Goal: Task Accomplishment & Management: Complete application form

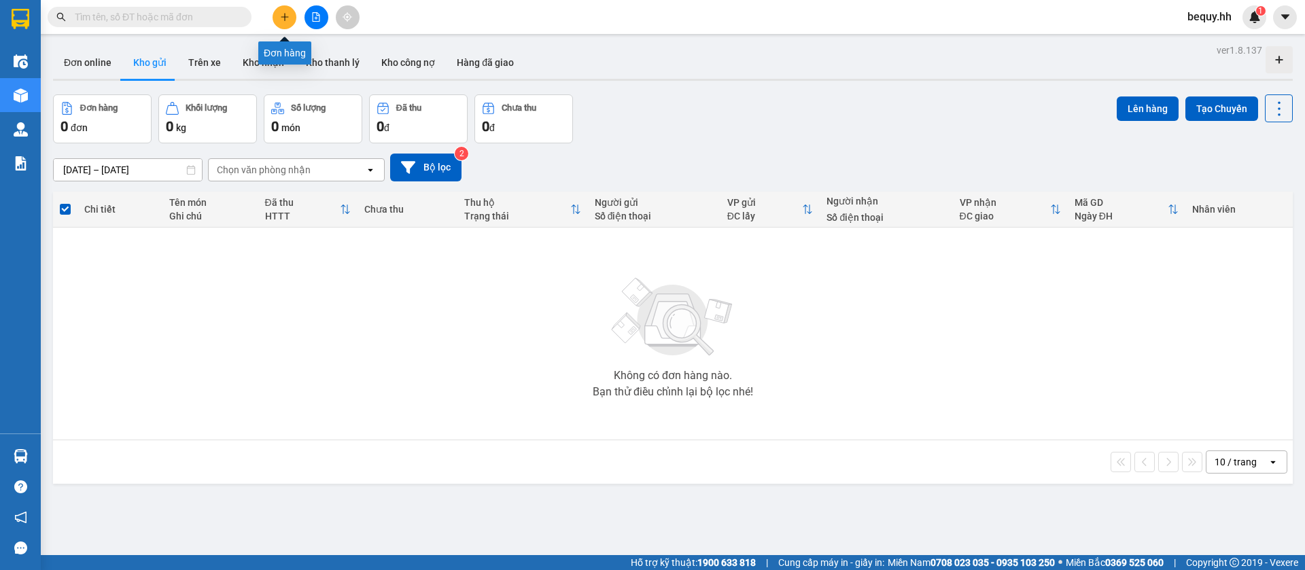
click at [280, 21] on icon "plus" at bounding box center [285, 17] width 10 height 10
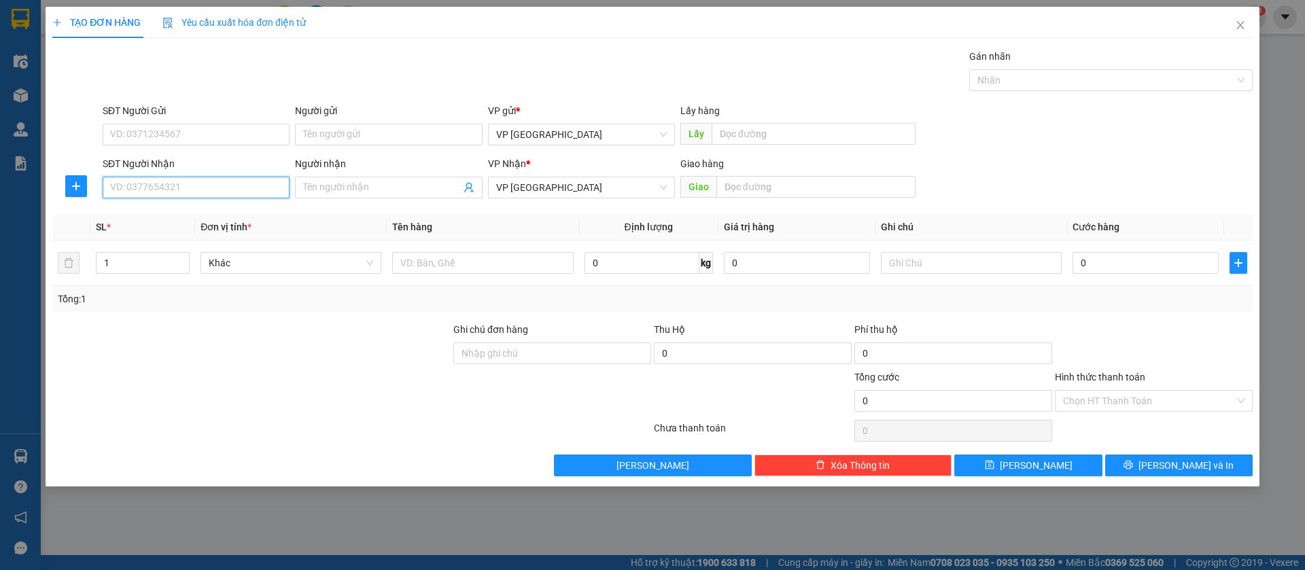
click at [244, 191] on input "SĐT Người Nhận" at bounding box center [196, 188] width 187 height 22
click at [252, 216] on div "0913177724 - [PERSON_NAME]" at bounding box center [196, 214] width 171 height 15
type input "0913177724"
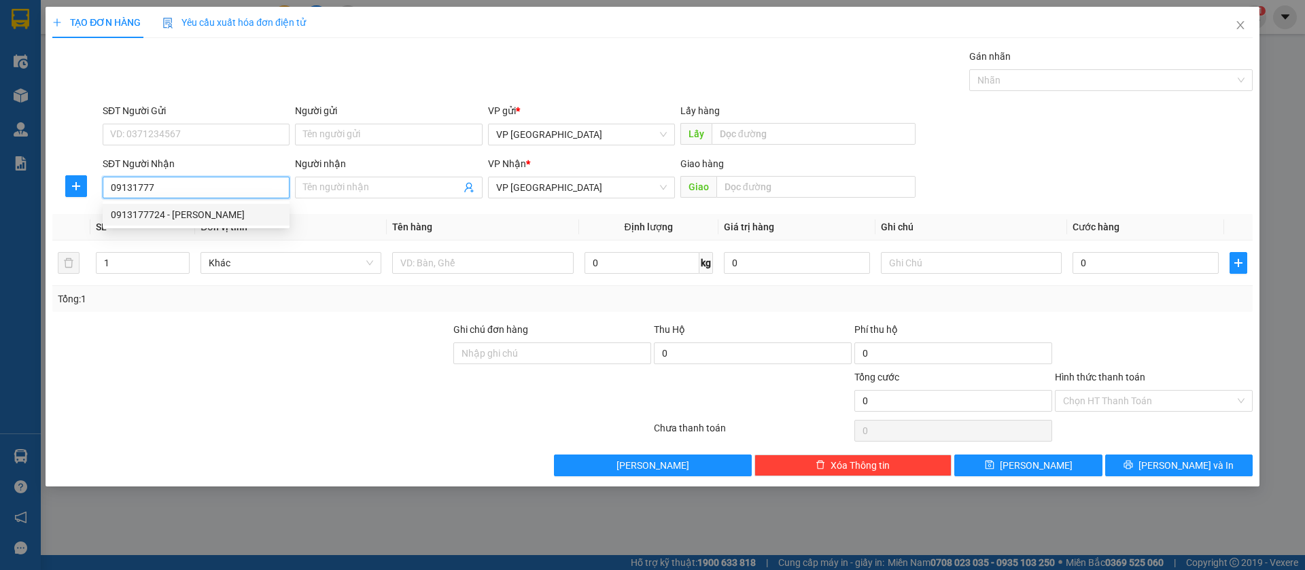
type input "[PERSON_NAME]"
type input "ke phong"
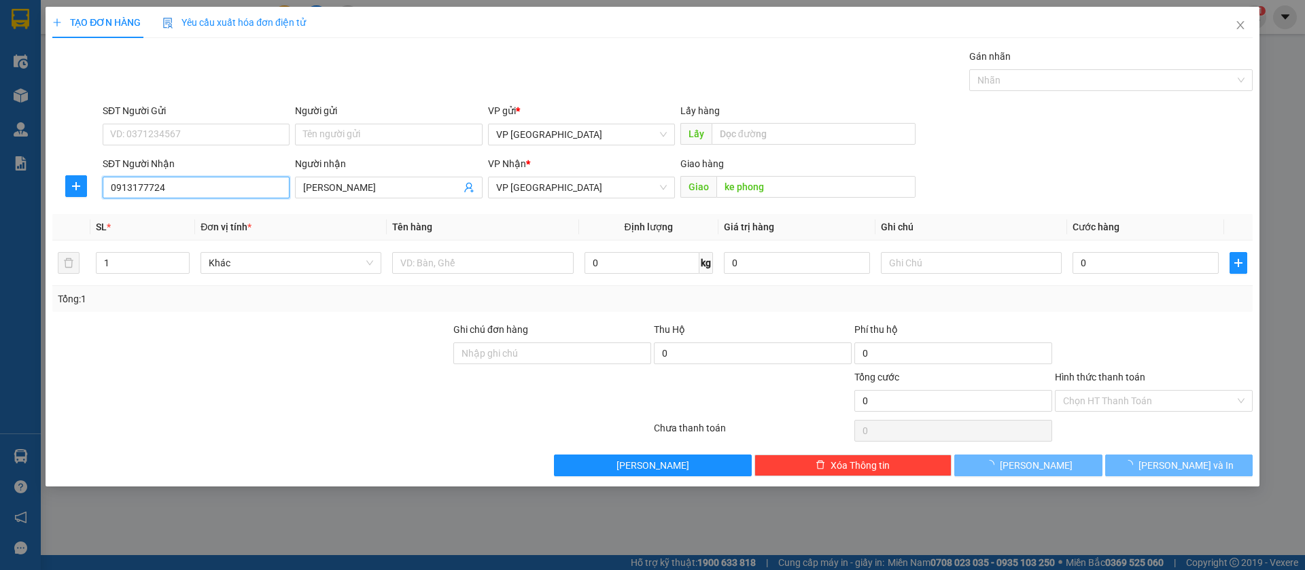
type input "80.000"
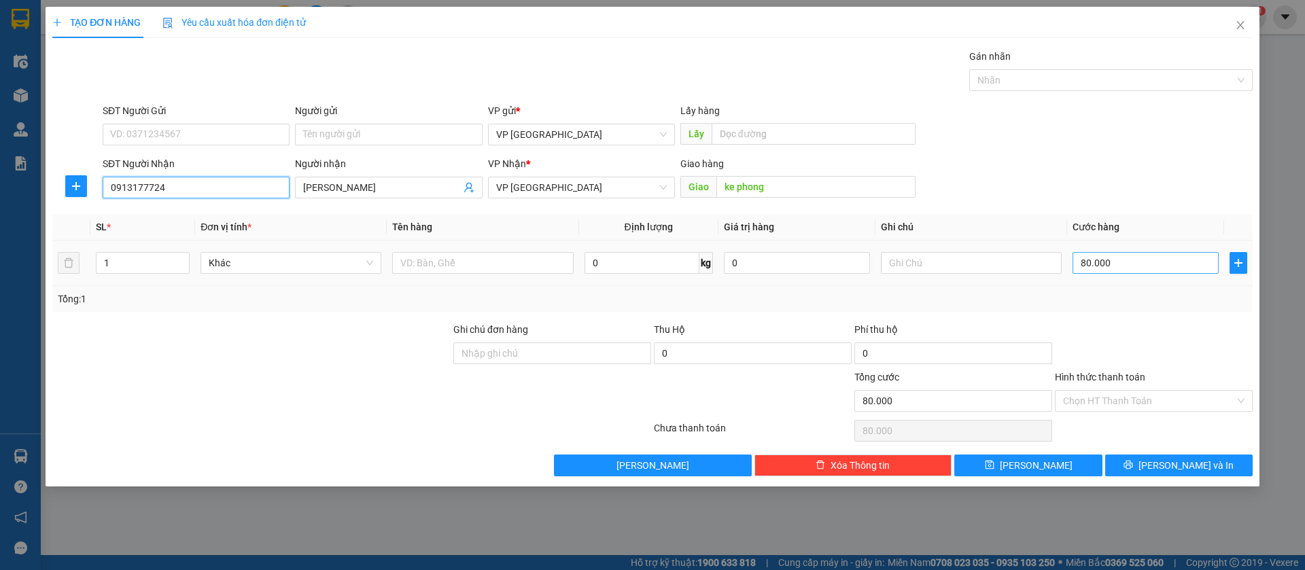
type input "0913177724"
click at [1116, 266] on input "80.000" at bounding box center [1146, 263] width 146 height 22
type input "4"
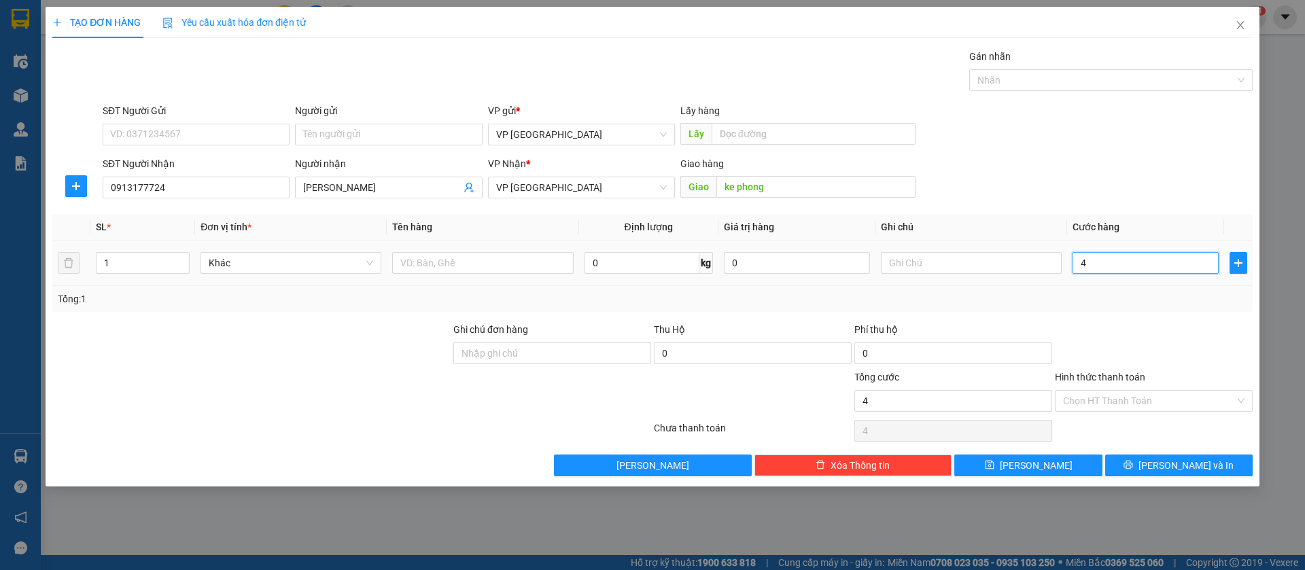
type input "40"
type input "400"
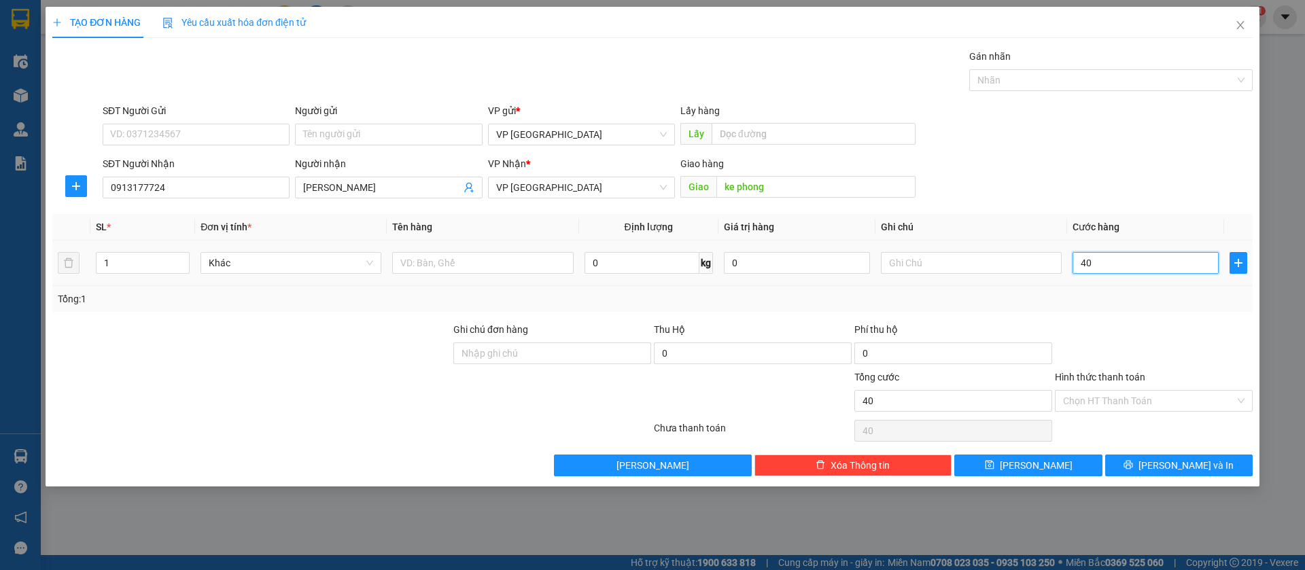
type input "400"
type input "4.000"
type input "40.000"
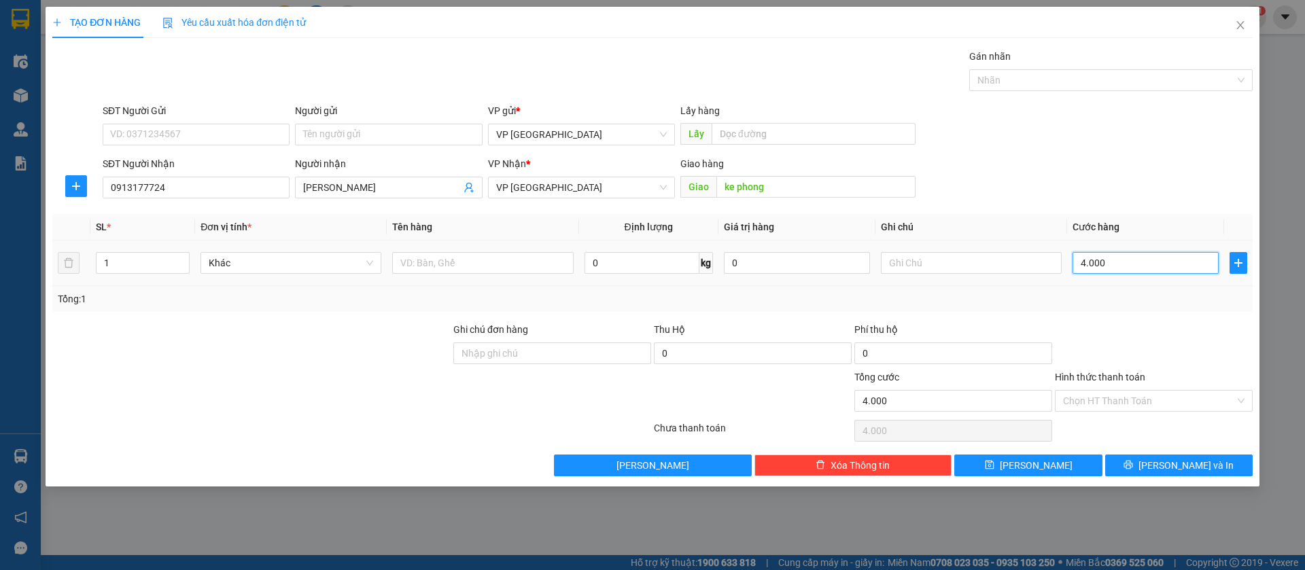
type input "40.000"
click at [1069, 462] on button "[PERSON_NAME]" at bounding box center [1029, 466] width 148 height 22
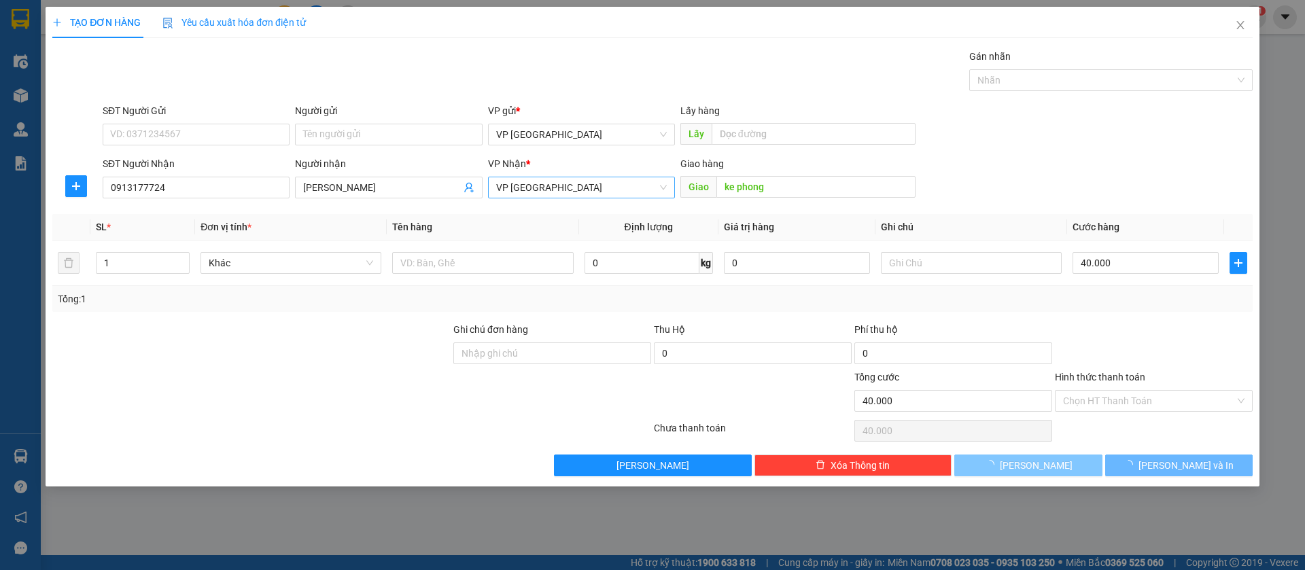
type input "0"
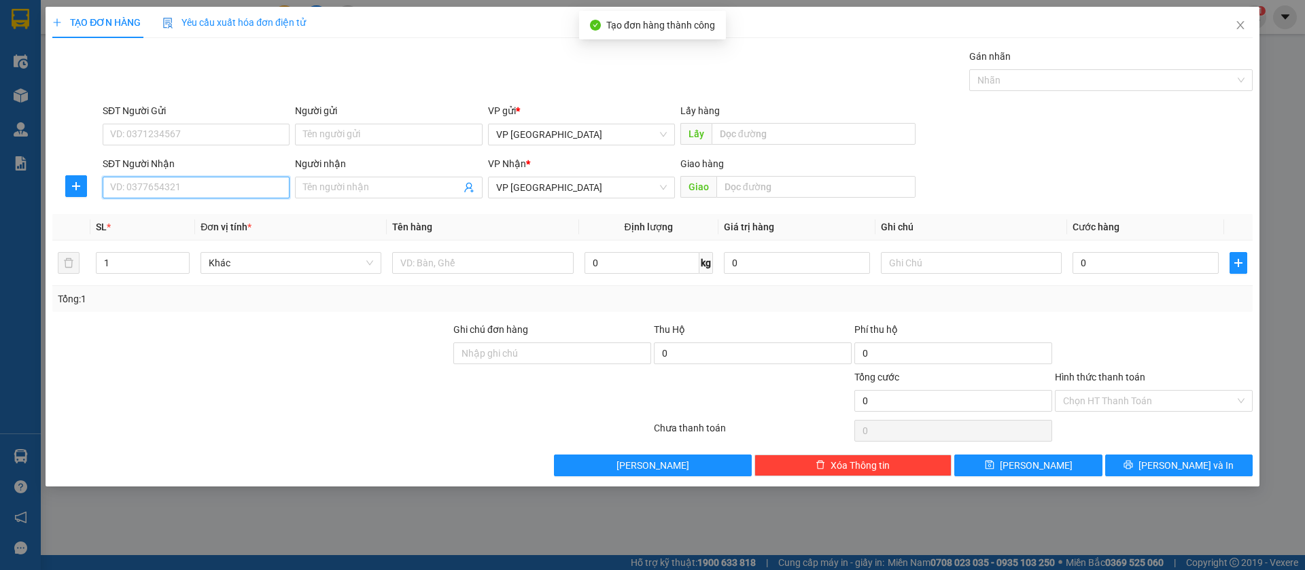
click at [207, 182] on input "SĐT Người Nhận" at bounding box center [196, 188] width 187 height 22
type input "0971852176"
click at [205, 208] on div "0971852176" at bounding box center [196, 214] width 171 height 15
type input "Kế tiệm rửa xe Huy Hiếu(cước rồi)"
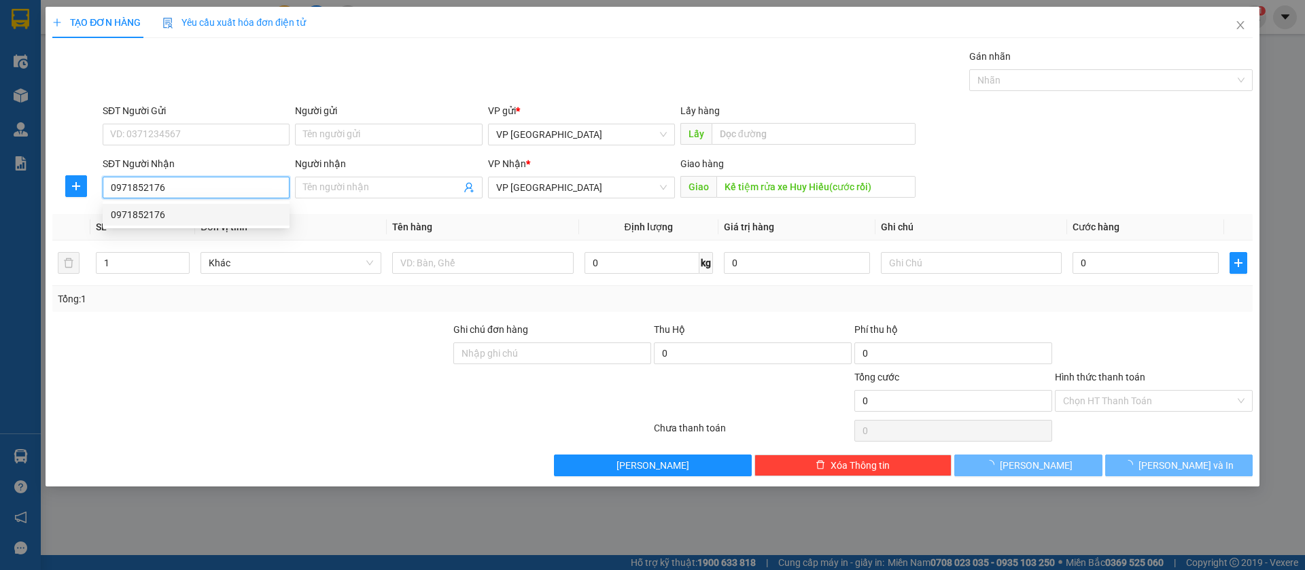
type input "50.000"
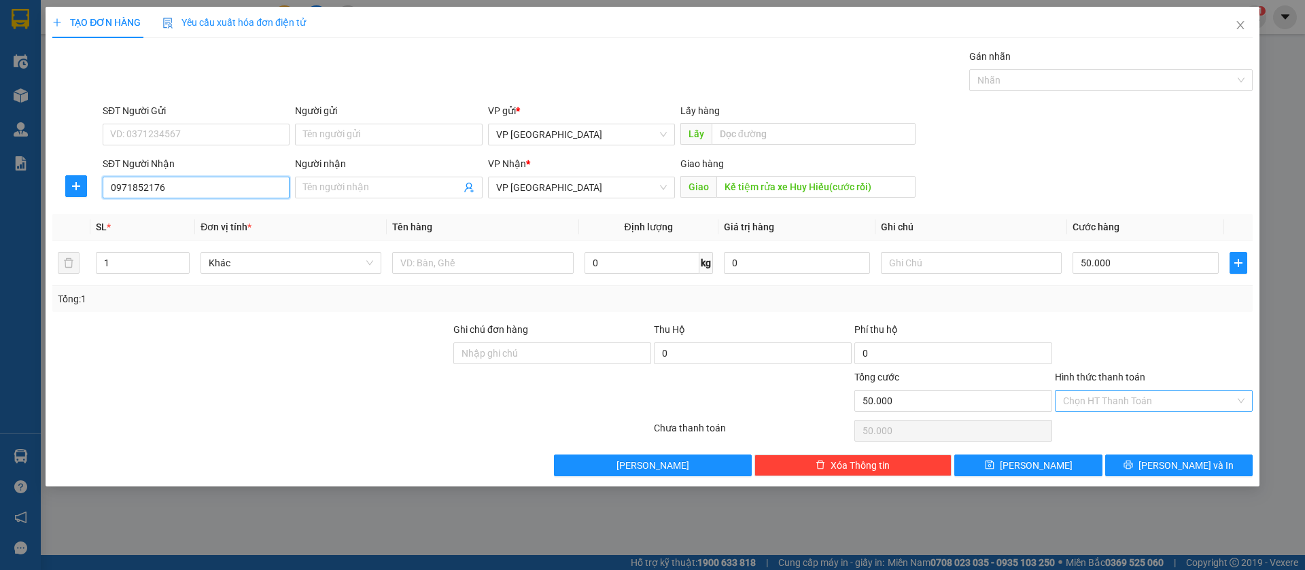
type input "0971852176"
click at [1223, 404] on input "Hình thức thanh toán" at bounding box center [1149, 401] width 172 height 20
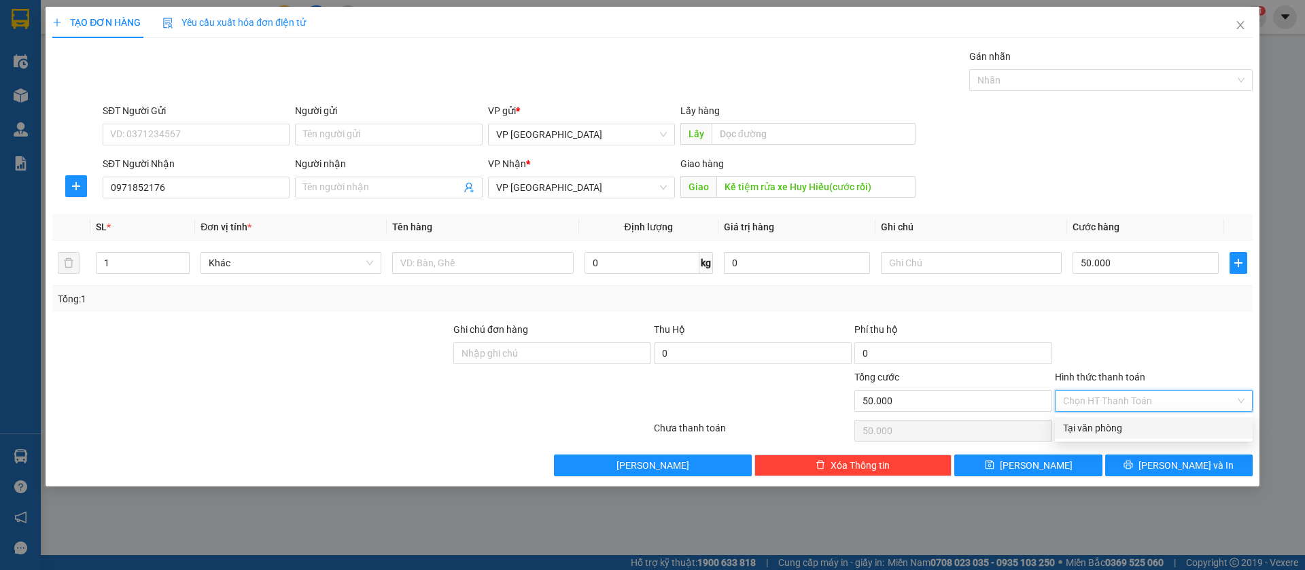
click at [1174, 423] on div "Tại văn phòng" at bounding box center [1154, 428] width 182 height 15
type input "0"
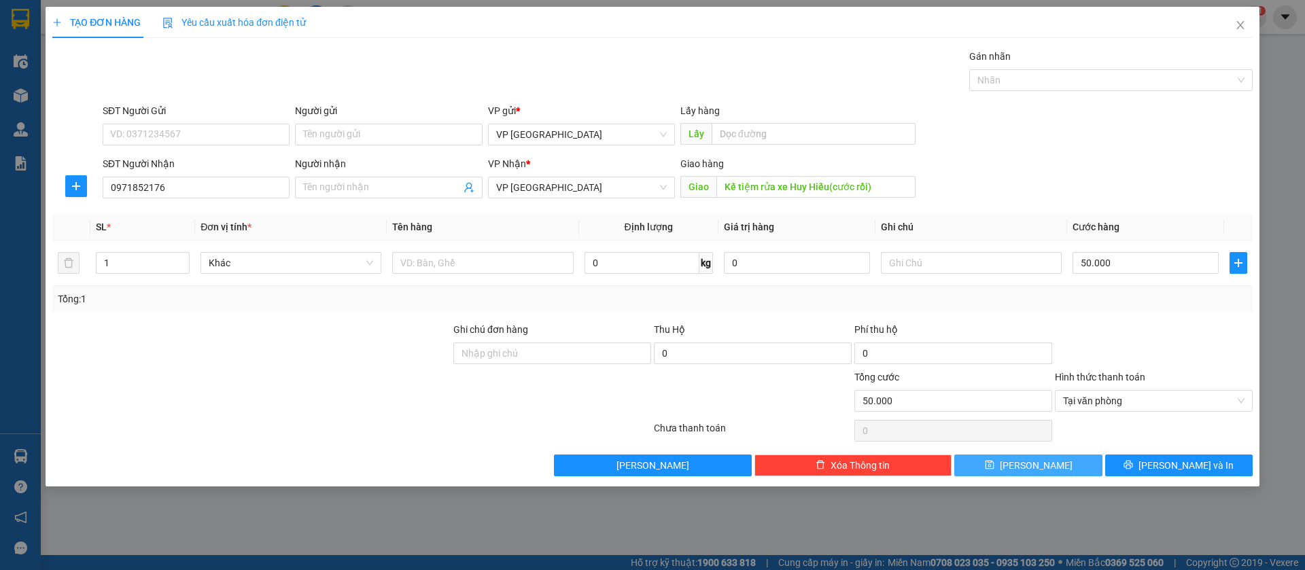
click at [1072, 462] on button "[PERSON_NAME]" at bounding box center [1029, 466] width 148 height 22
type input "0"
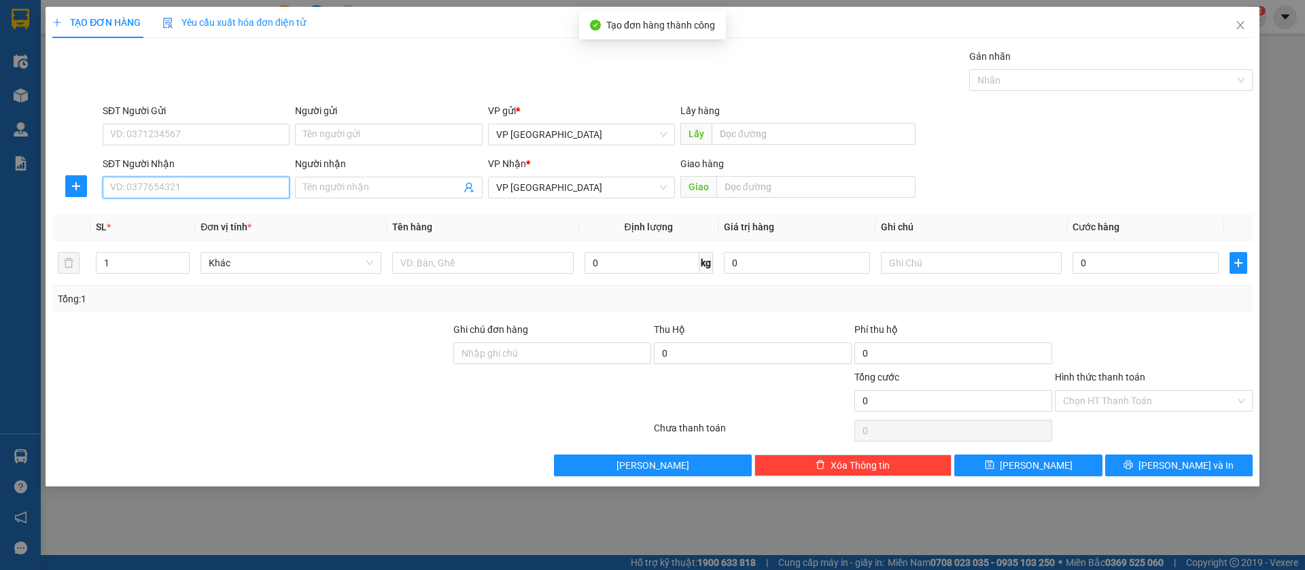
click at [253, 184] on input "SĐT Người Nhận" at bounding box center [196, 188] width 187 height 22
type input "0783937777"
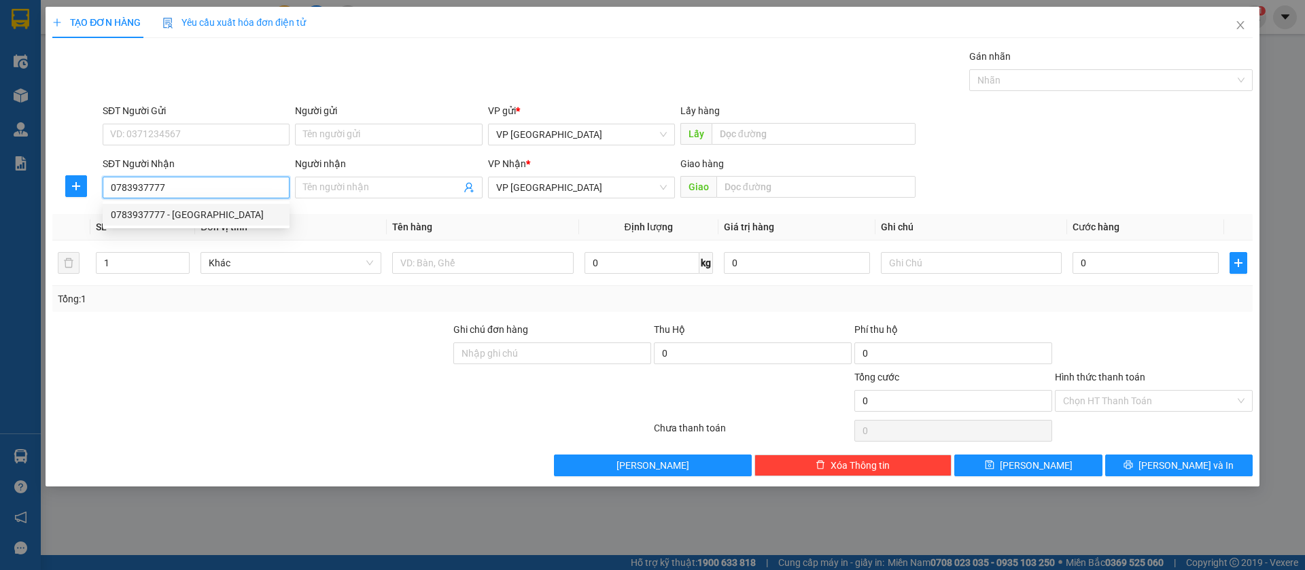
click at [253, 209] on div "0783937777 - [GEOGRAPHIC_DATA]" at bounding box center [196, 214] width 171 height 15
type input "[PERSON_NAME]"
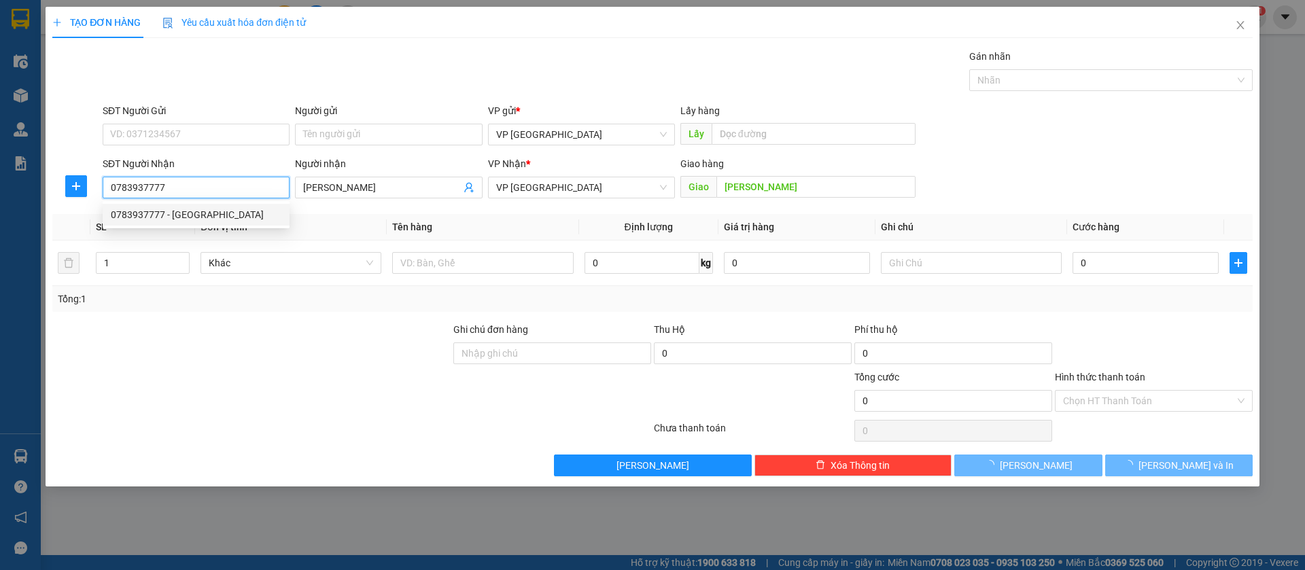
type input "40.000"
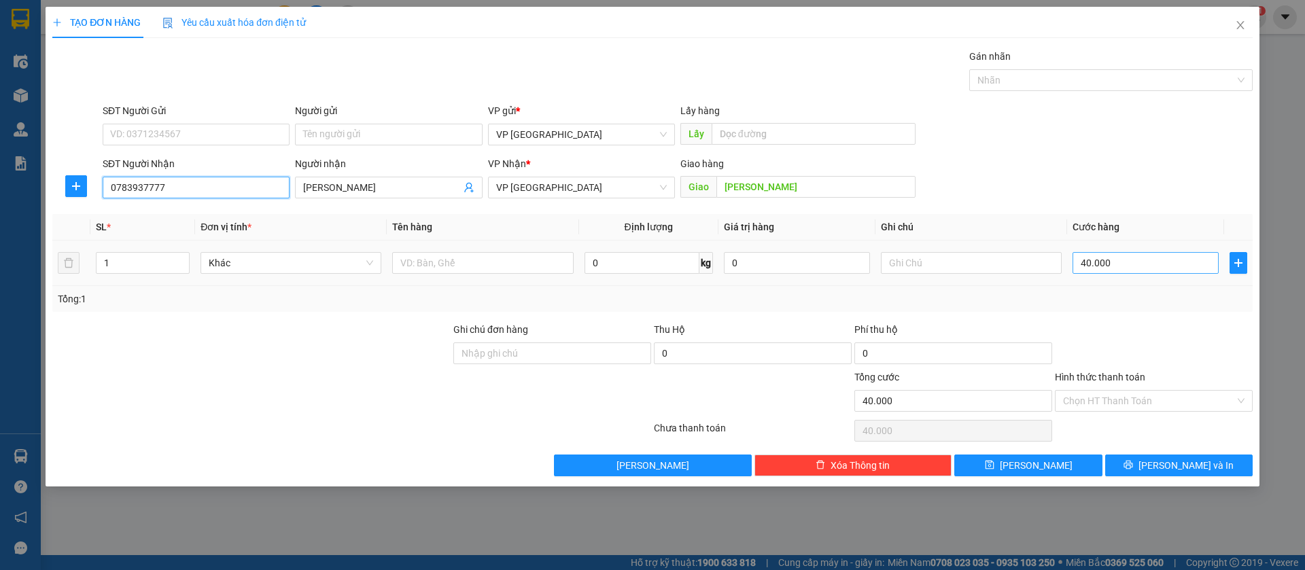
type input "0783937777"
click at [1095, 253] on input "40.000" at bounding box center [1146, 263] width 146 height 22
type input "3"
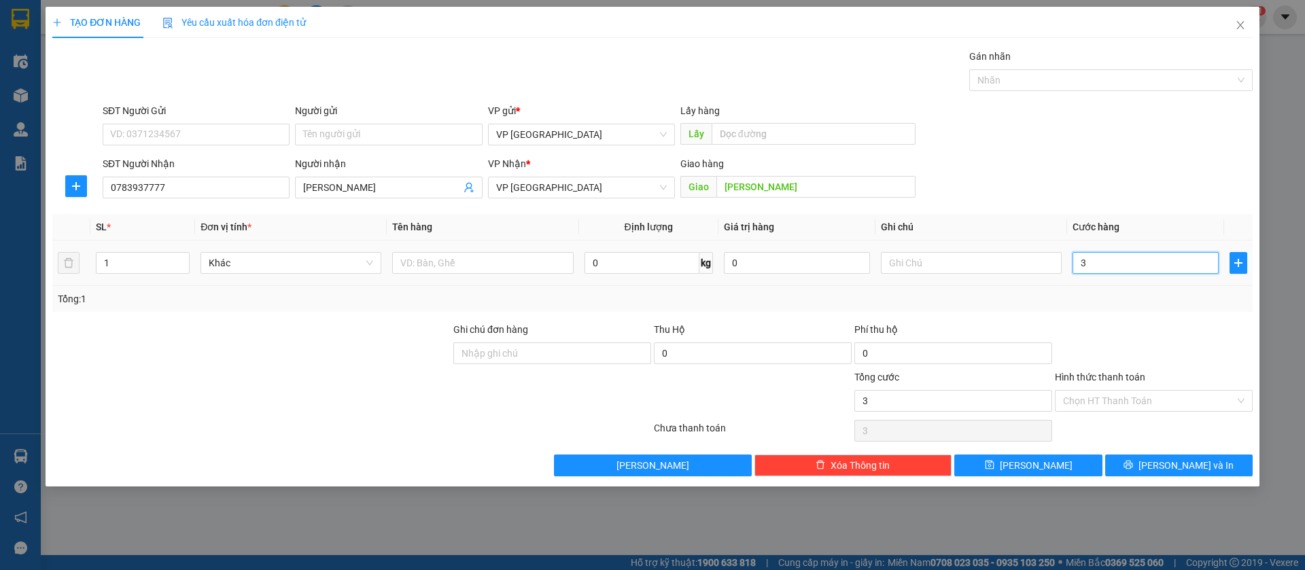
type input "39"
type input "3"
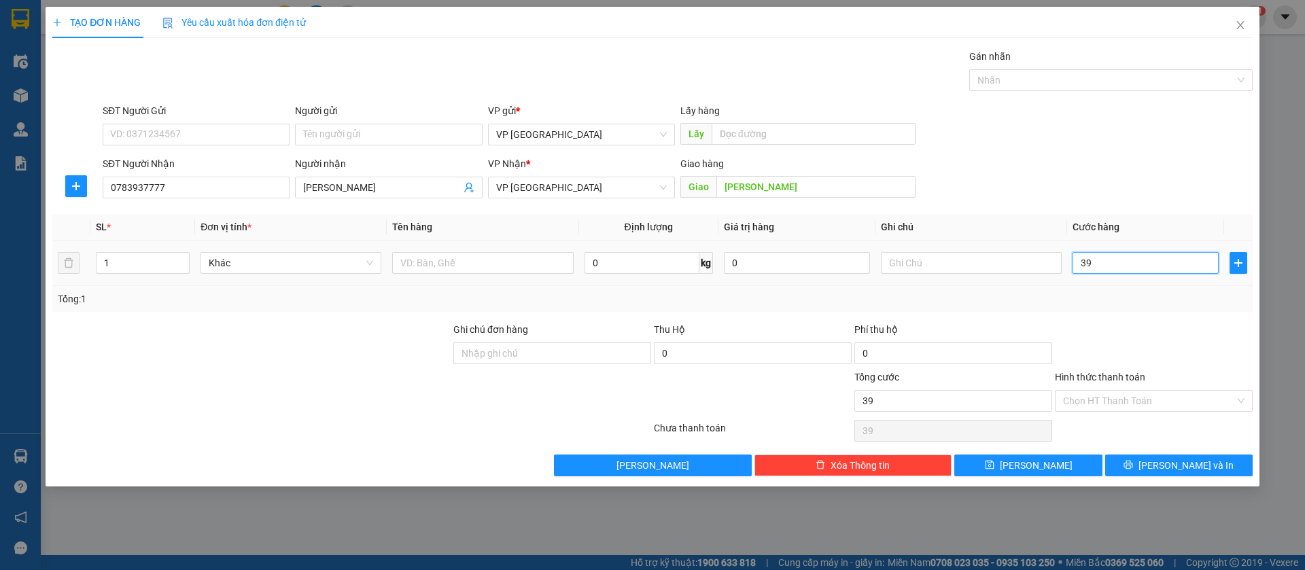
type input "3"
type input "30"
type input "300"
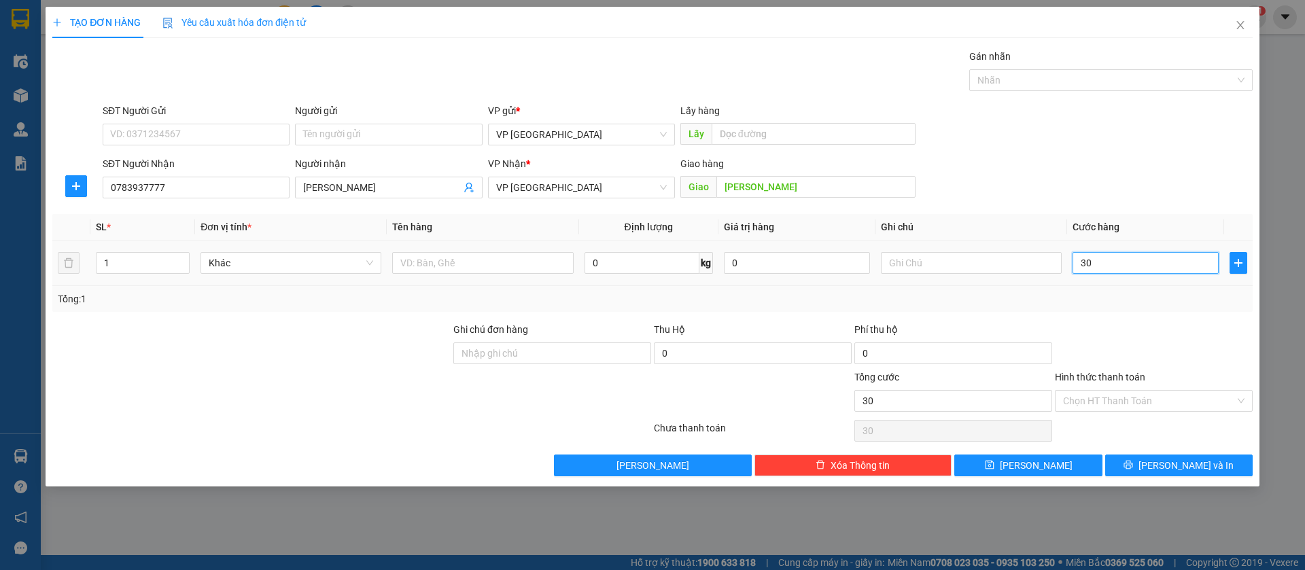
type input "300"
type input "3.000"
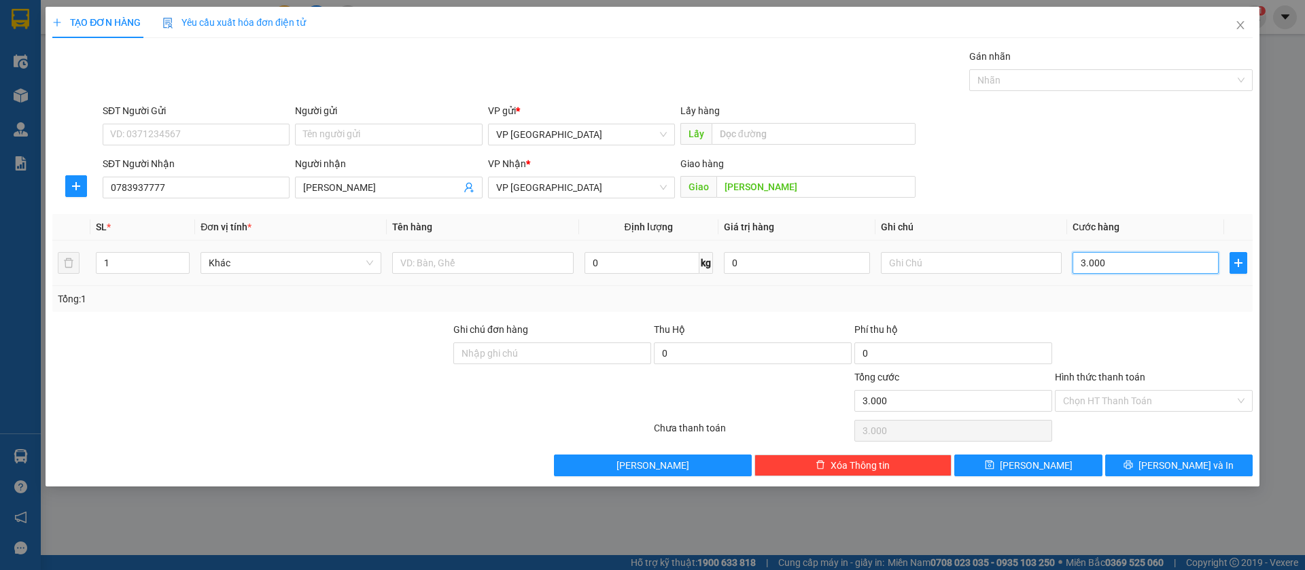
type input "30.000"
click at [1058, 466] on button "[PERSON_NAME]" at bounding box center [1029, 466] width 148 height 22
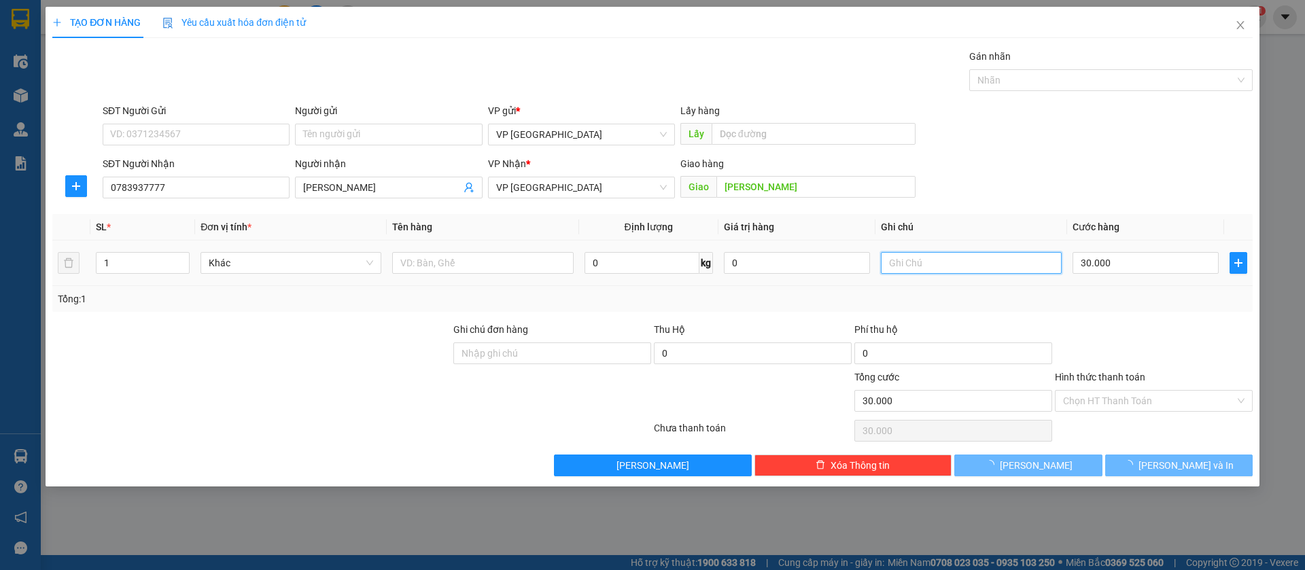
click at [999, 262] on input "text" at bounding box center [971, 263] width 181 height 22
type input "ung"
type input "0"
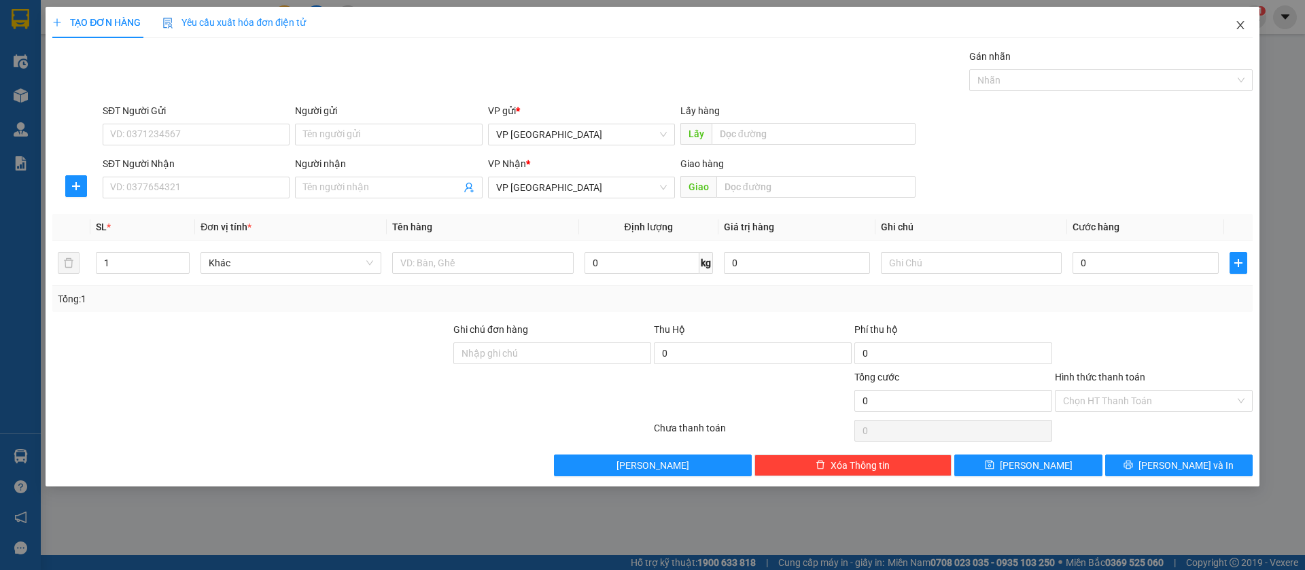
click at [1244, 28] on icon "close" at bounding box center [1240, 25] width 11 height 11
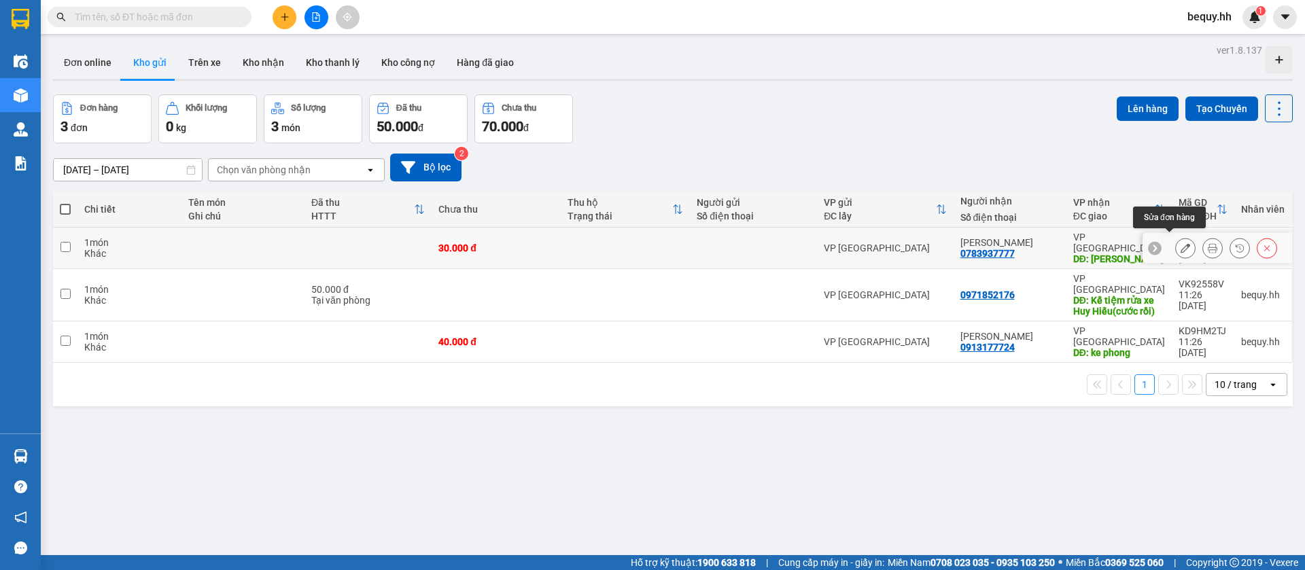
click at [1176, 237] on button at bounding box center [1185, 249] width 19 height 24
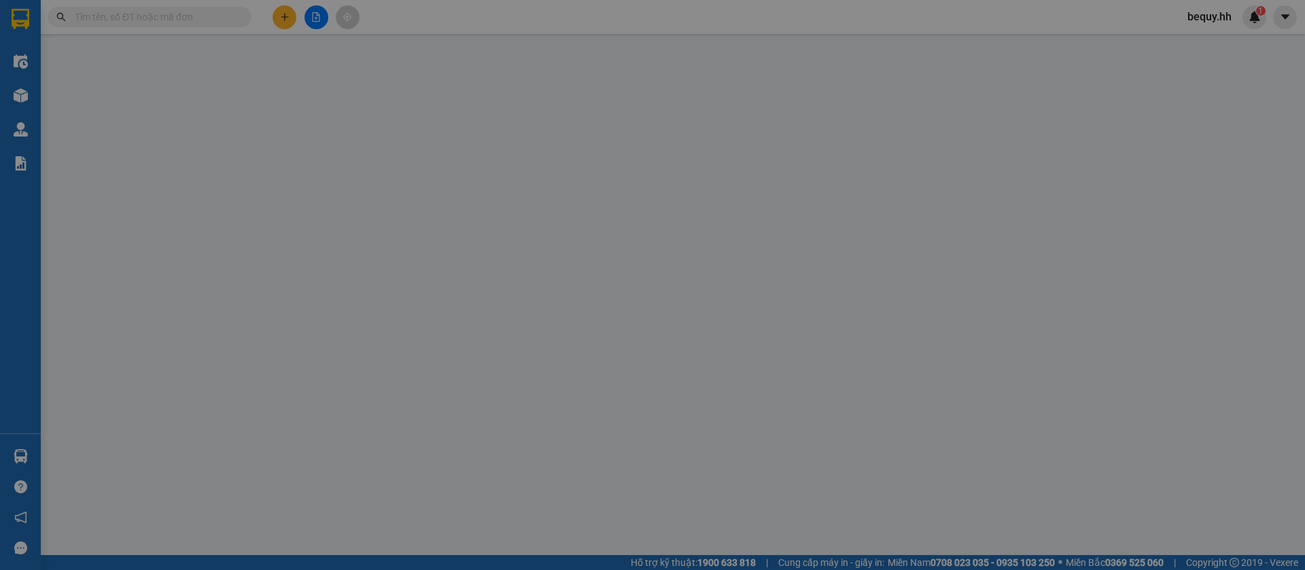
type input "0783937777"
type input "[PERSON_NAME]"
type input "30.000"
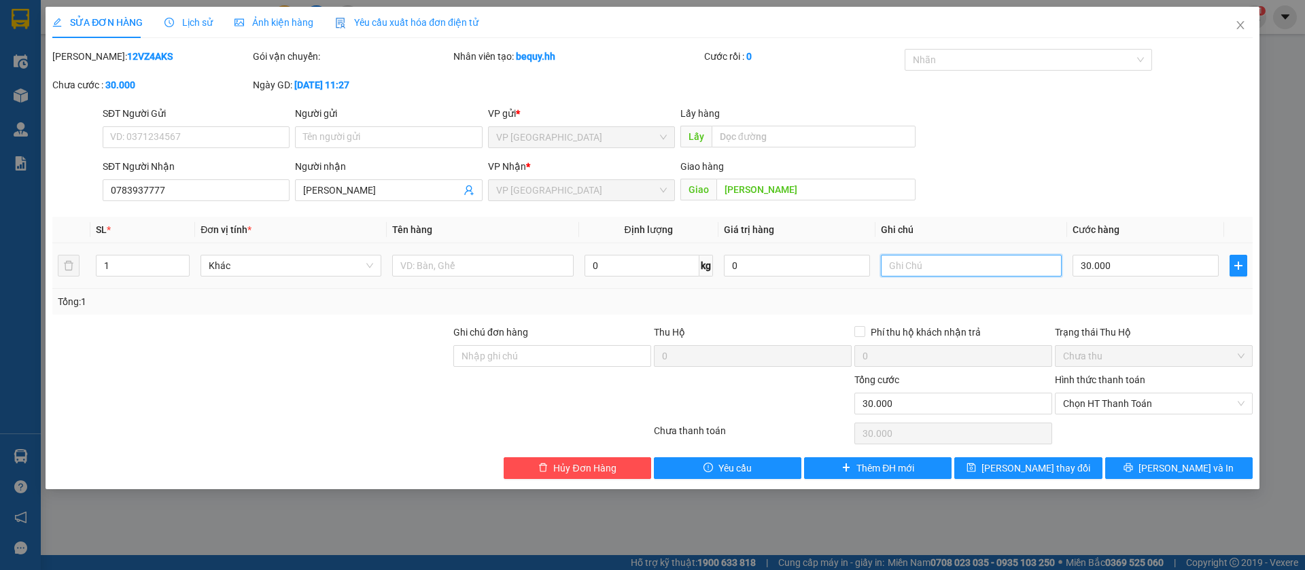
click at [938, 264] on input "text" at bounding box center [971, 266] width 181 height 22
type input "ung 30"
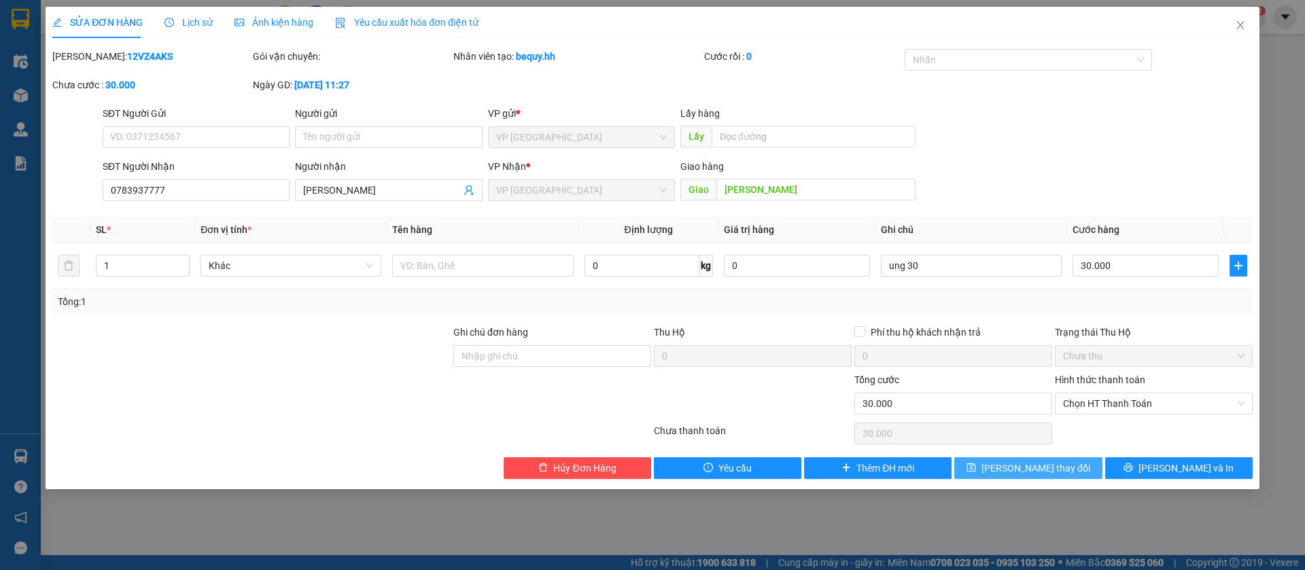
click at [1087, 462] on button "[PERSON_NAME] thay đổi" at bounding box center [1029, 469] width 148 height 22
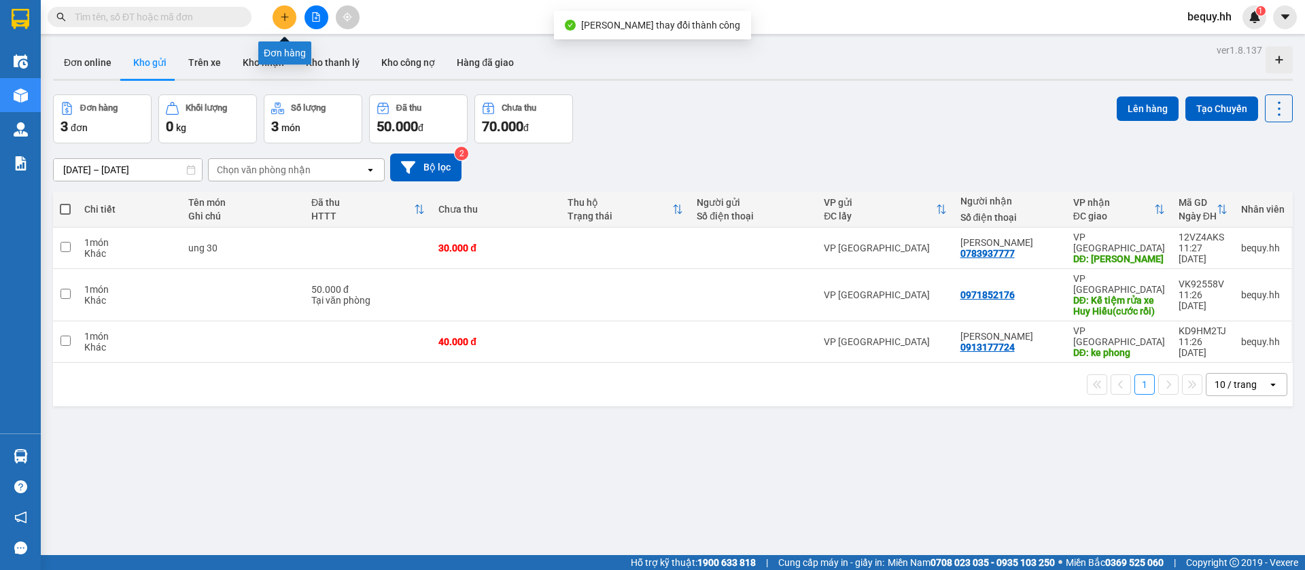
click at [290, 6] on button at bounding box center [285, 17] width 24 height 24
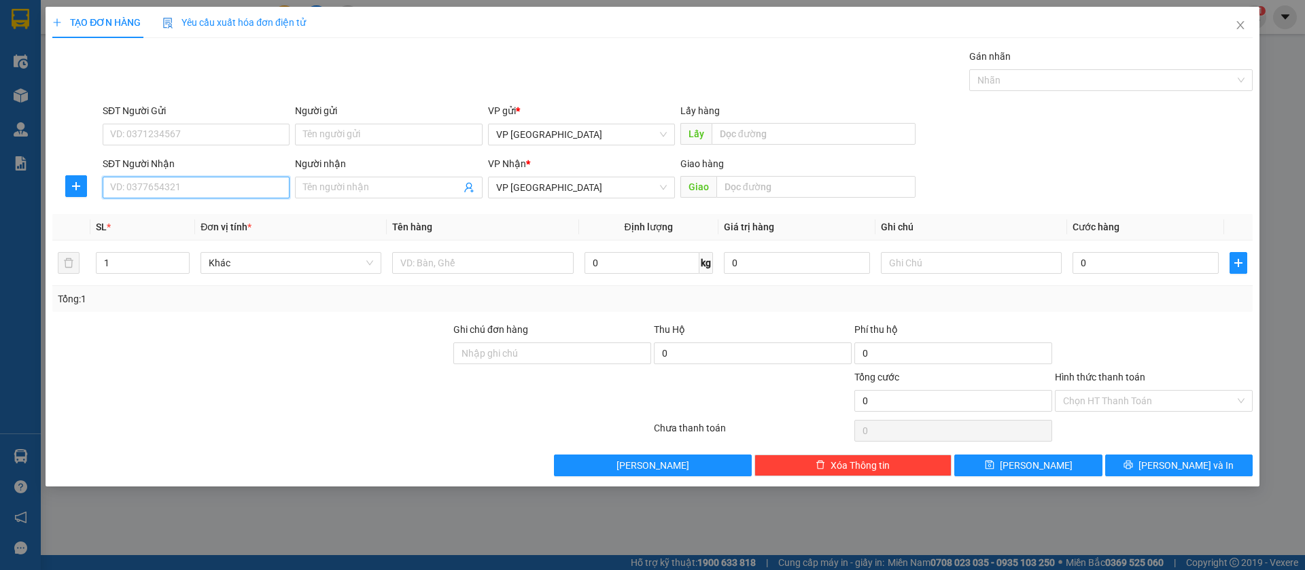
click at [171, 186] on input "SĐT Người Nhận" at bounding box center [196, 188] width 187 height 22
type input "0904979369"
click at [210, 218] on div "0904979369 - Hiếu" at bounding box center [196, 214] width 171 height 15
type input "Hiếu"
type input "Chơn Thành"
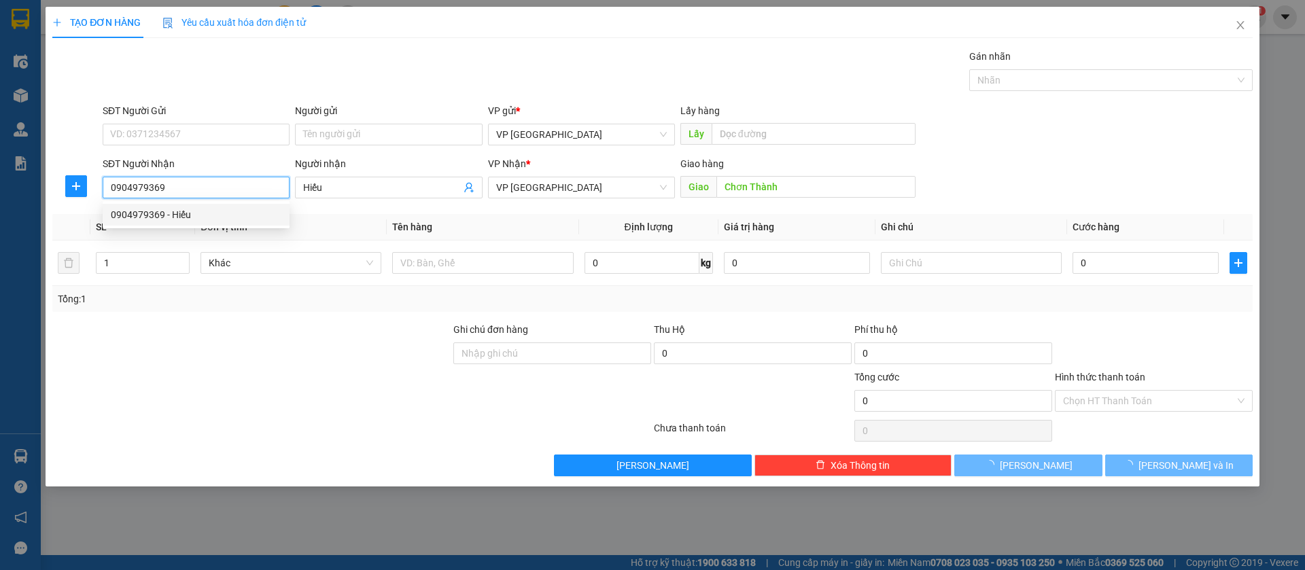
type input "30.000"
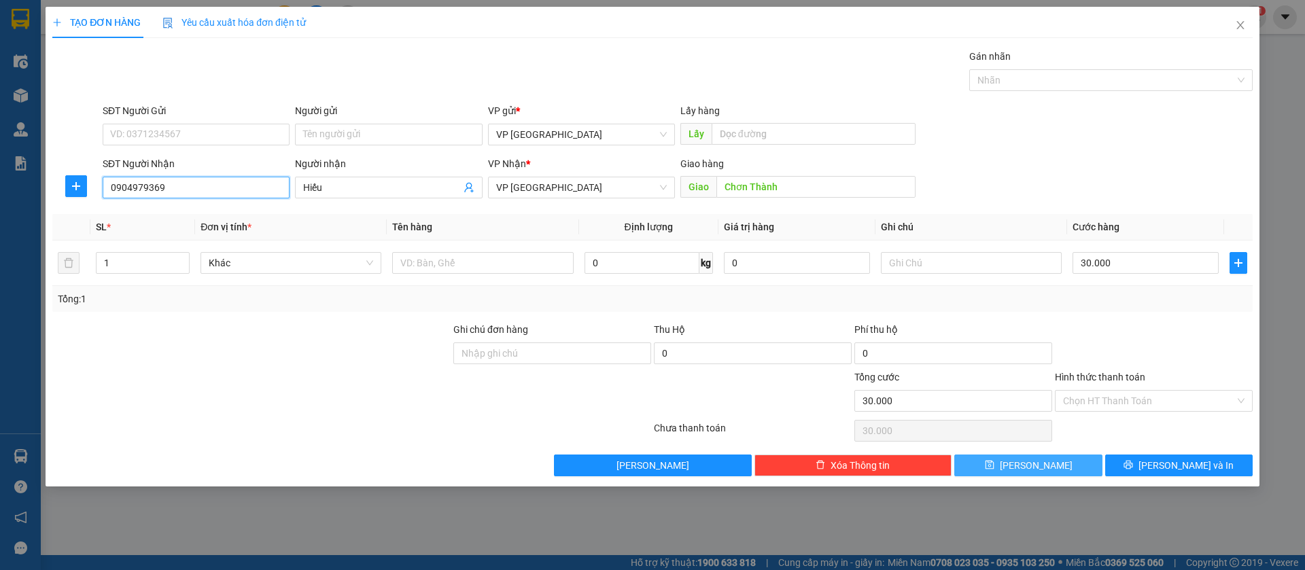
type input "0904979369"
click at [1057, 467] on button "[PERSON_NAME]" at bounding box center [1029, 466] width 148 height 22
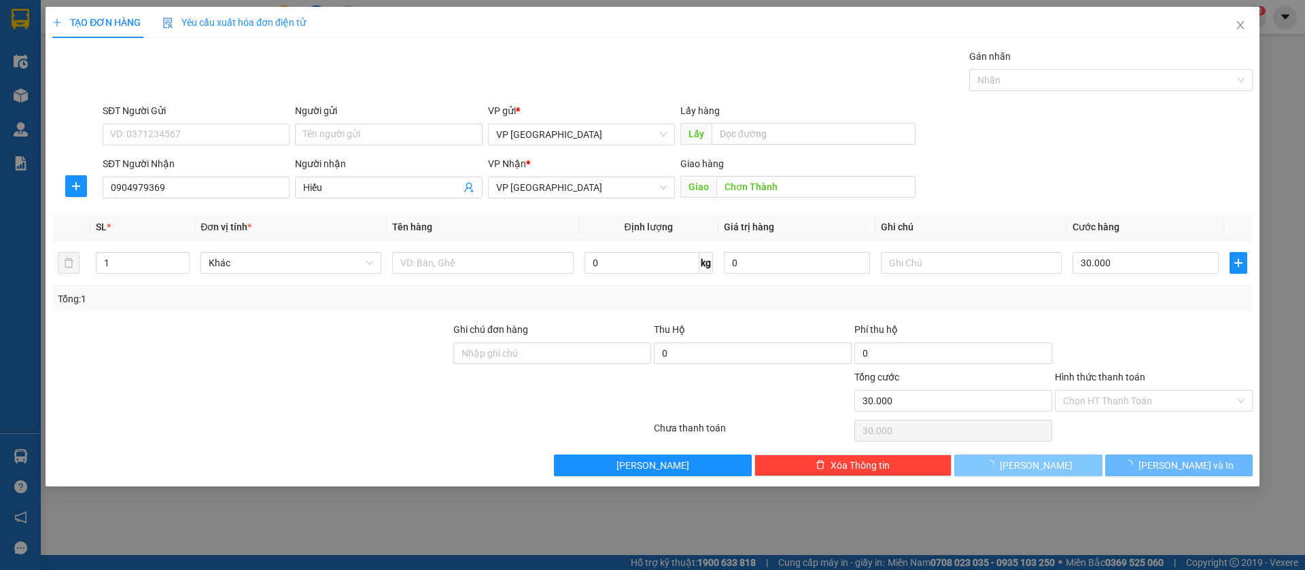
type input "0"
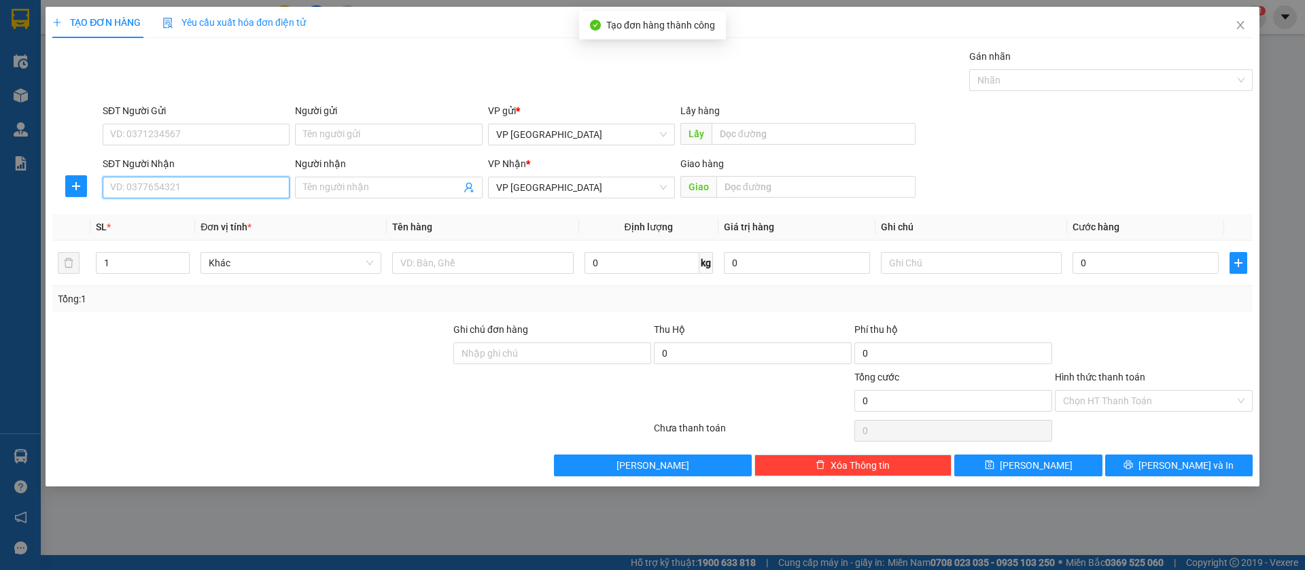
click at [253, 184] on input "SĐT Người Nhận" at bounding box center [196, 188] width 187 height 22
click at [237, 186] on input "0888234566" at bounding box center [196, 188] width 187 height 22
type input "0888234566"
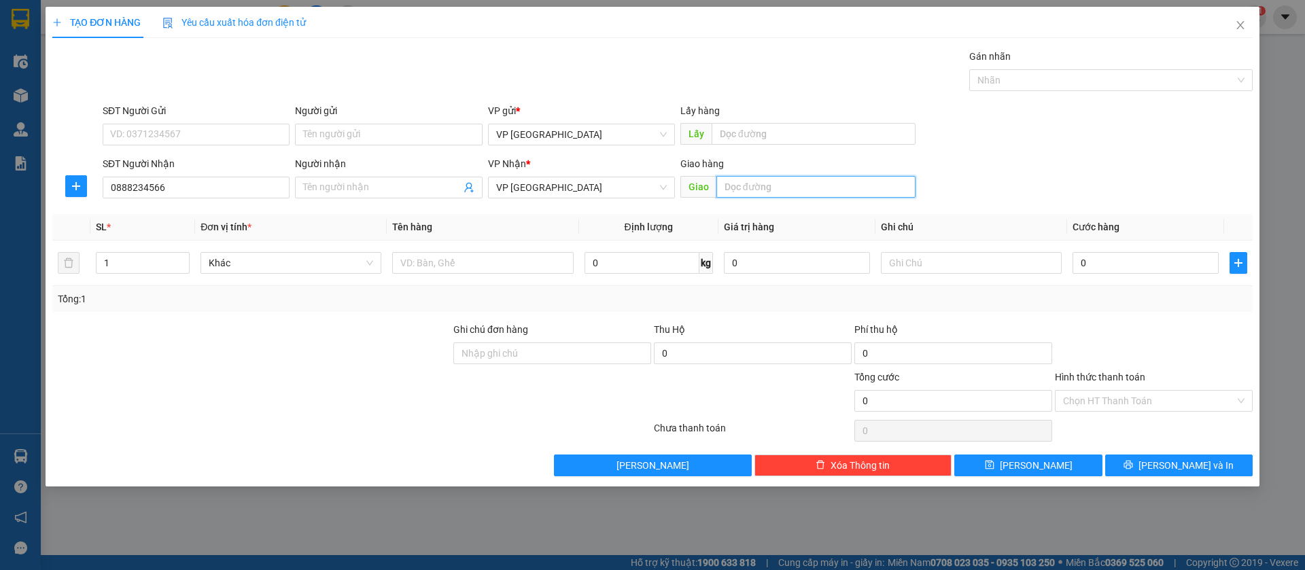
click at [821, 188] on input "text" at bounding box center [816, 187] width 199 height 22
type input "loc ninh"
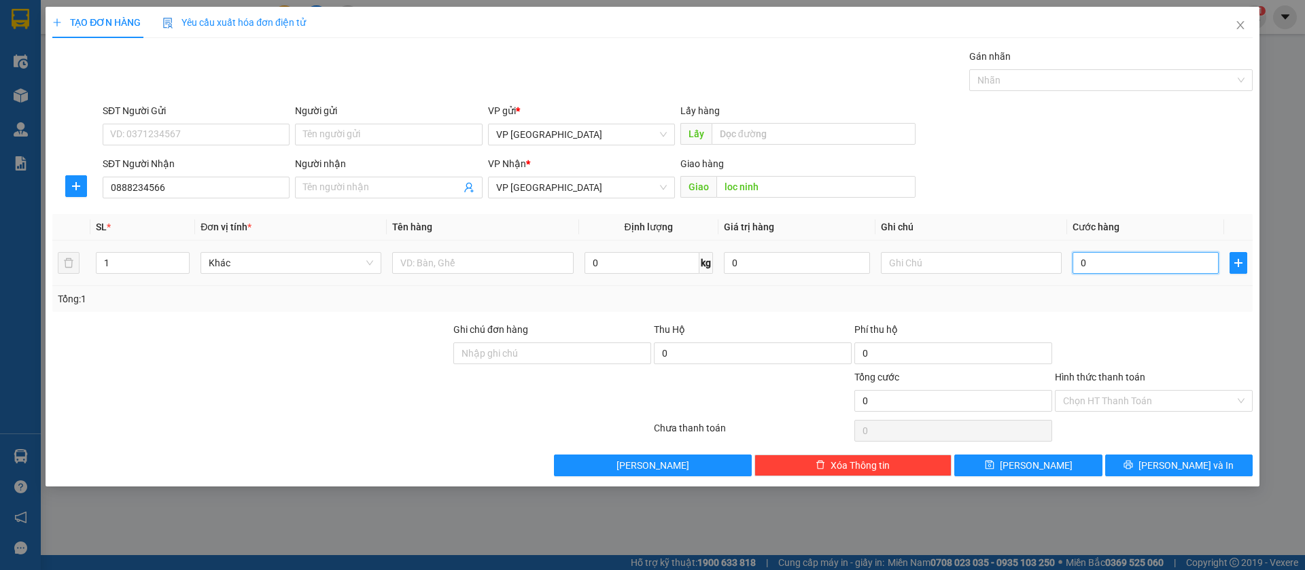
click at [1093, 258] on input "0" at bounding box center [1146, 263] width 146 height 22
type input "5"
type input "50"
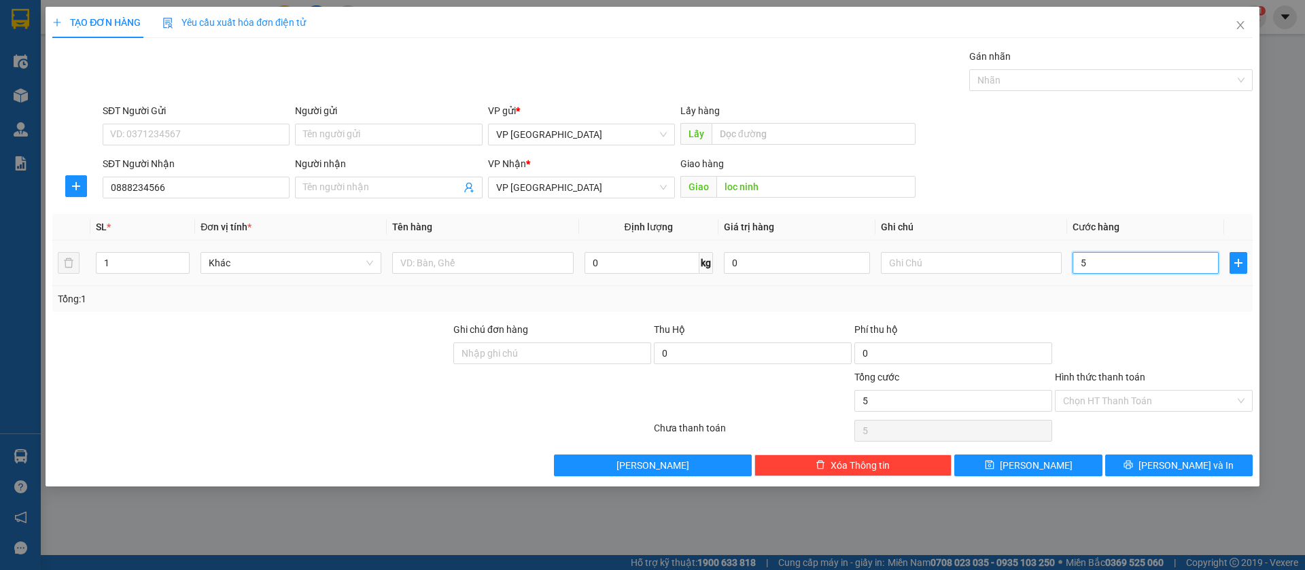
type input "50"
type input "500"
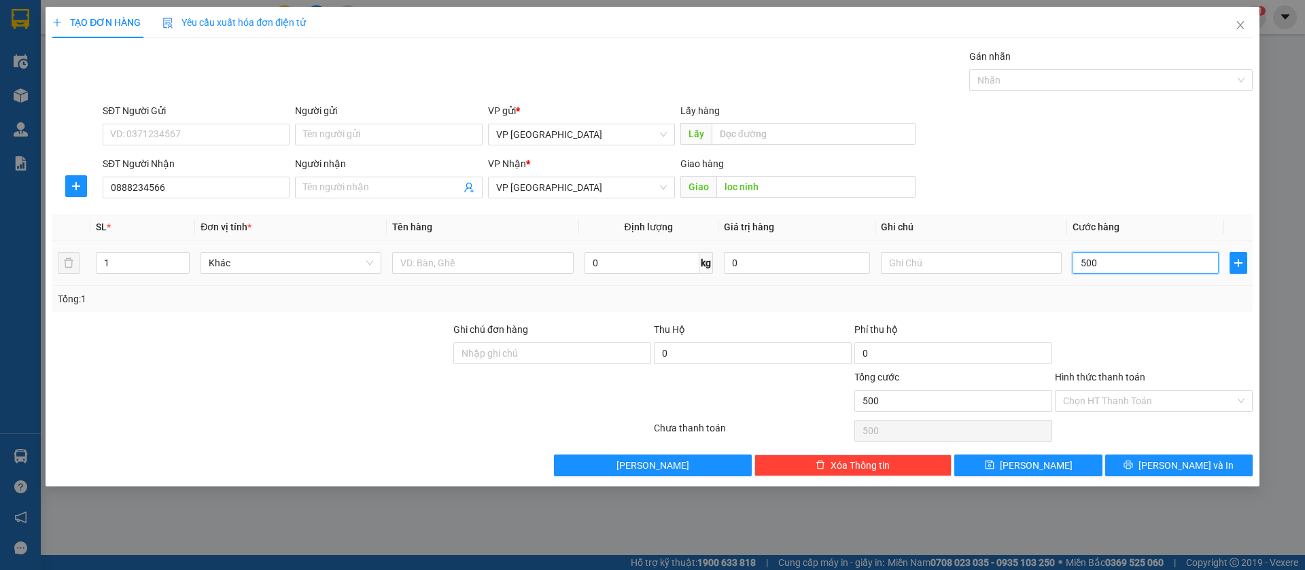
type input "5.000"
type input "50.000"
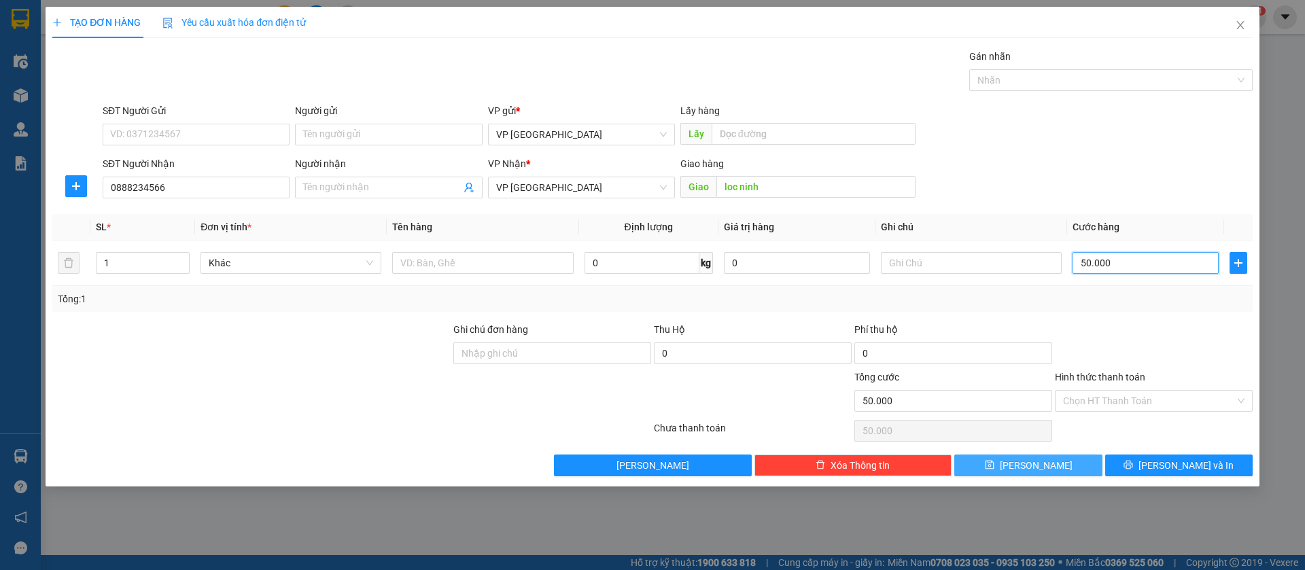
type input "50.000"
click at [1049, 462] on button "[PERSON_NAME]" at bounding box center [1029, 466] width 148 height 22
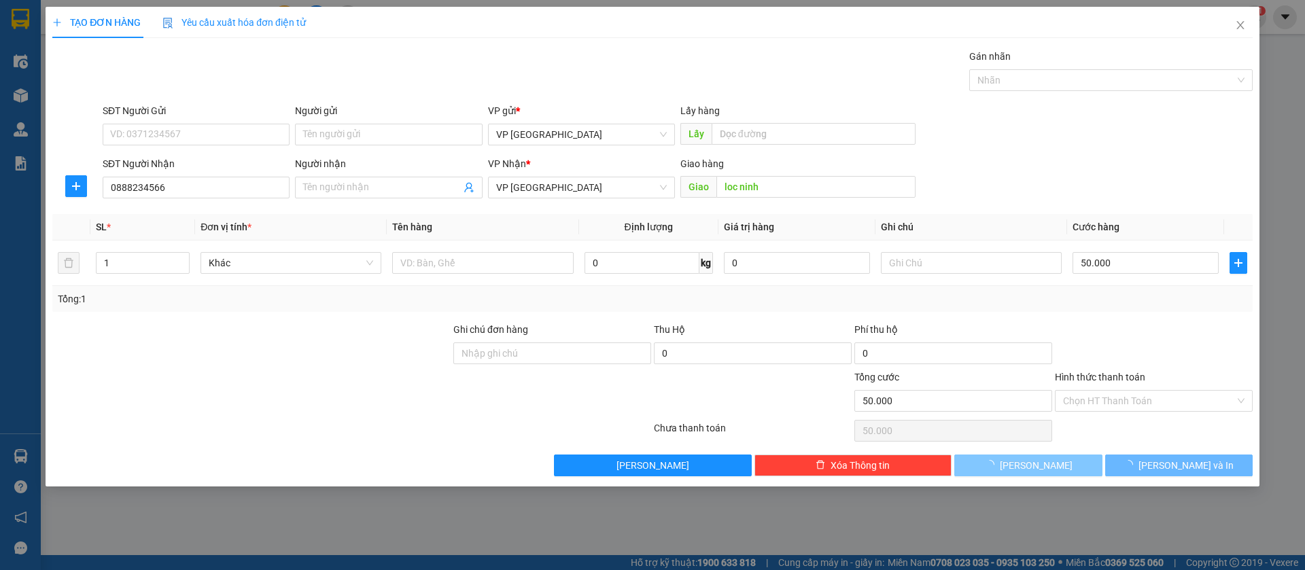
type input "0"
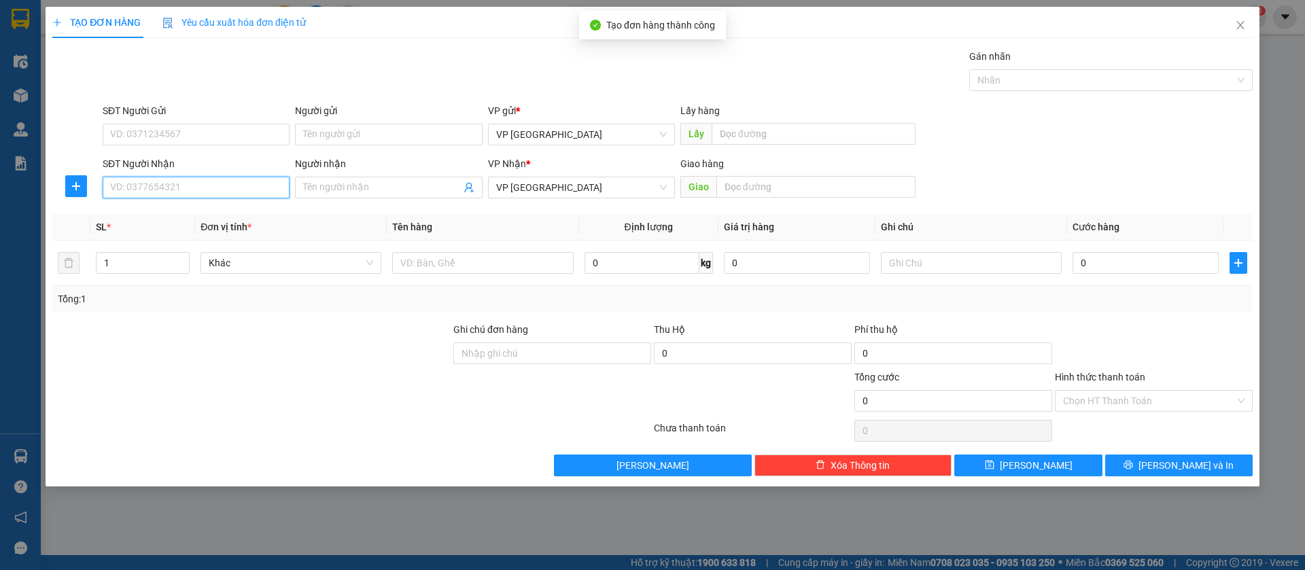
click at [260, 188] on input "SĐT Người Nhận" at bounding box center [196, 188] width 187 height 22
type input "0388333801"
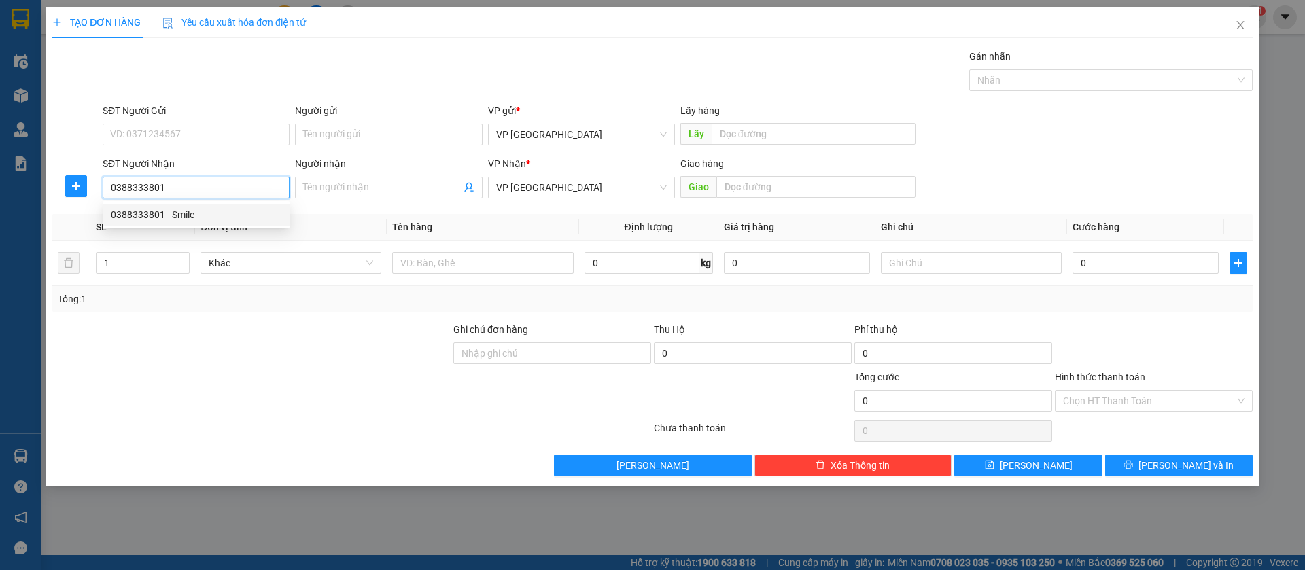
click at [240, 207] on div "0388333801 - Smile" at bounding box center [196, 214] width 171 height 15
type input "Smile"
type input "bình long"
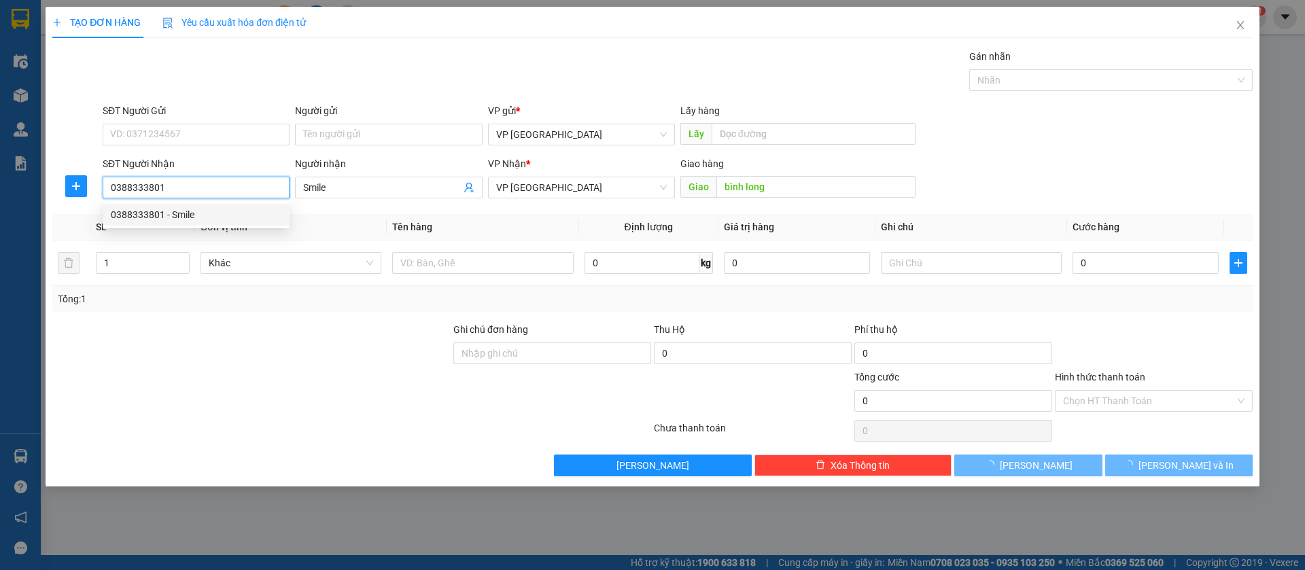
type input "30.000"
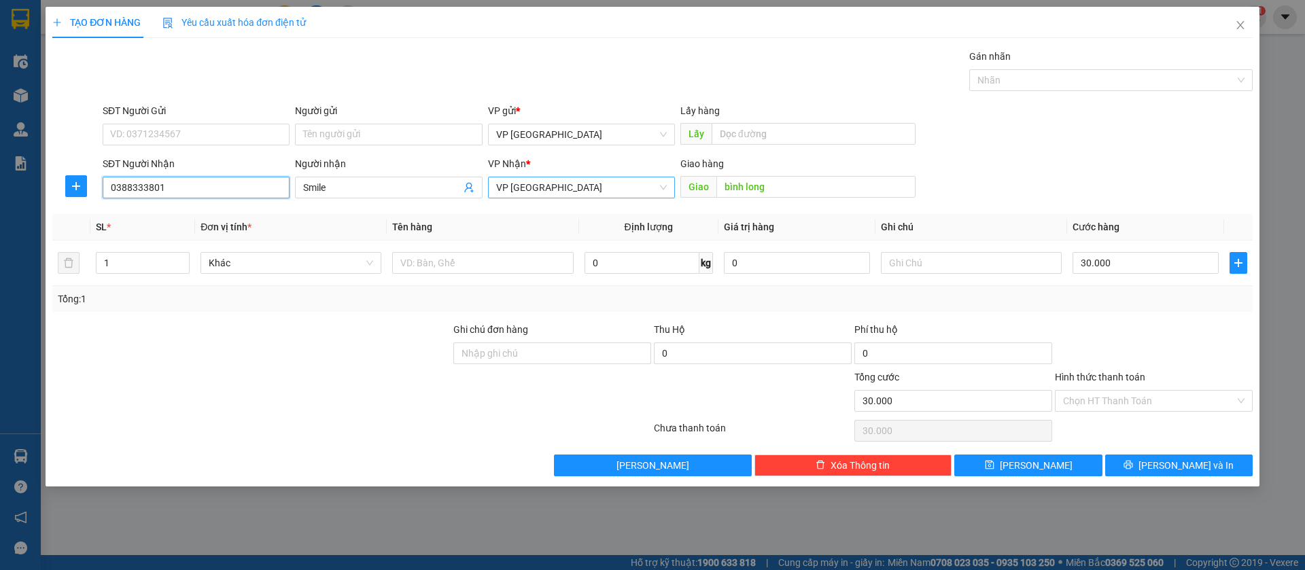
click at [613, 186] on span "VP [GEOGRAPHIC_DATA]" at bounding box center [581, 187] width 171 height 20
type input "0388333801"
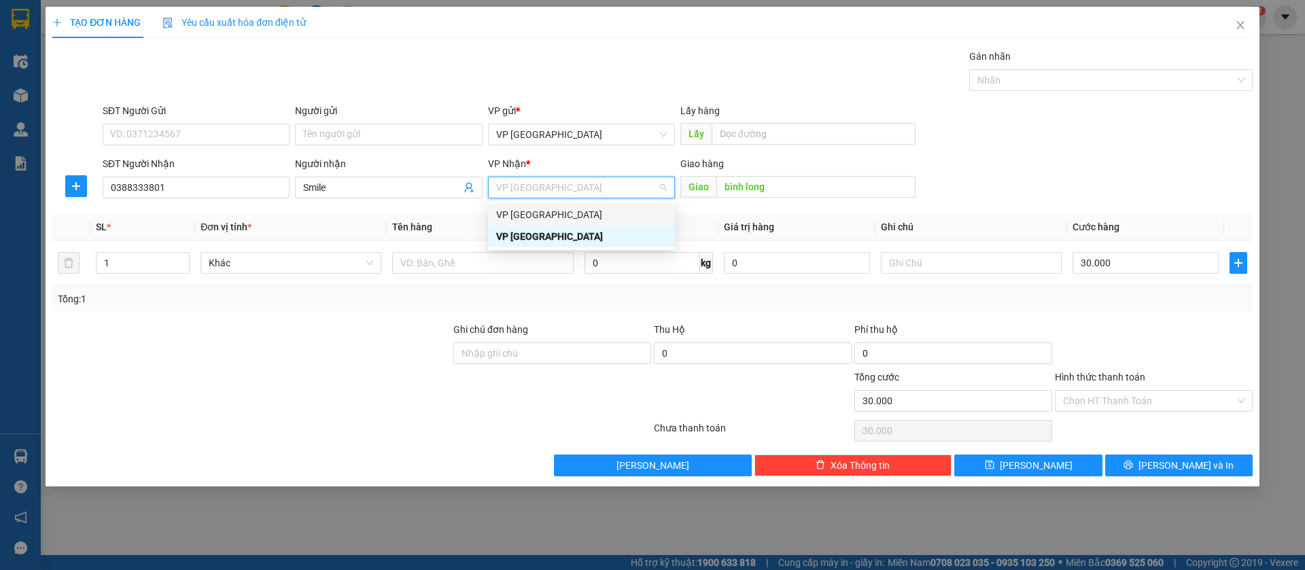
click at [609, 212] on div "VP [GEOGRAPHIC_DATA]" at bounding box center [581, 214] width 171 height 15
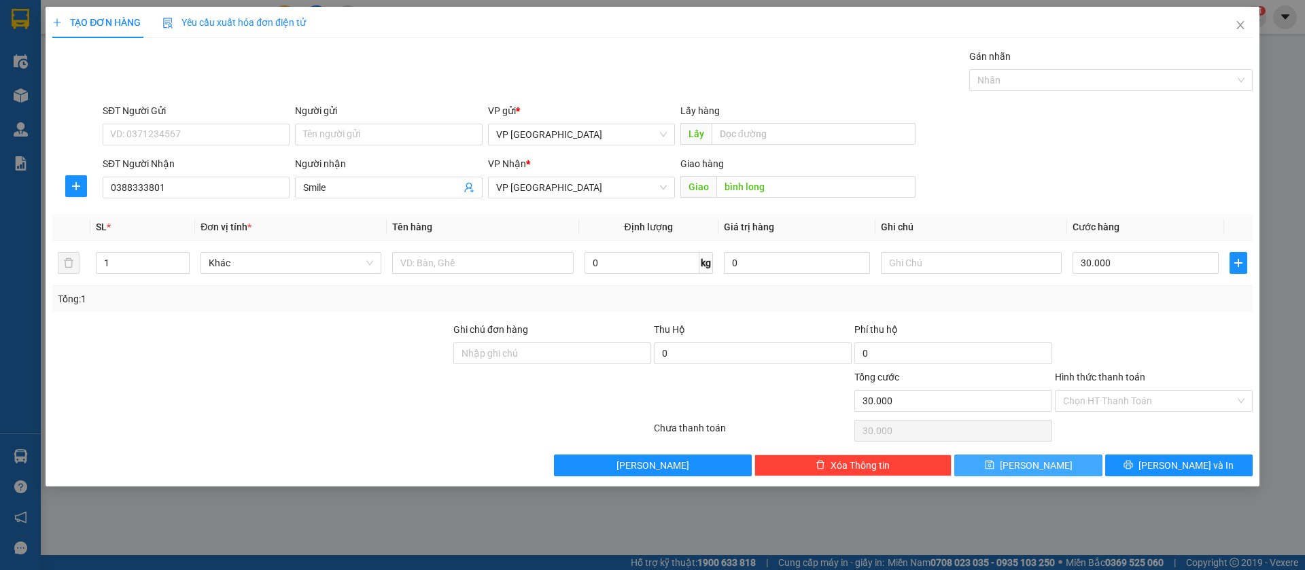
click at [1072, 468] on button "[PERSON_NAME]" at bounding box center [1029, 466] width 148 height 22
type input "0"
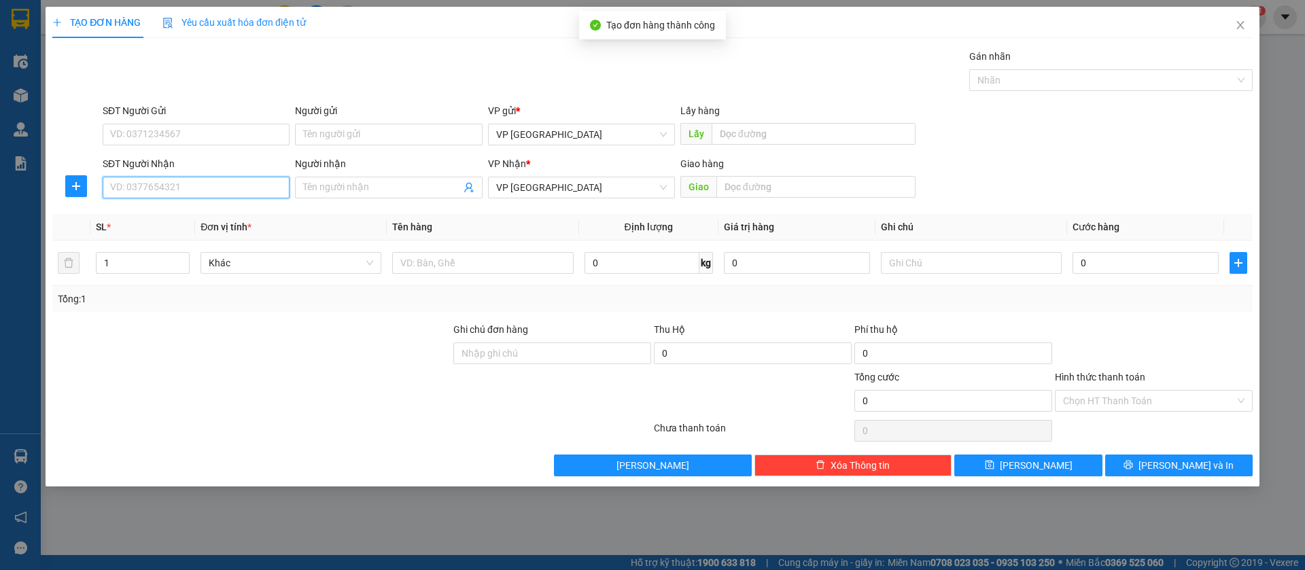
click at [190, 188] on input "SĐT Người Nhận" at bounding box center [196, 188] width 187 height 22
type input "0907737773"
click at [198, 207] on div "0907737773 - a bình" at bounding box center [196, 214] width 171 height 15
type input "a bình"
type input "[PERSON_NAME] thành"
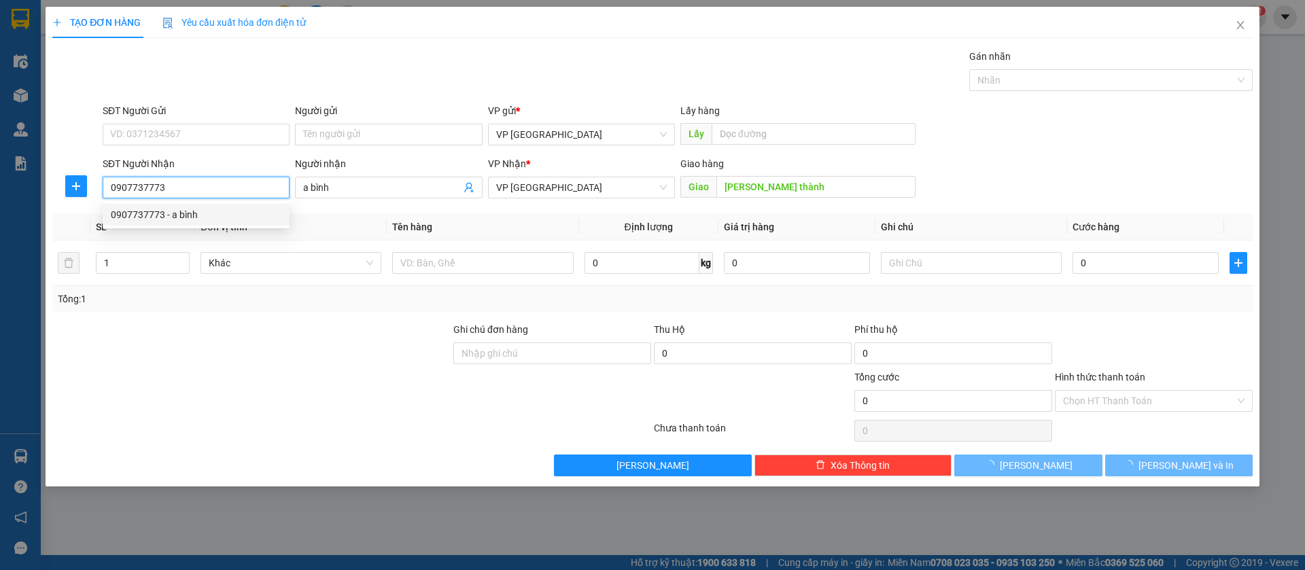
type input "50.000"
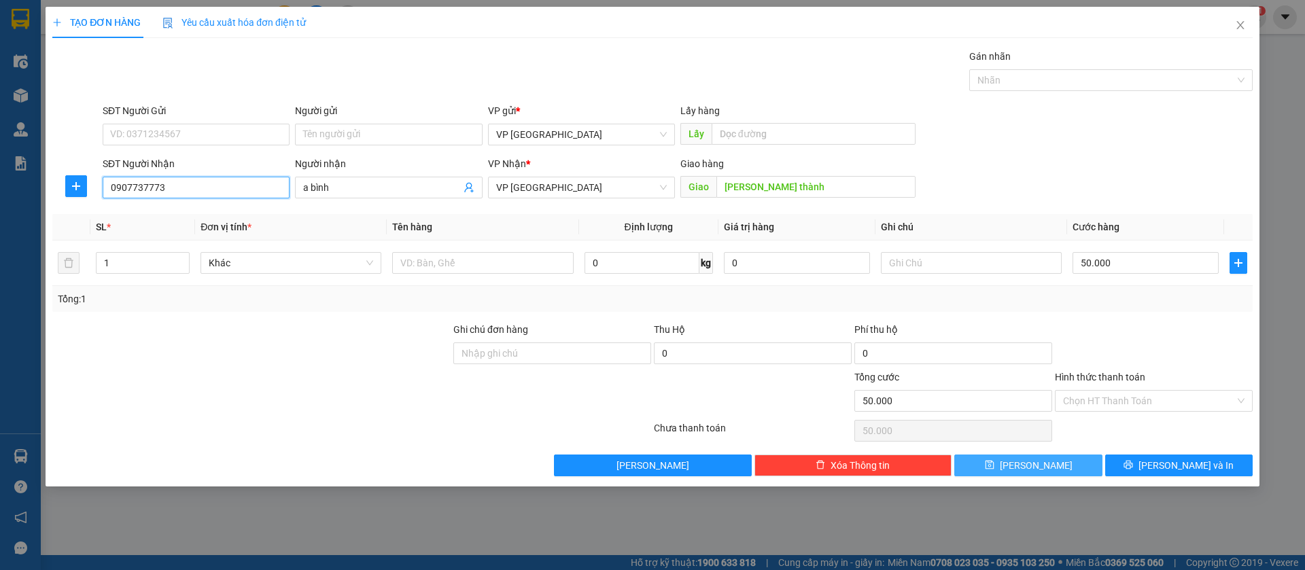
type input "0907737773"
click at [1061, 466] on button "[PERSON_NAME]" at bounding box center [1029, 466] width 148 height 22
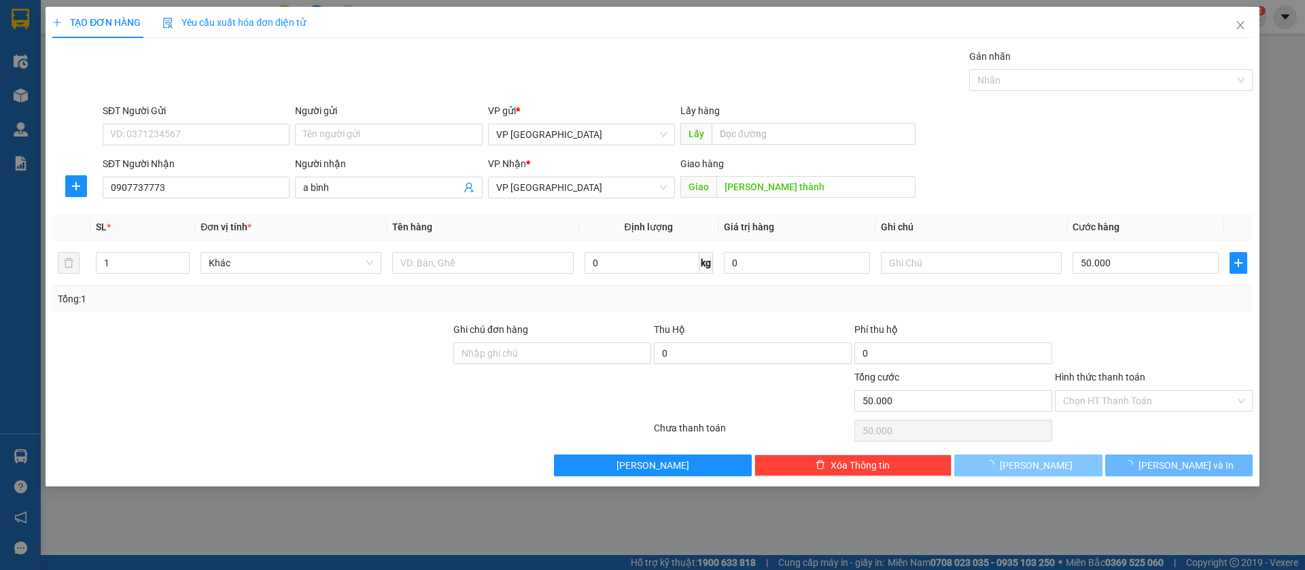
type input "0"
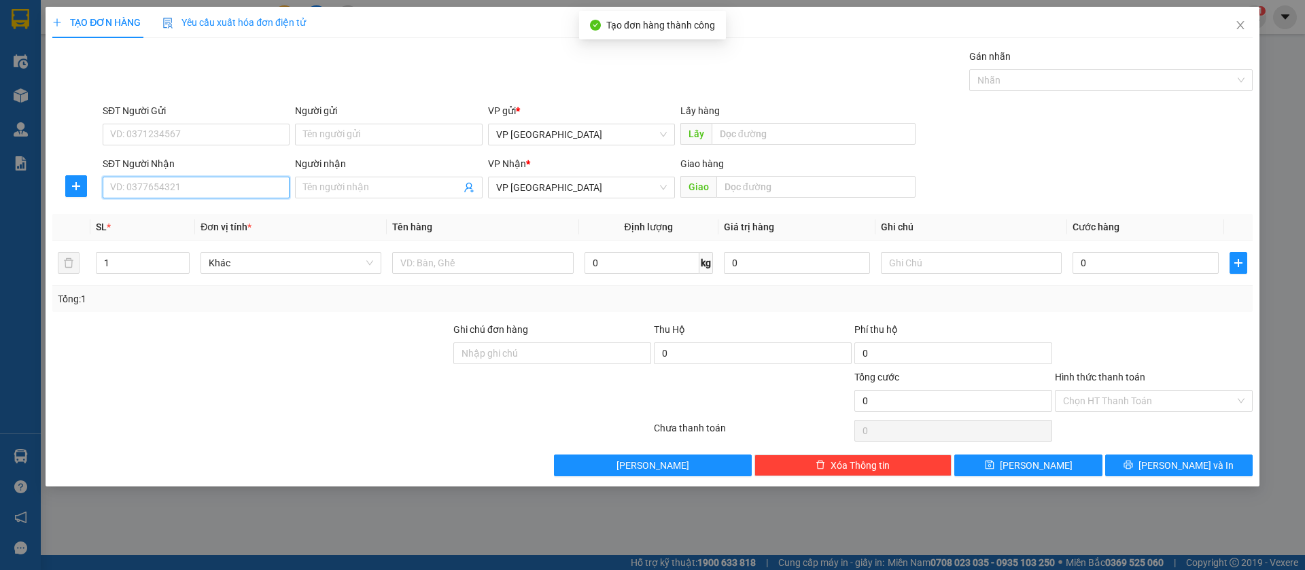
click at [192, 189] on input "SĐT Người Nhận" at bounding box center [196, 188] width 187 height 22
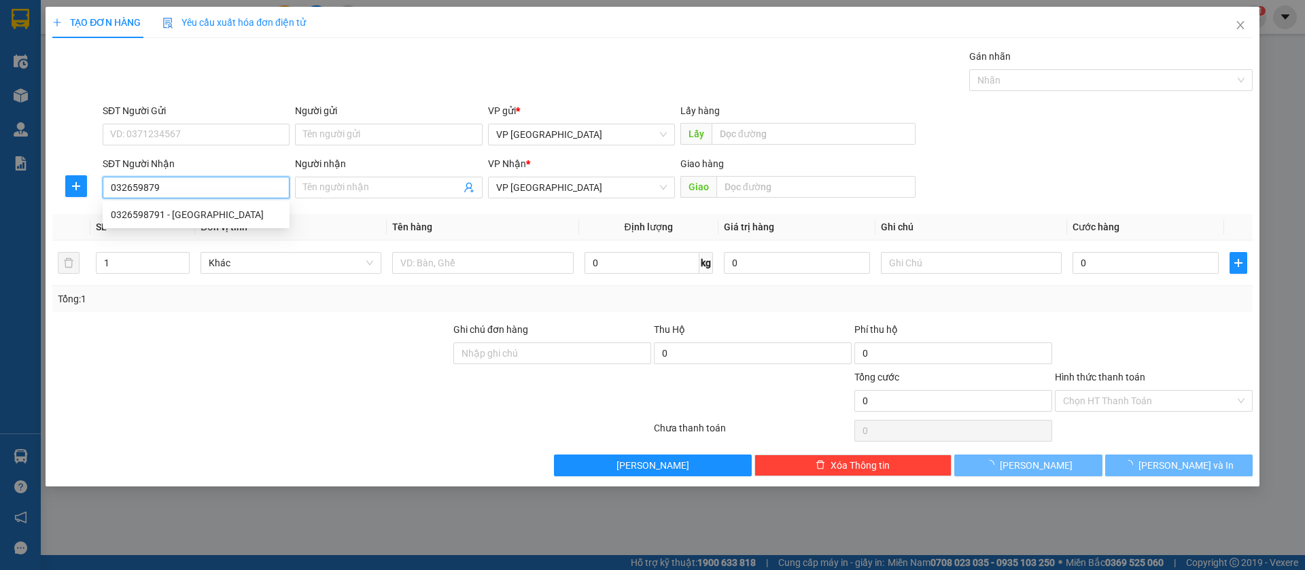
type input "0326598791"
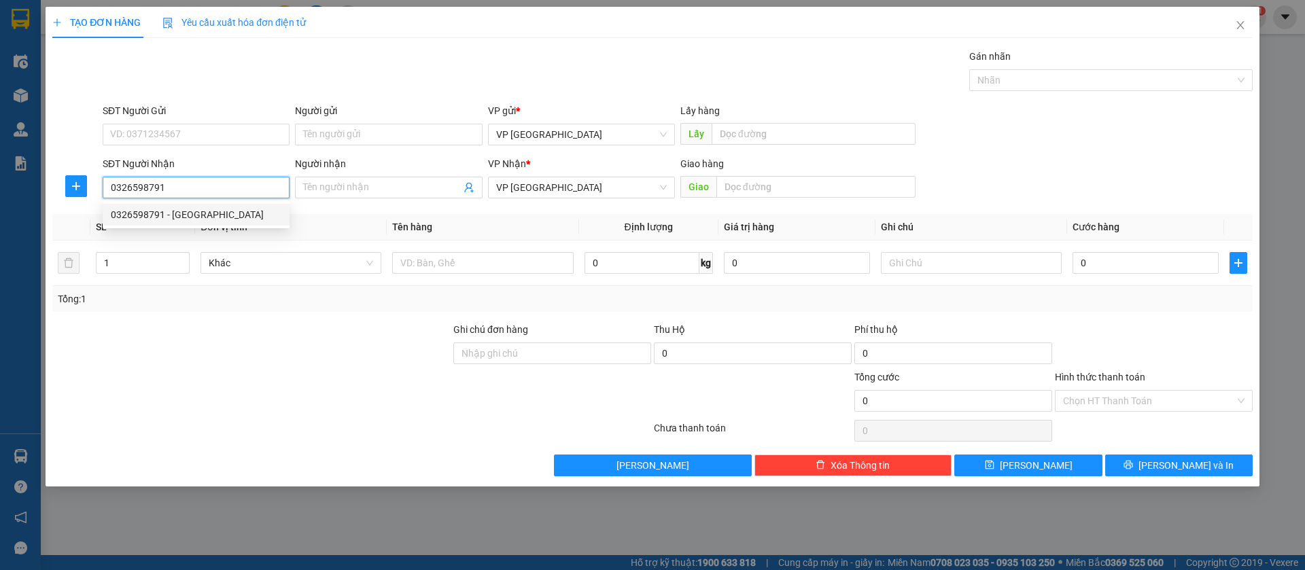
click at [199, 211] on div "0326598791 - [GEOGRAPHIC_DATA]" at bounding box center [196, 214] width 171 height 15
type input "[GEOGRAPHIC_DATA]"
type input "[PERSON_NAME]"
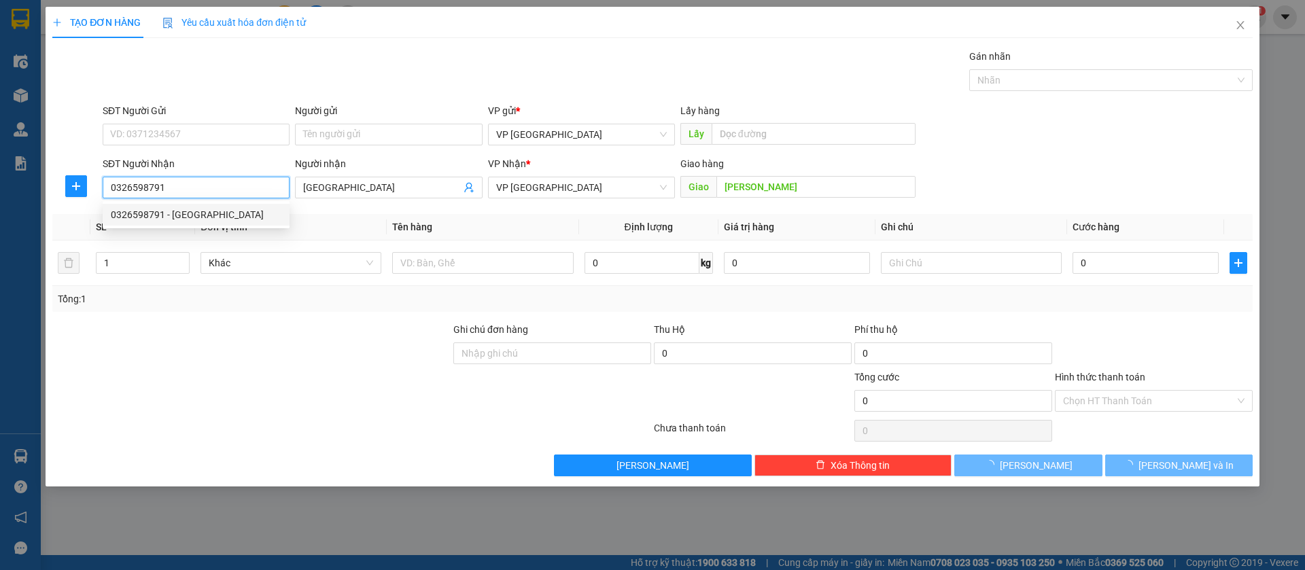
type input "100.000"
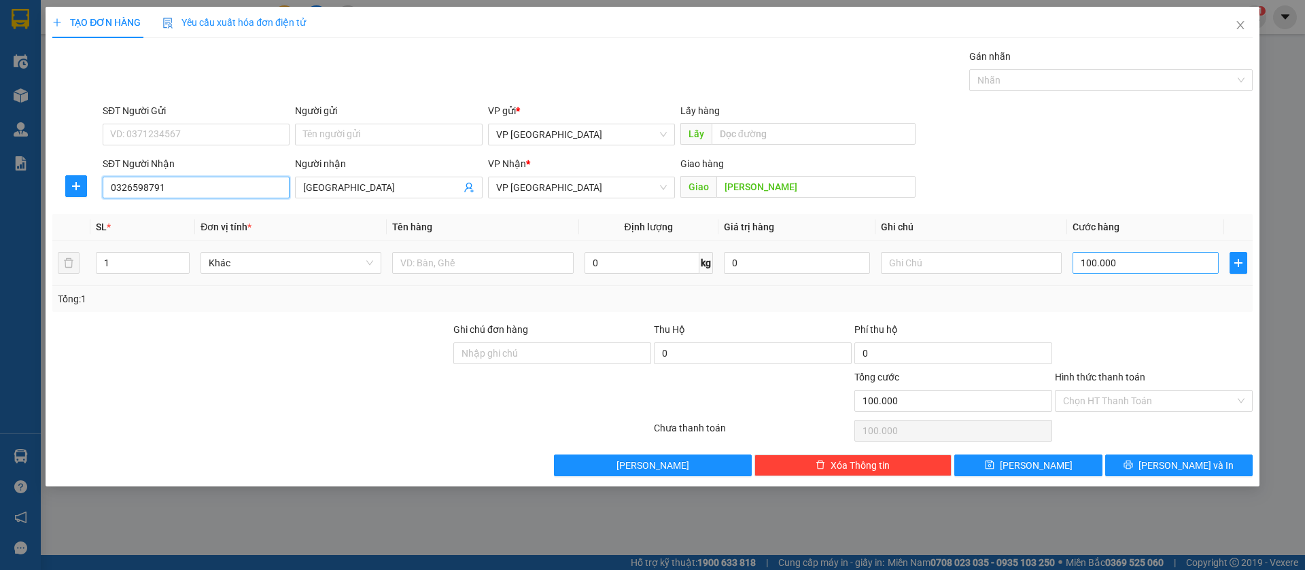
type input "0326598791"
click at [1146, 264] on input "100.000" at bounding box center [1146, 263] width 146 height 22
type input "4"
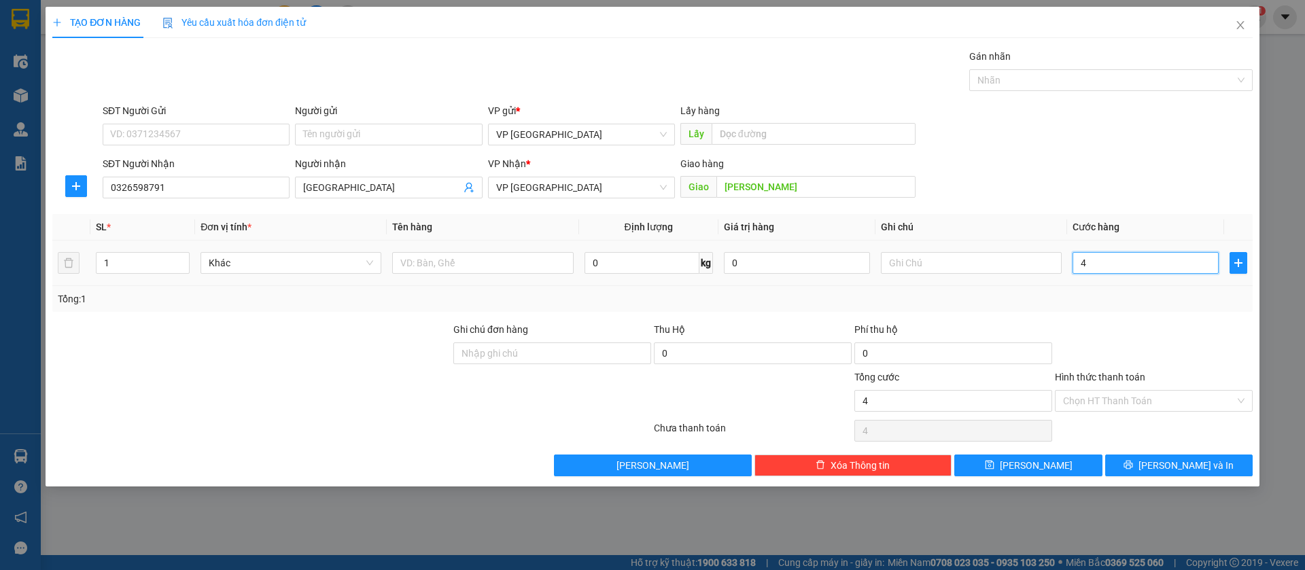
type input "40"
type input "400"
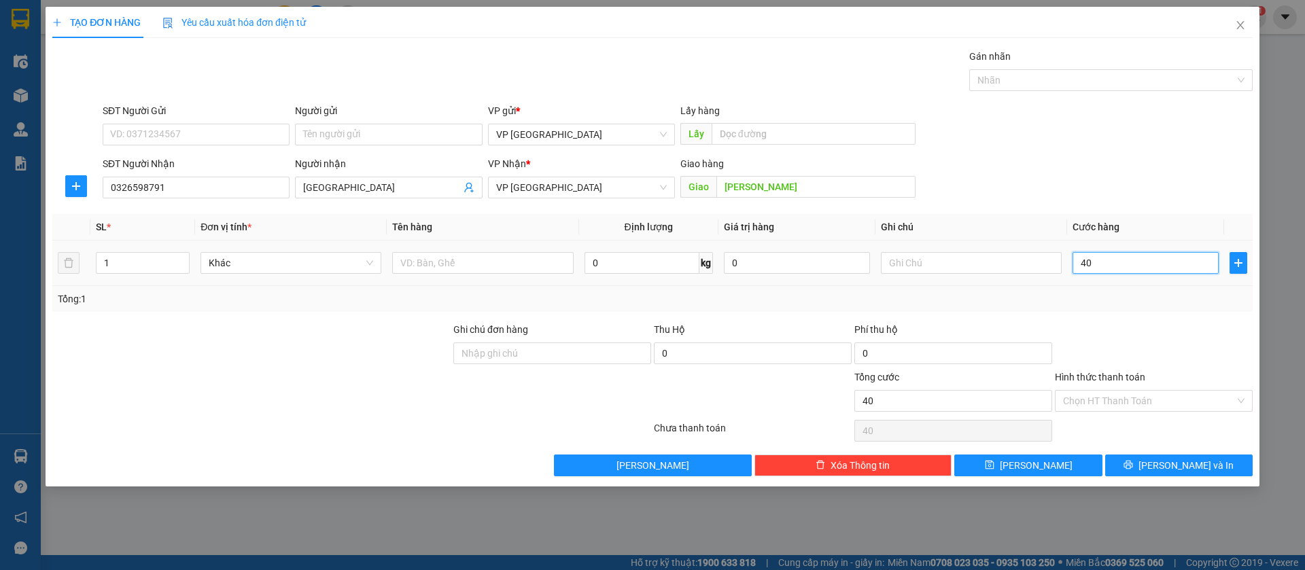
type input "400"
type input "4.000"
type input "40.000"
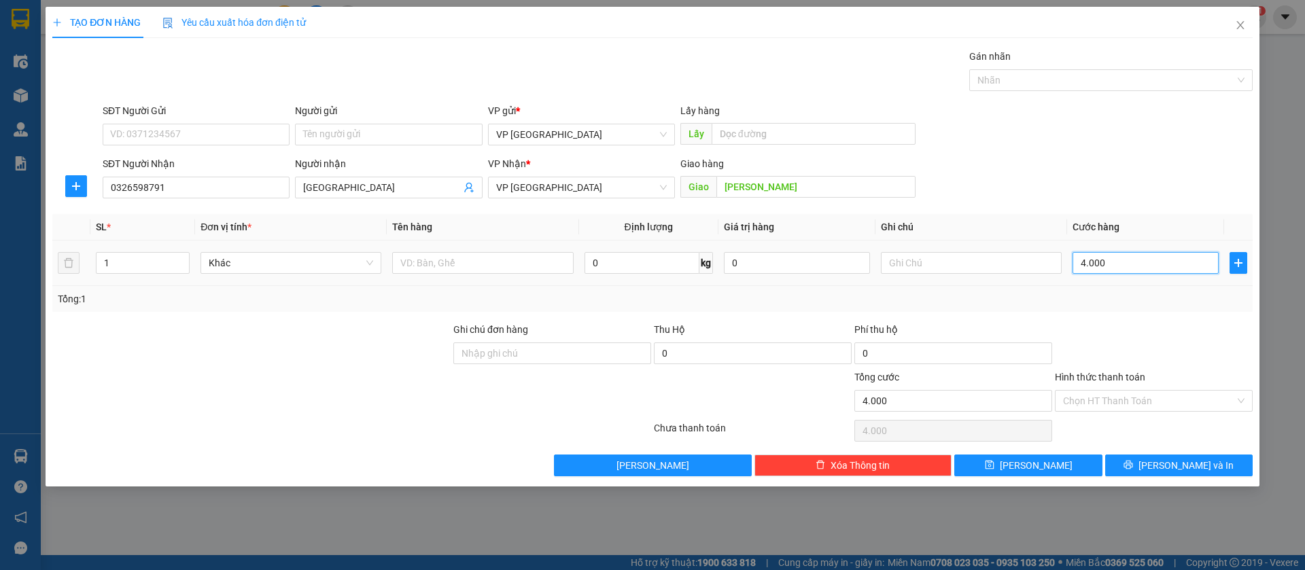
type input "40.000"
click at [1043, 464] on span "[PERSON_NAME]" at bounding box center [1036, 465] width 73 height 15
type input "0"
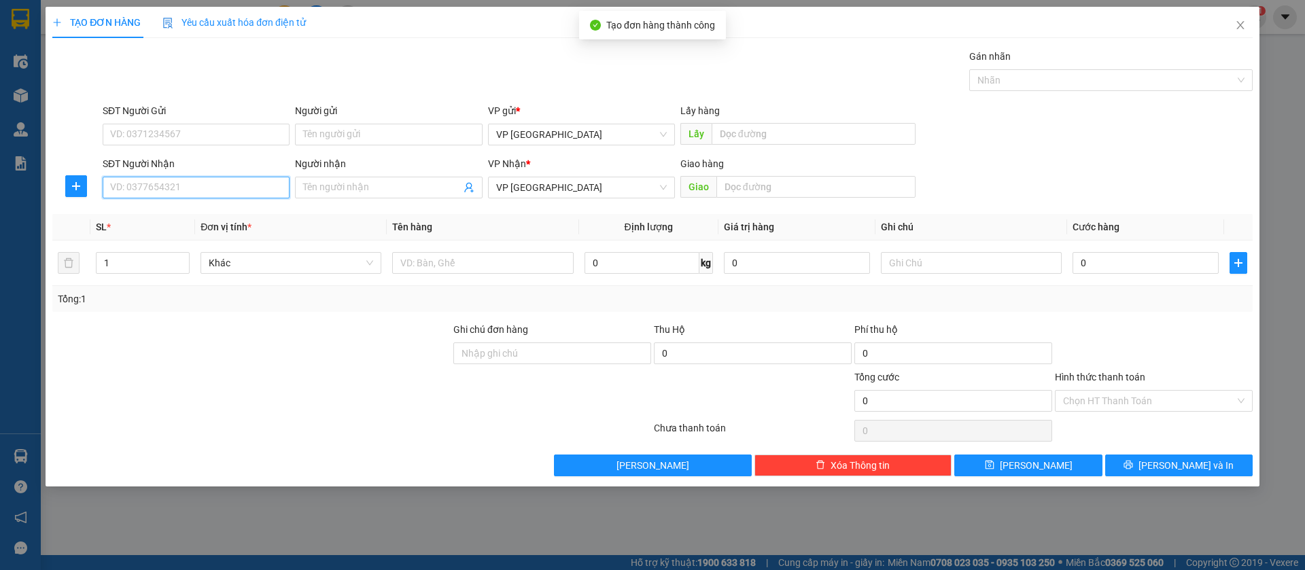
click at [239, 186] on input "SĐT Người Nhận" at bounding box center [196, 188] width 187 height 22
click at [231, 192] on input "SĐT Người Nhận" at bounding box center [196, 188] width 187 height 22
type input "0859241241"
click at [219, 214] on div "0859241241" at bounding box center [196, 214] width 171 height 15
type input "bàu bàng"
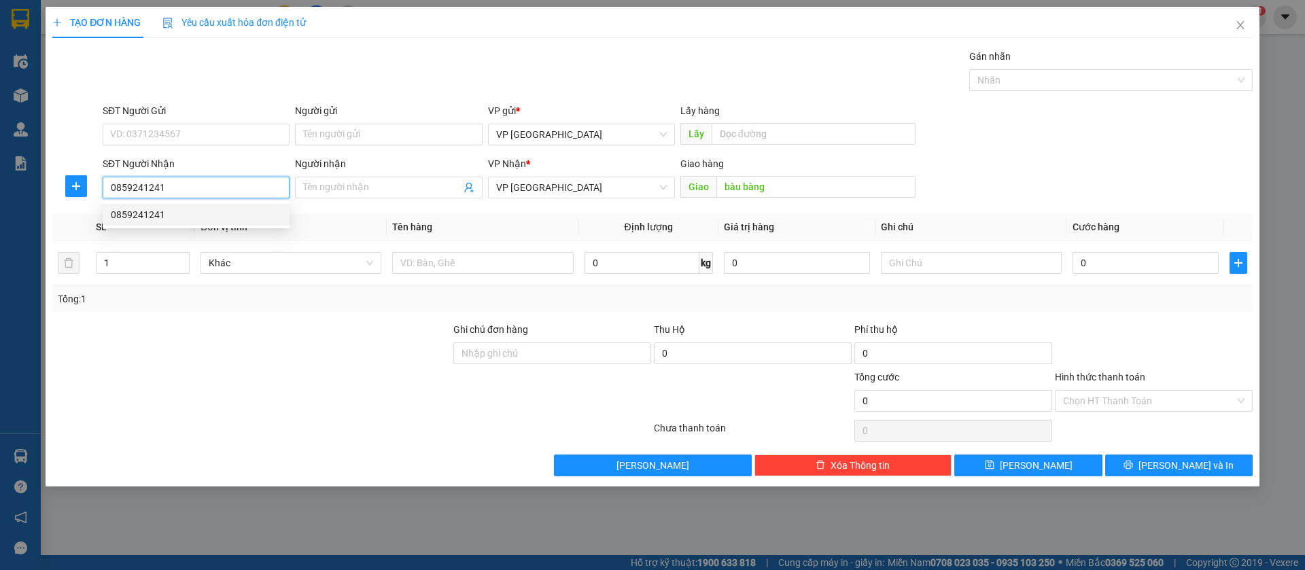
type input "30.000"
type input "0859241241"
click at [1210, 398] on input "Hình thức thanh toán" at bounding box center [1149, 401] width 172 height 20
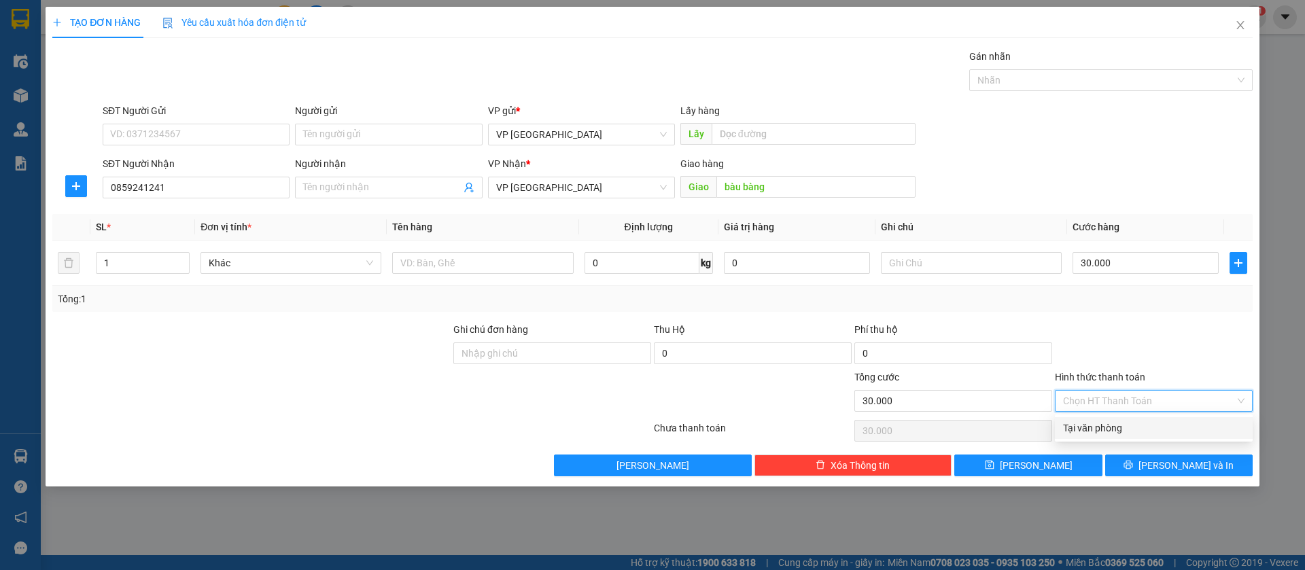
click at [1161, 425] on div "Tại văn phòng" at bounding box center [1154, 428] width 182 height 15
type input "0"
click at [1086, 462] on button "[PERSON_NAME]" at bounding box center [1029, 466] width 148 height 22
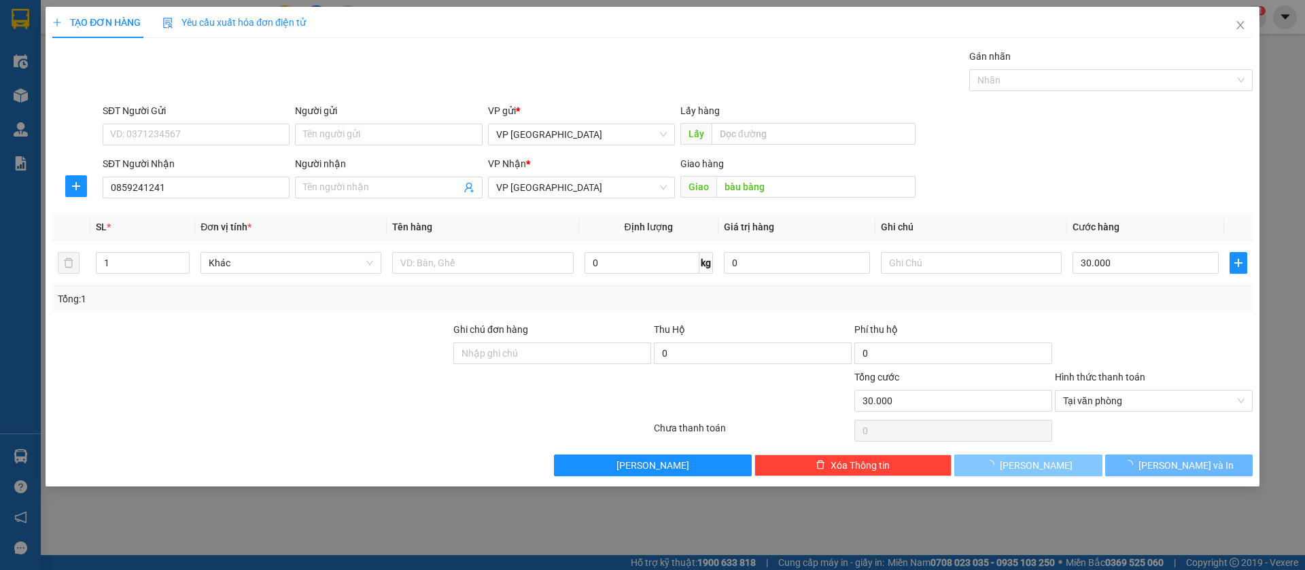
type input "0"
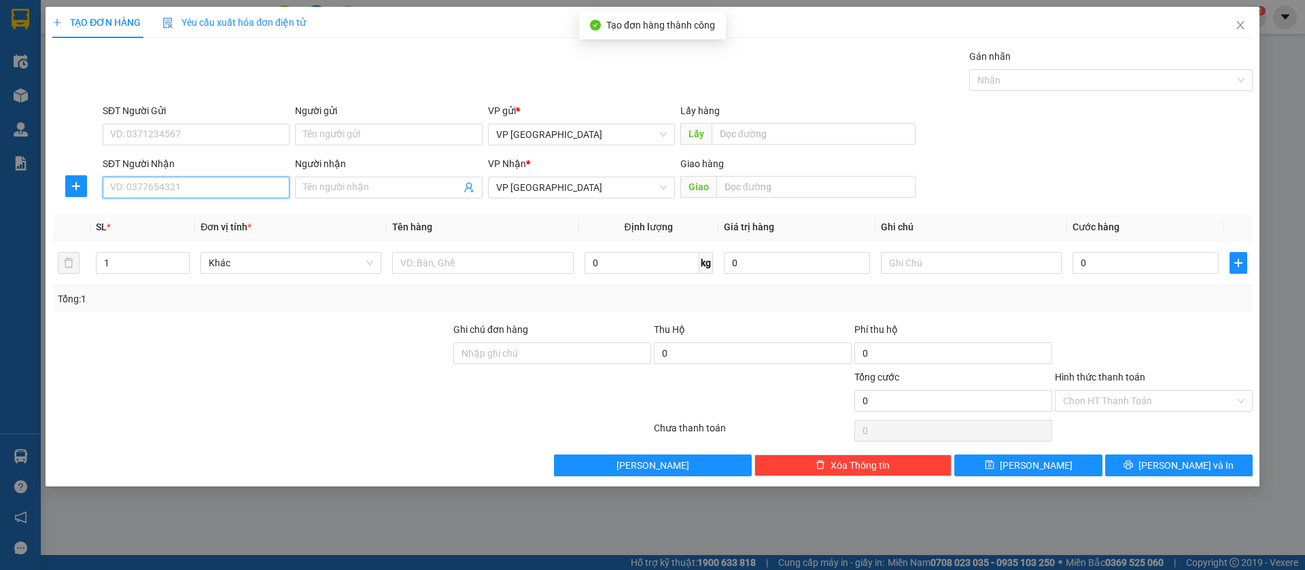
click at [190, 191] on input "SĐT Người Nhận" at bounding box center [196, 188] width 187 height 22
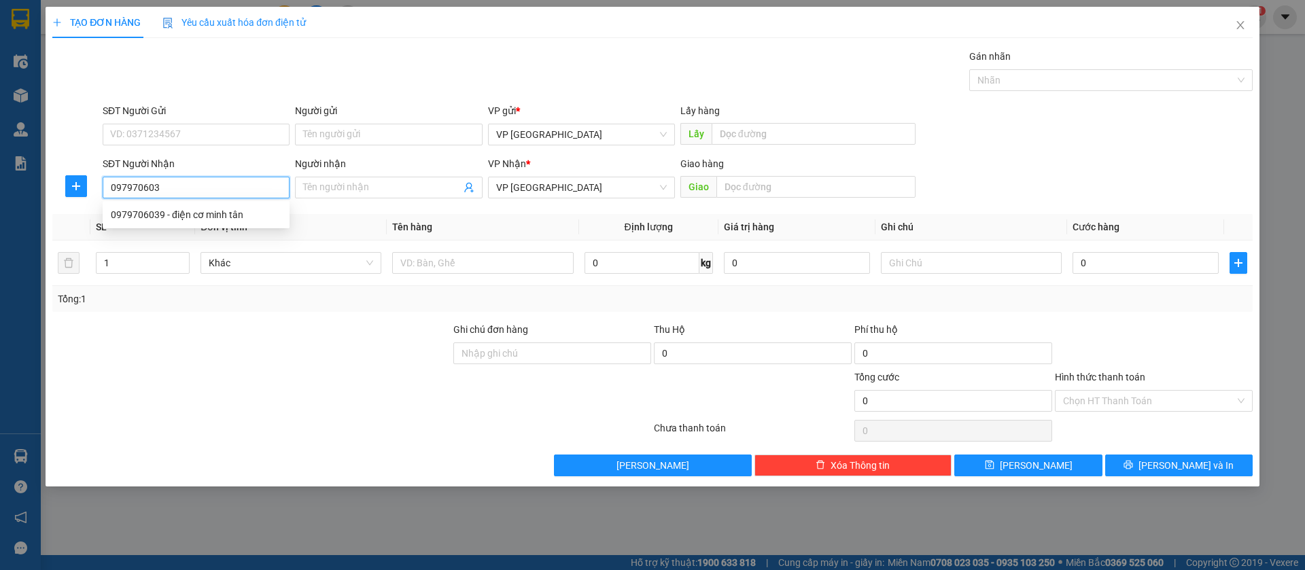
type input "0979706039"
click at [194, 211] on div "0979706039 - điện cơ minh tân" at bounding box center [196, 214] width 171 height 15
type input "điện cơ minh tân"
type input "[GEOGRAPHIC_DATA]"
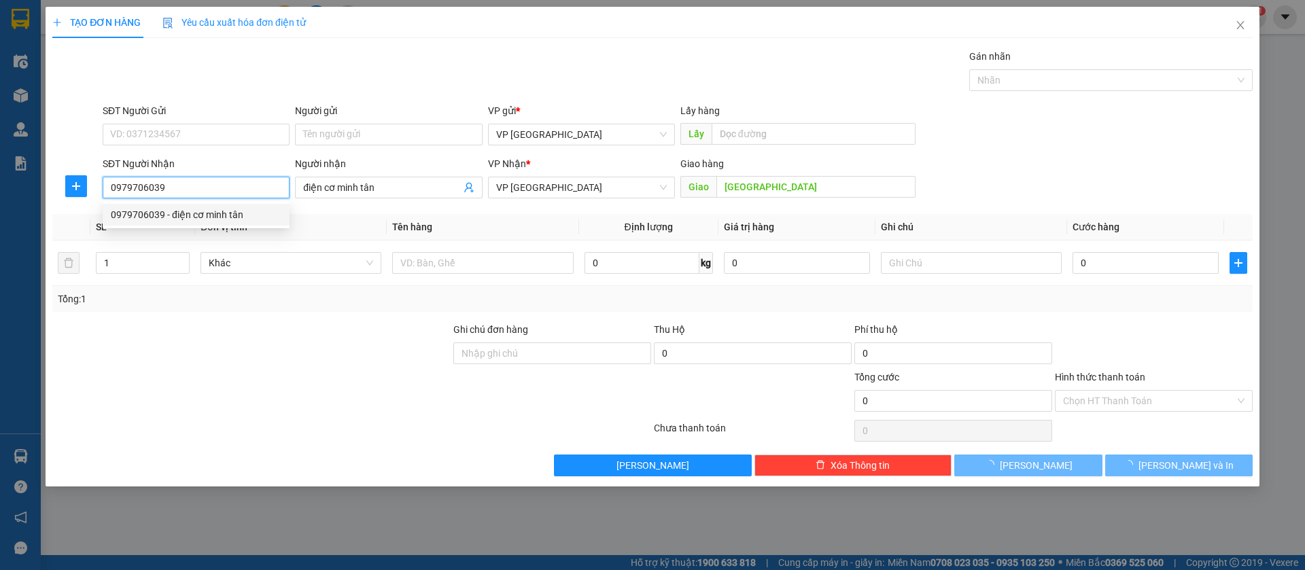
type input "200.000"
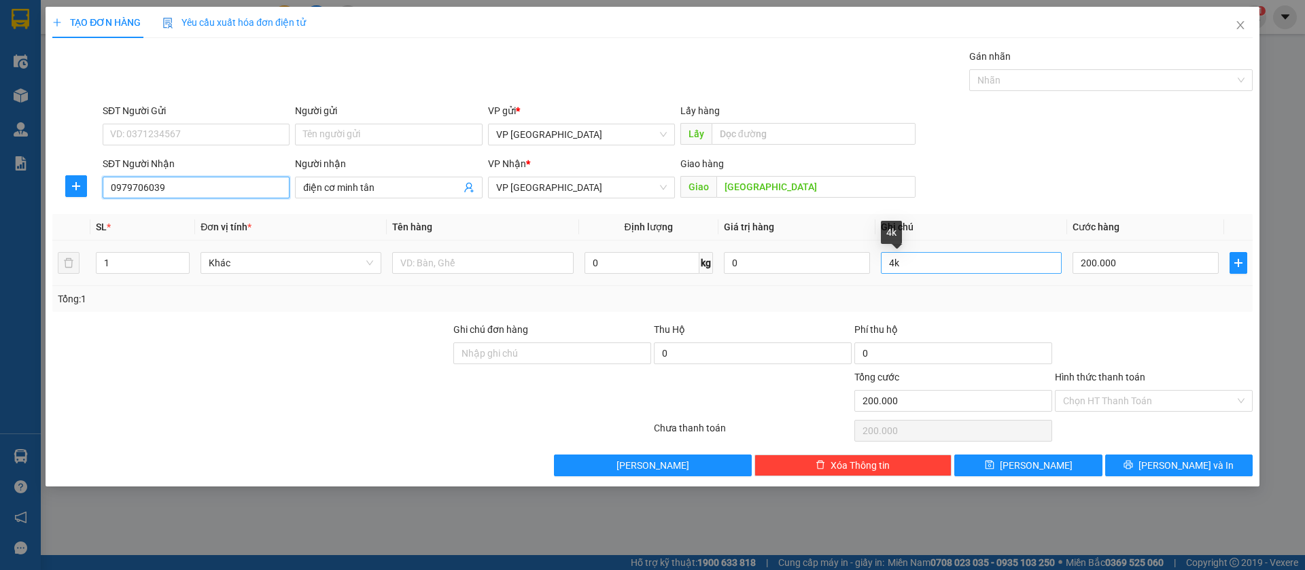
type input "0979706039"
click at [1027, 260] on input "4k" at bounding box center [971, 263] width 181 height 22
type input "4"
type input "2k"
click at [1166, 259] on input "200.000" at bounding box center [1146, 263] width 146 height 22
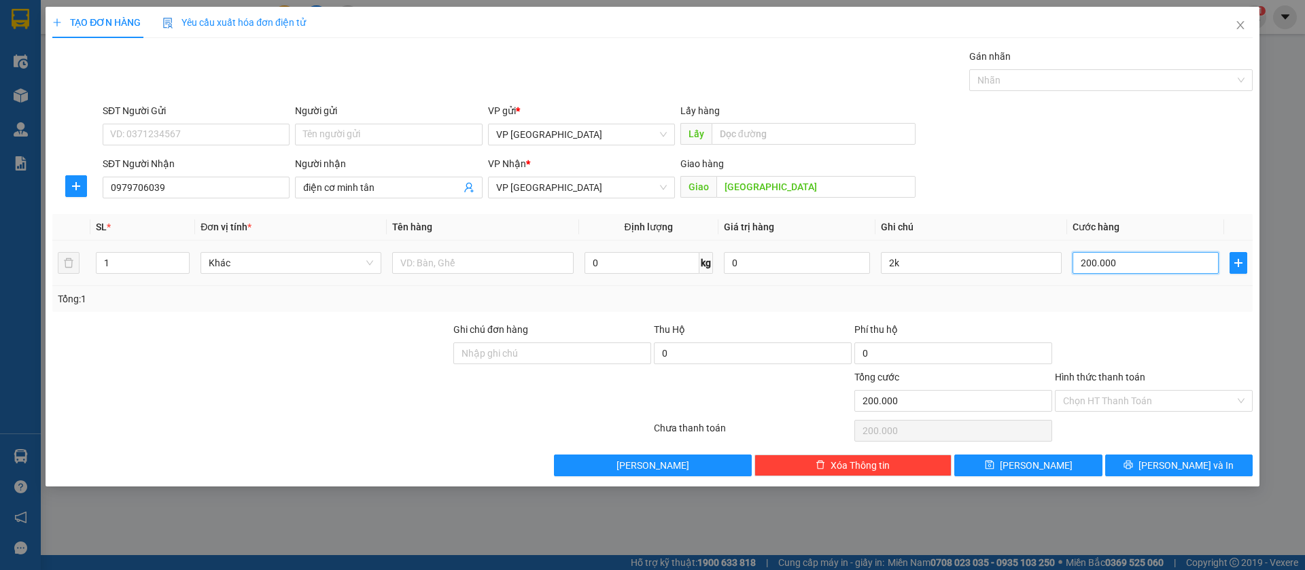
type input "7"
type input "70"
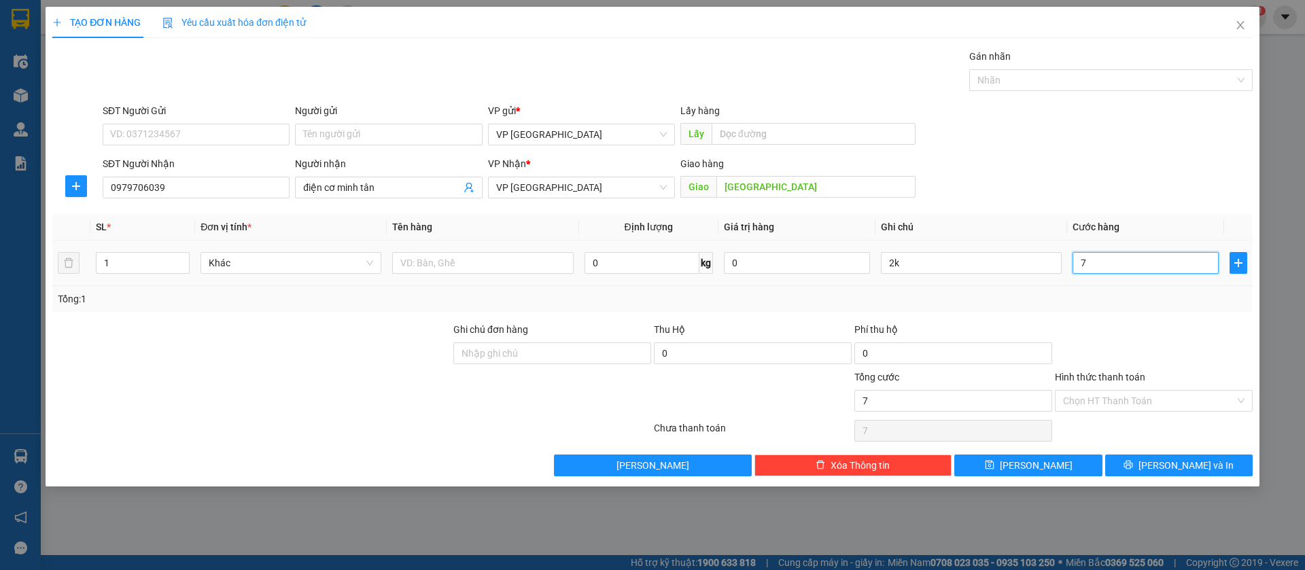
type input "70"
type input "700"
type input "7.000"
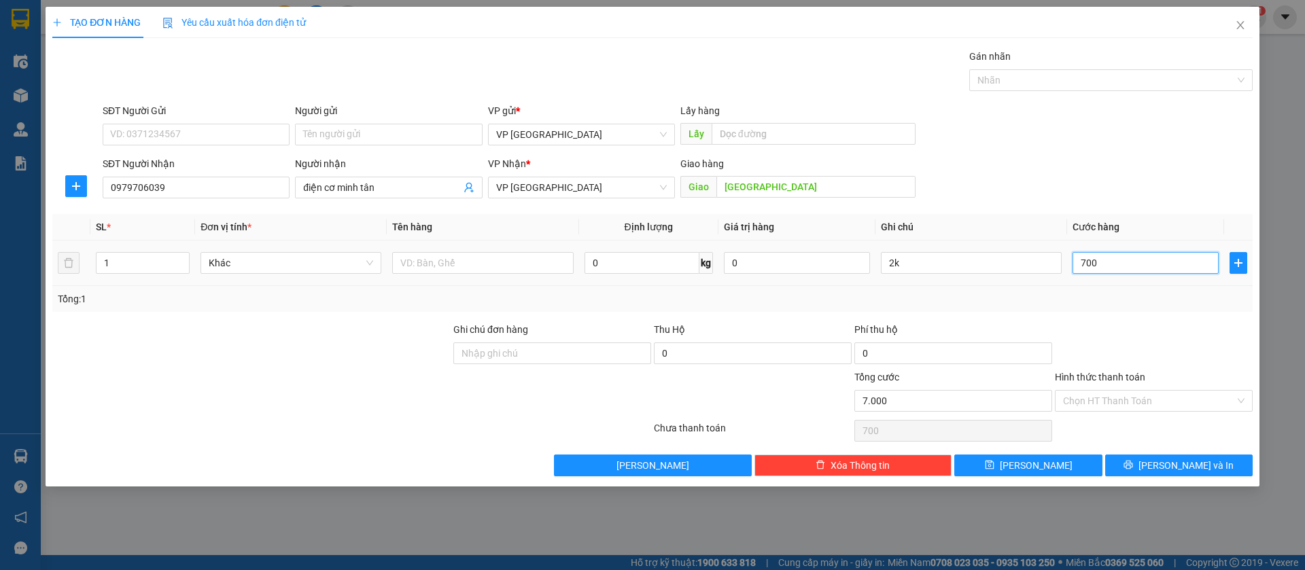
type input "7.000"
type input "70.000"
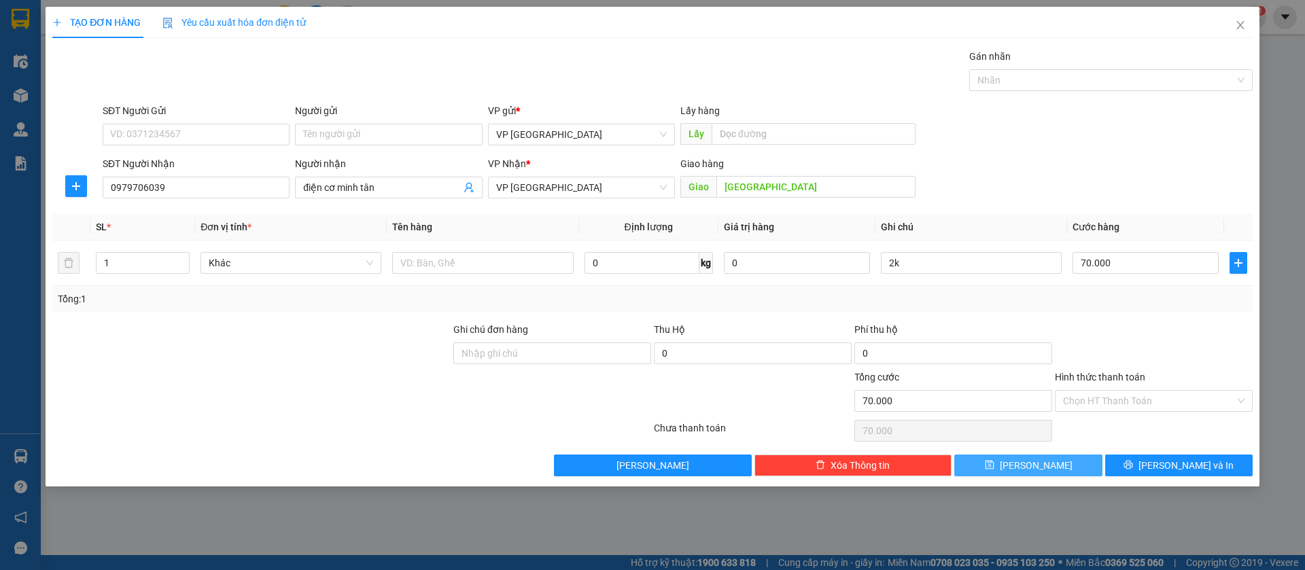
click at [1039, 472] on span "[PERSON_NAME]" at bounding box center [1036, 465] width 73 height 15
type input "0"
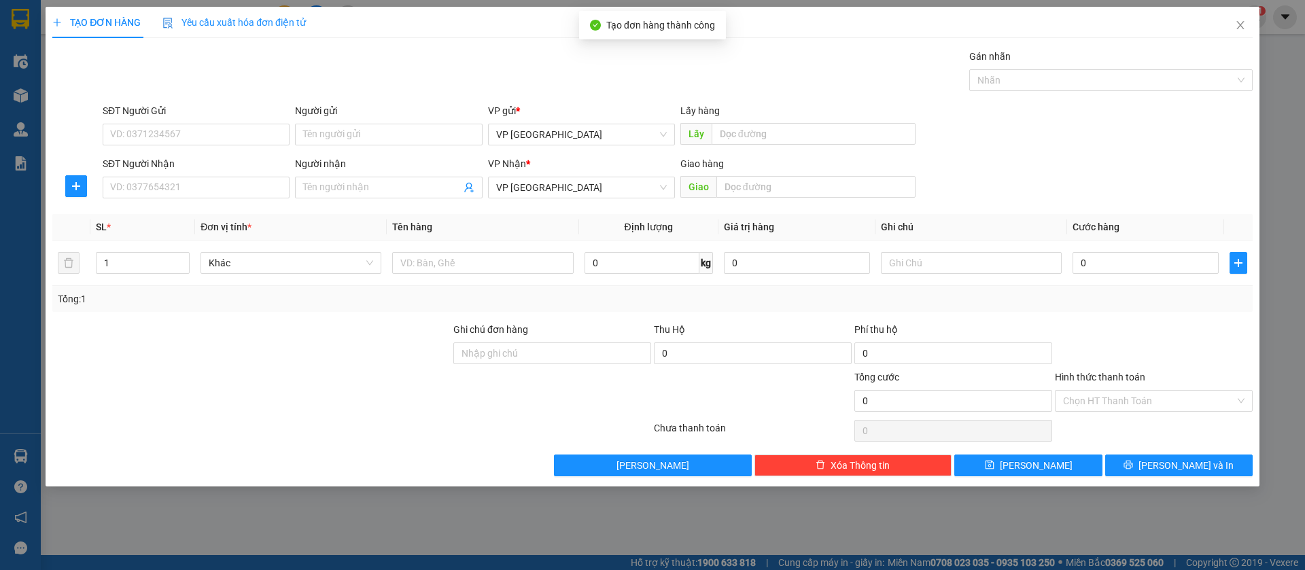
click at [216, 175] on div "SĐT Người Nhận" at bounding box center [196, 166] width 187 height 20
click at [257, 187] on input "SĐT Người Nhận" at bounding box center [196, 188] width 187 height 22
type input "0383434627"
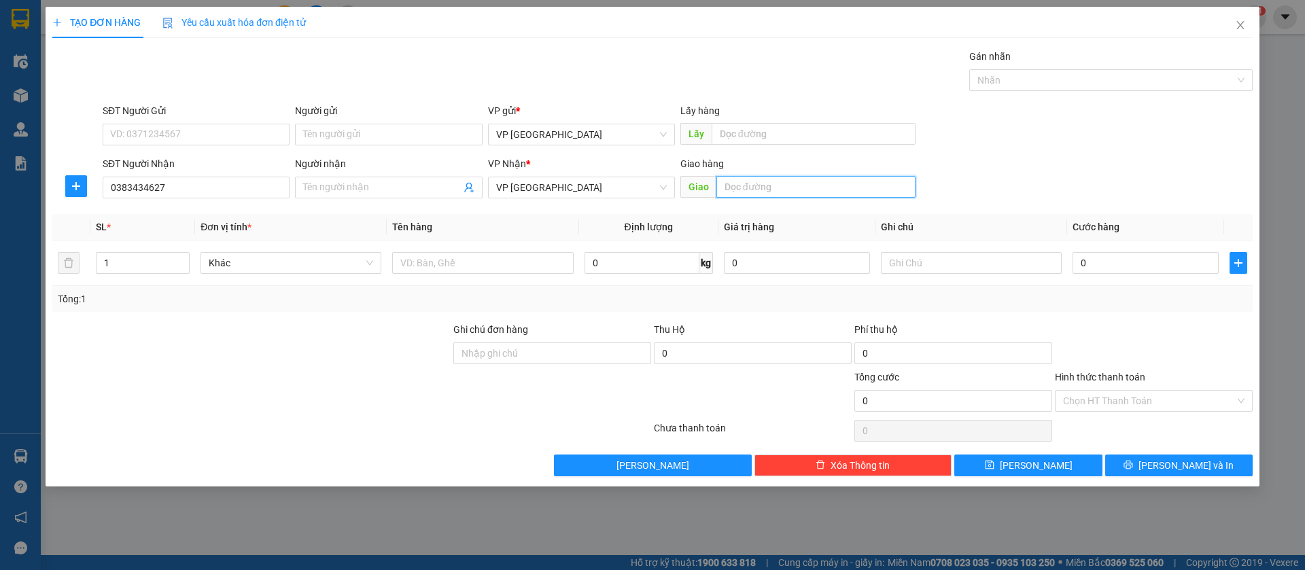
click at [827, 185] on input "text" at bounding box center [816, 187] width 199 height 22
type input "hon quan"
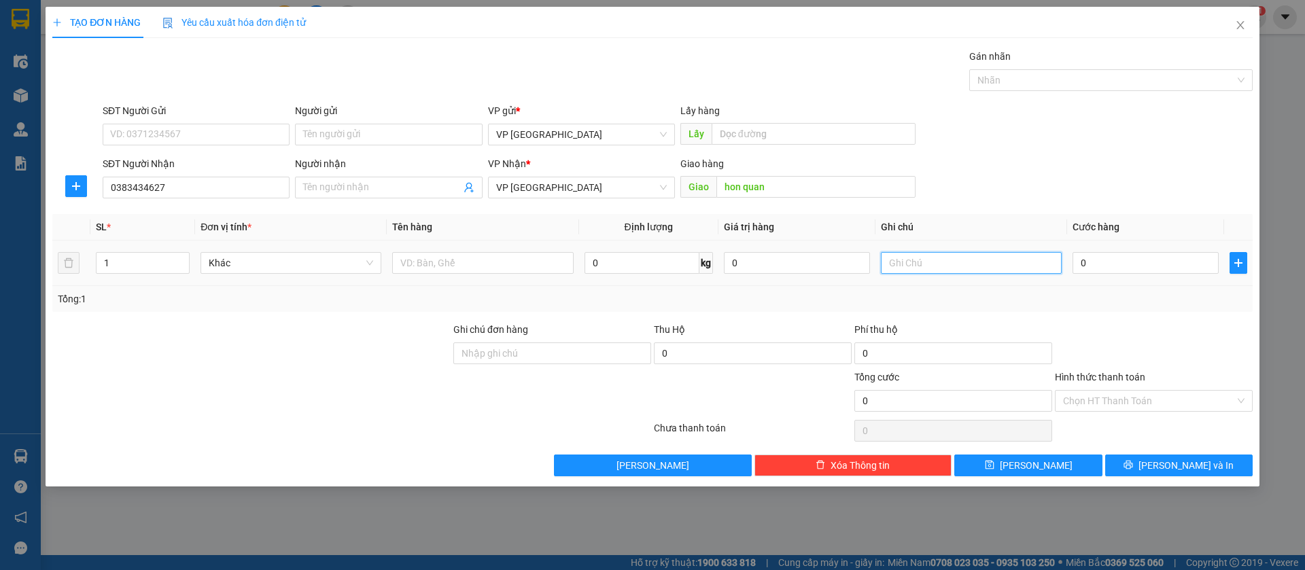
click at [987, 259] on input "text" at bounding box center [971, 263] width 181 height 22
type input "2k"
click at [1104, 255] on input "0" at bounding box center [1146, 263] width 146 height 22
type input "6"
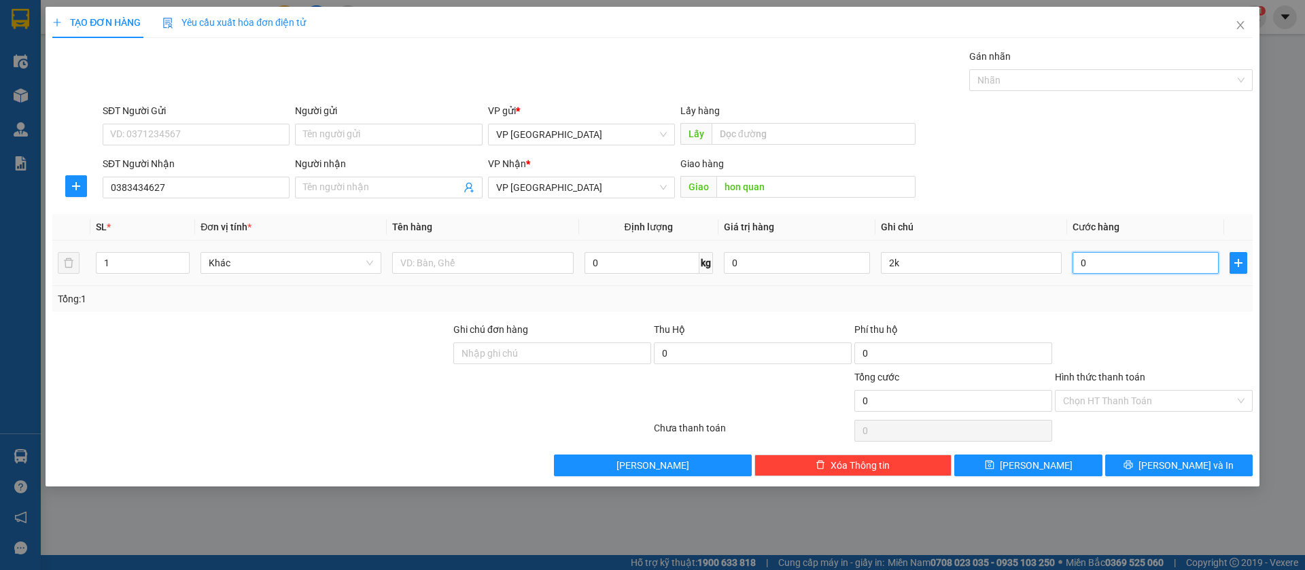
type input "6"
type input "60"
click at [1056, 457] on button "[PERSON_NAME]" at bounding box center [1029, 466] width 148 height 22
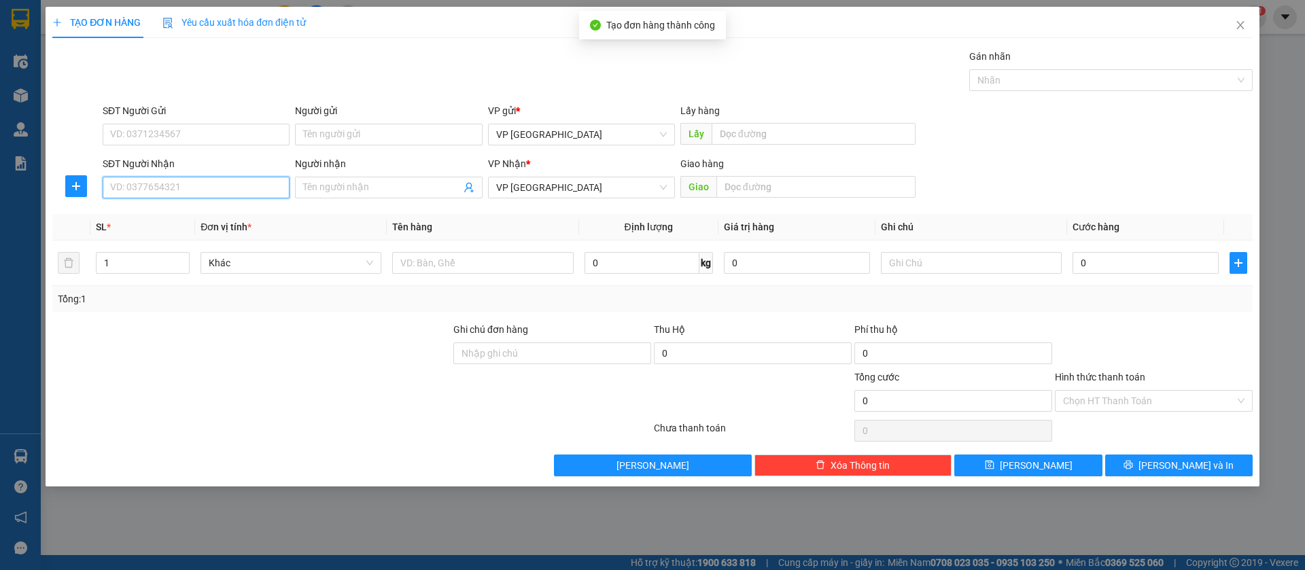
click at [228, 192] on input "SĐT Người Nhận" at bounding box center [196, 188] width 187 height 22
click at [1242, 21] on icon "close" at bounding box center [1240, 25] width 11 height 11
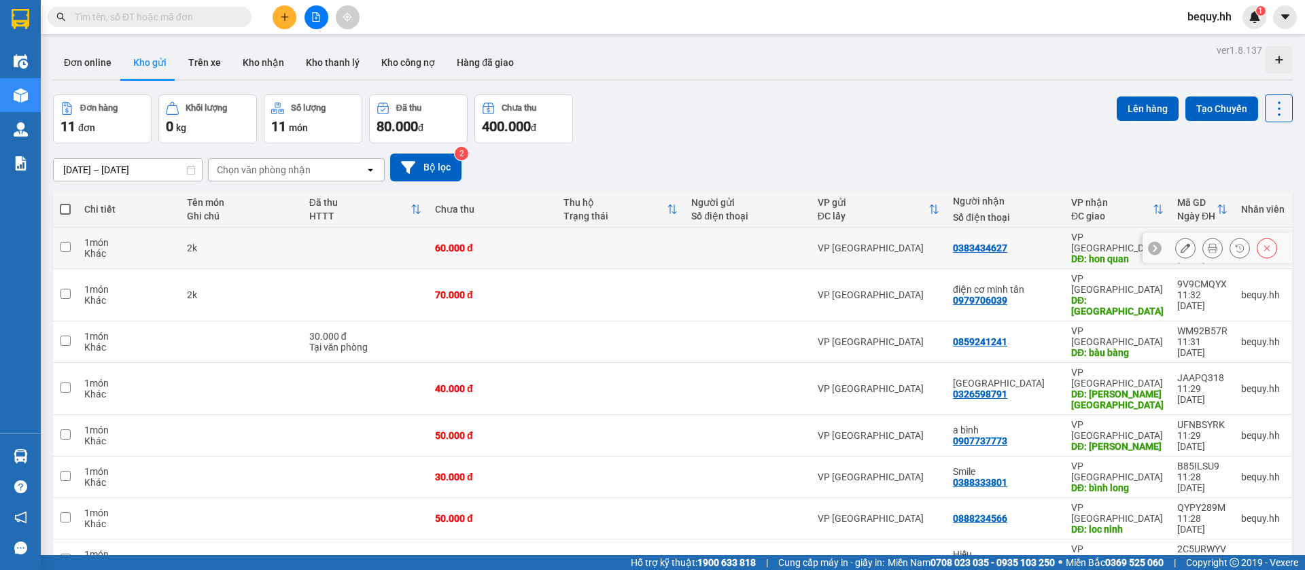
click at [1123, 241] on div "VP [GEOGRAPHIC_DATA]" at bounding box center [1118, 243] width 92 height 22
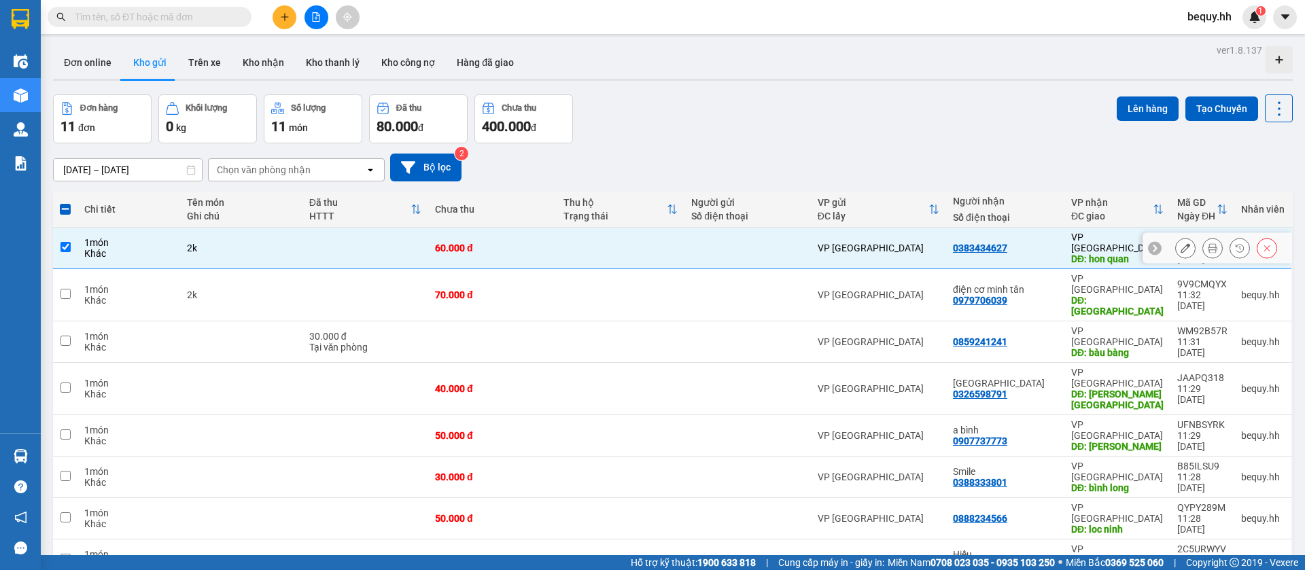
click at [1176, 238] on div at bounding box center [1186, 248] width 20 height 20
click at [1181, 243] on icon at bounding box center [1186, 248] width 10 height 10
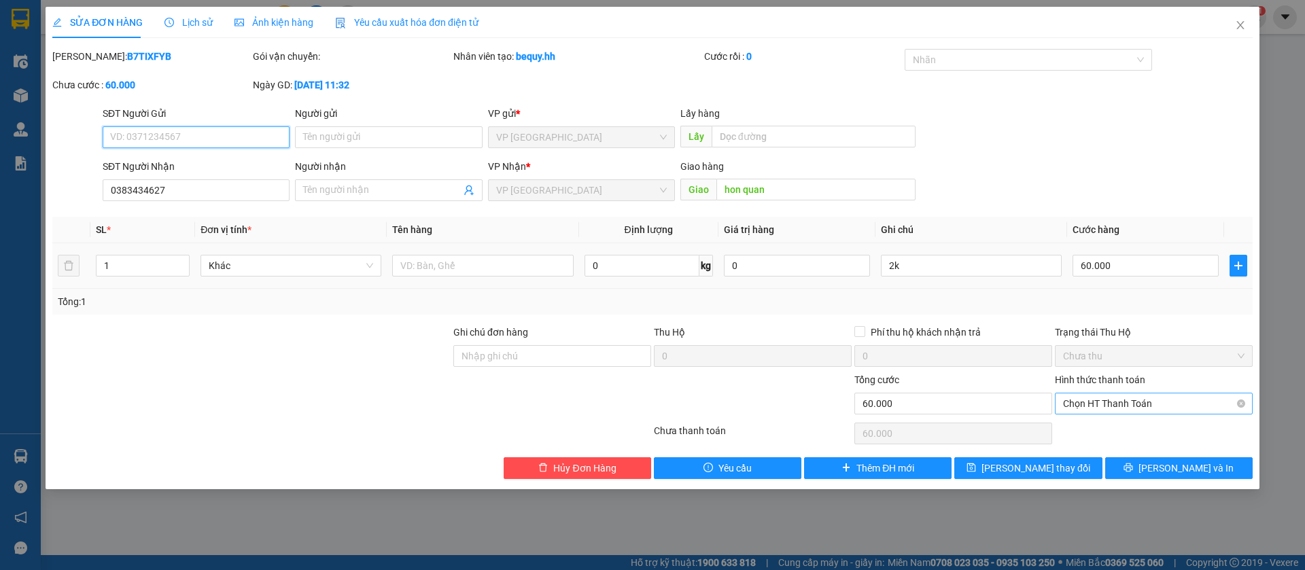
click at [1200, 400] on span "Chọn HT Thanh Toán" at bounding box center [1154, 404] width 182 height 20
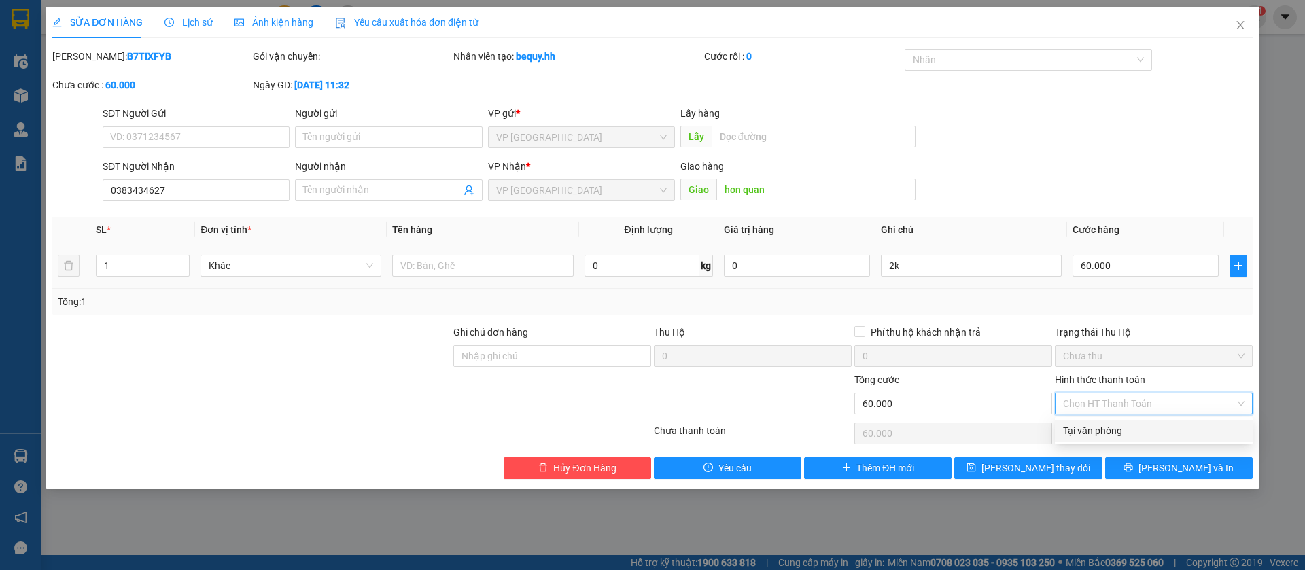
click at [1149, 432] on div "Tại văn phòng" at bounding box center [1154, 431] width 182 height 15
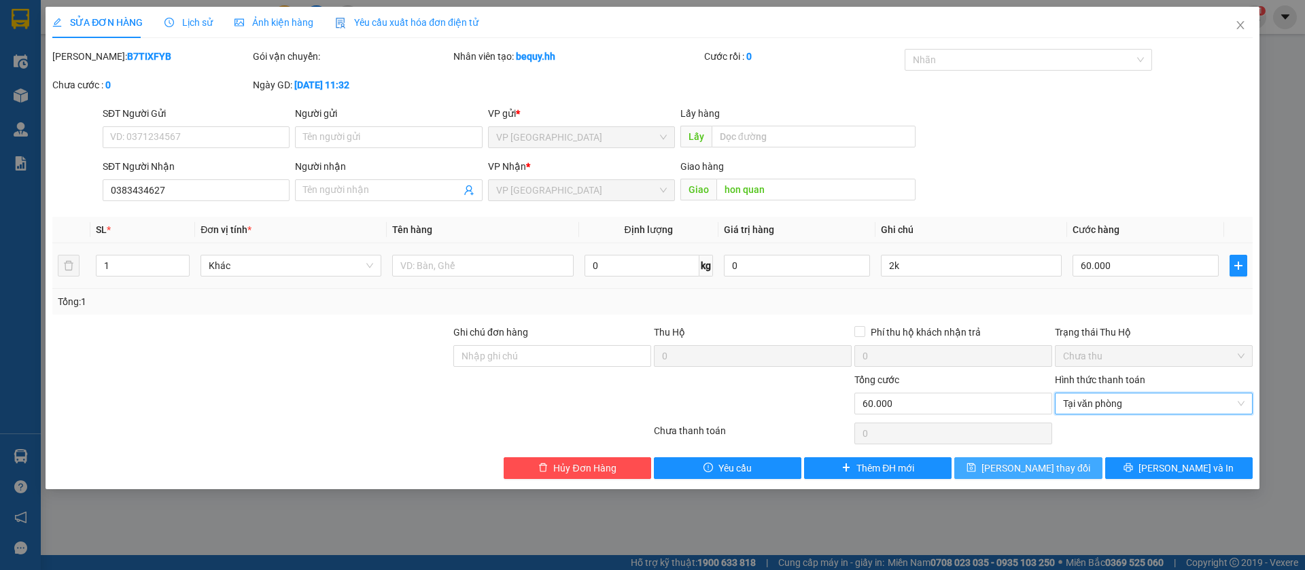
click at [1084, 466] on button "[PERSON_NAME] thay đổi" at bounding box center [1029, 469] width 148 height 22
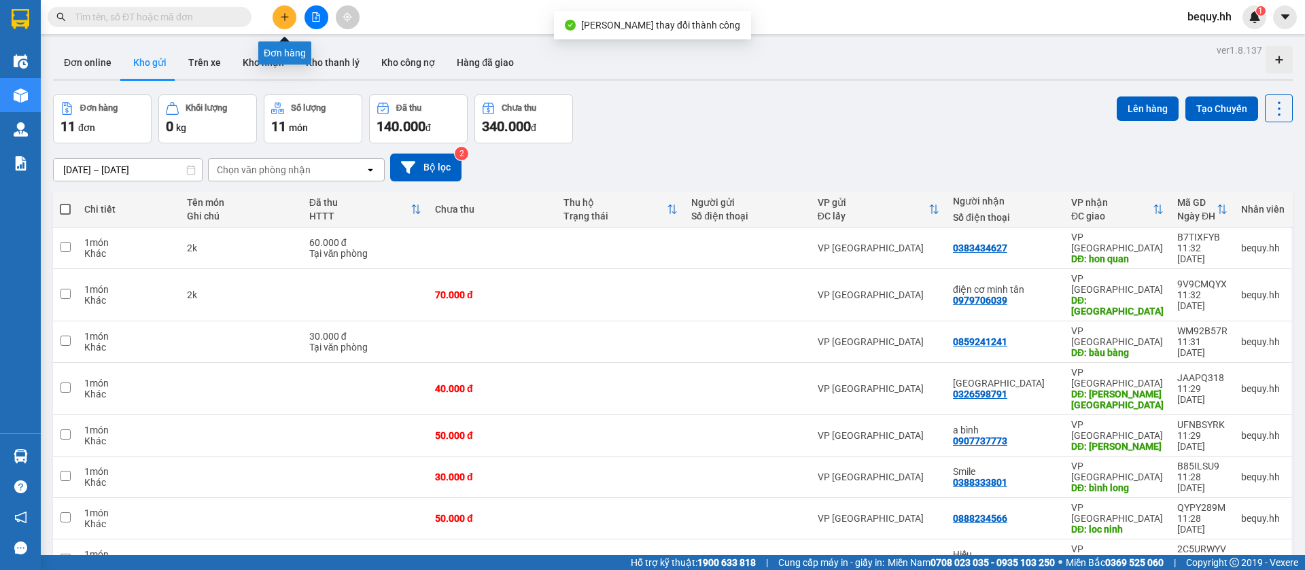
click at [286, 12] on icon "plus" at bounding box center [285, 17] width 10 height 10
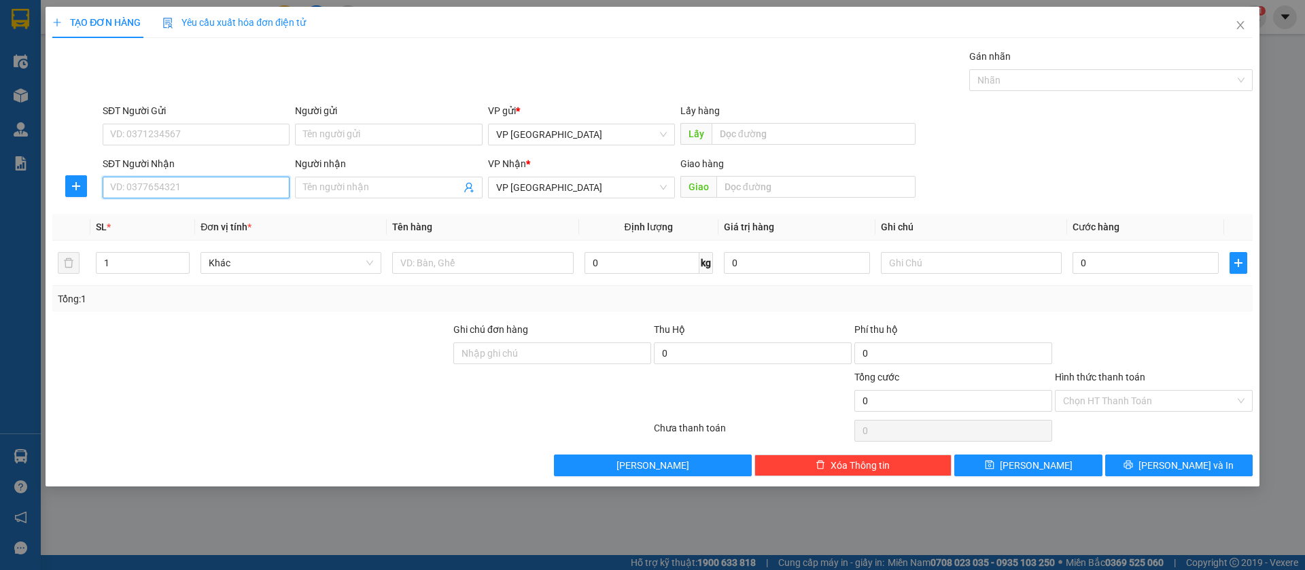
click at [197, 188] on input "SĐT Người Nhận" at bounding box center [196, 188] width 187 height 22
click at [199, 212] on div "0967111218" at bounding box center [196, 214] width 171 height 15
click at [1066, 464] on button "[PERSON_NAME]" at bounding box center [1029, 466] width 148 height 22
click at [218, 182] on input "SĐT Người Nhận" at bounding box center [196, 188] width 187 height 22
click at [214, 209] on div "0964052056" at bounding box center [196, 214] width 171 height 15
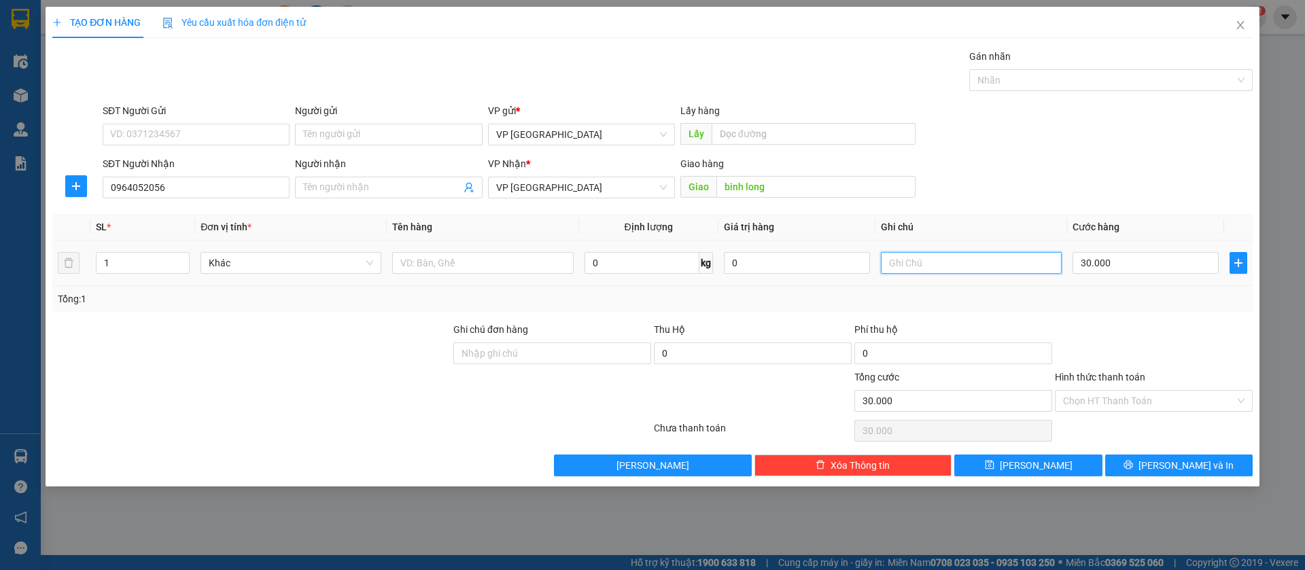
click at [961, 262] on input "text" at bounding box center [971, 263] width 181 height 22
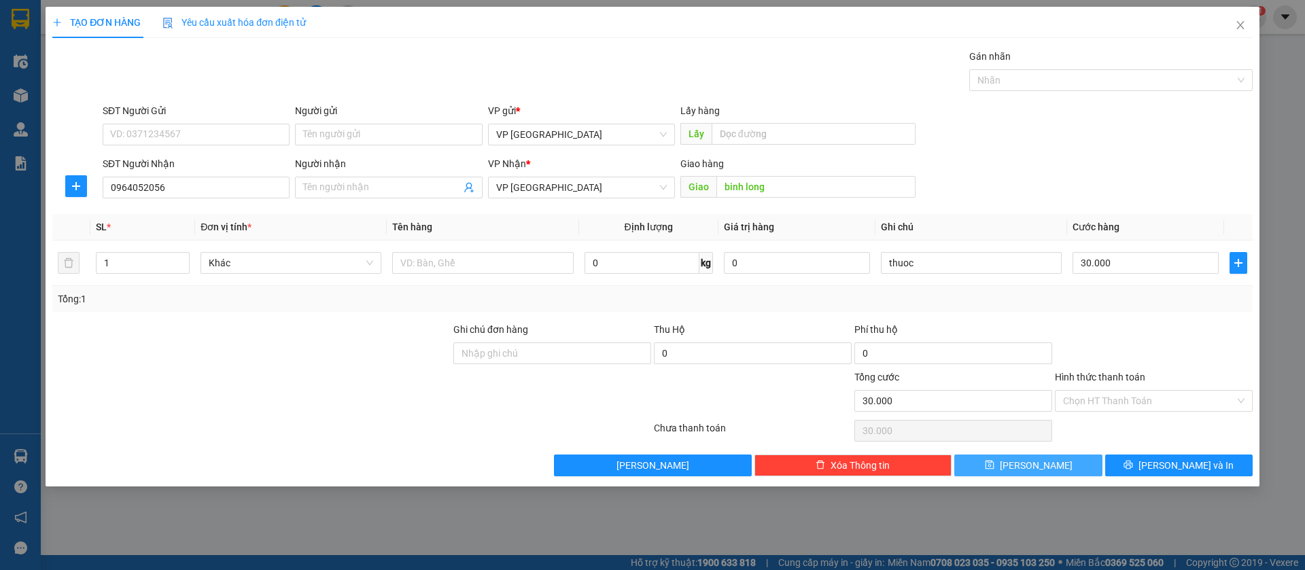
click at [1057, 461] on button "[PERSON_NAME]" at bounding box center [1029, 466] width 148 height 22
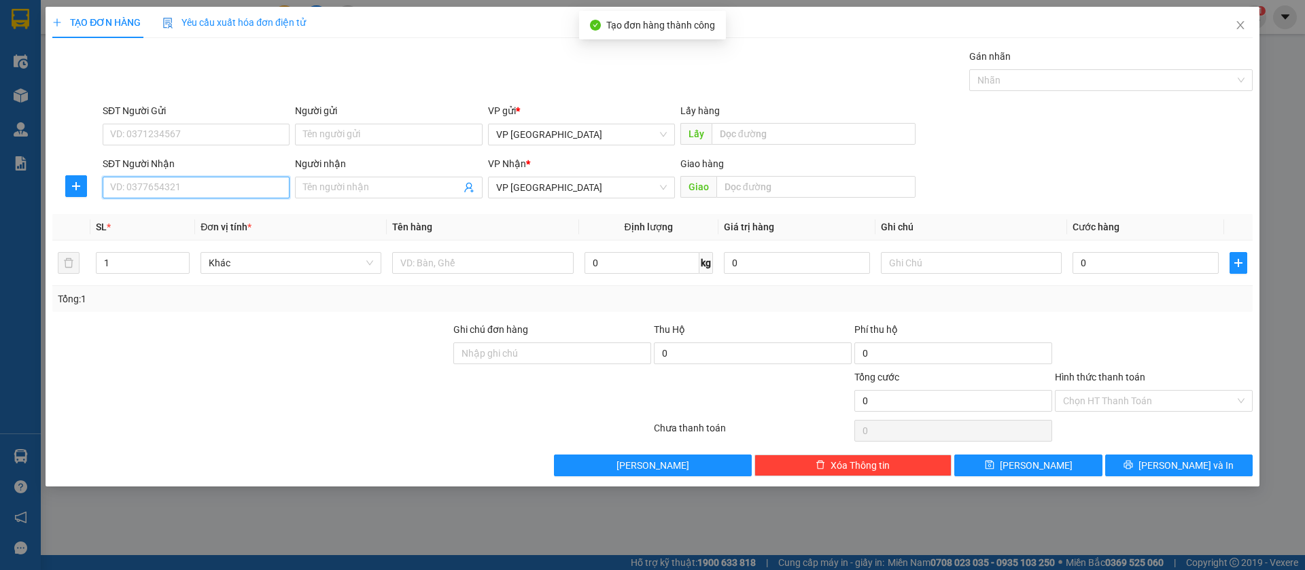
click at [265, 179] on input "SĐT Người Nhận" at bounding box center [196, 188] width 187 height 22
click at [1244, 26] on icon "close" at bounding box center [1240, 25] width 11 height 11
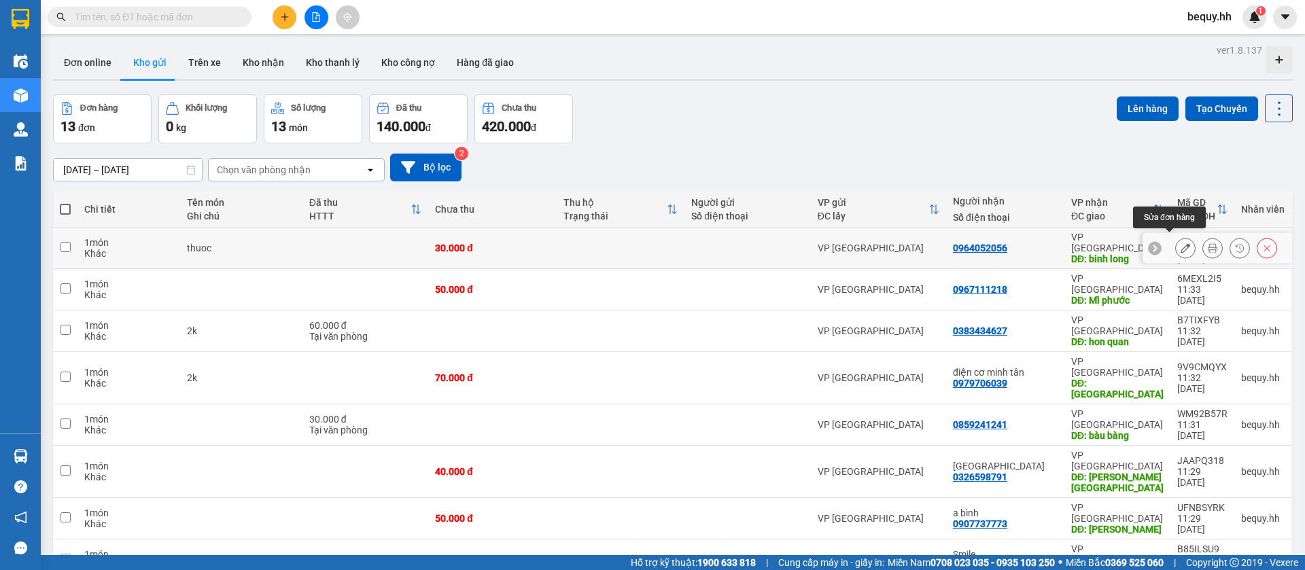
click at [1181, 243] on icon at bounding box center [1186, 248] width 10 height 10
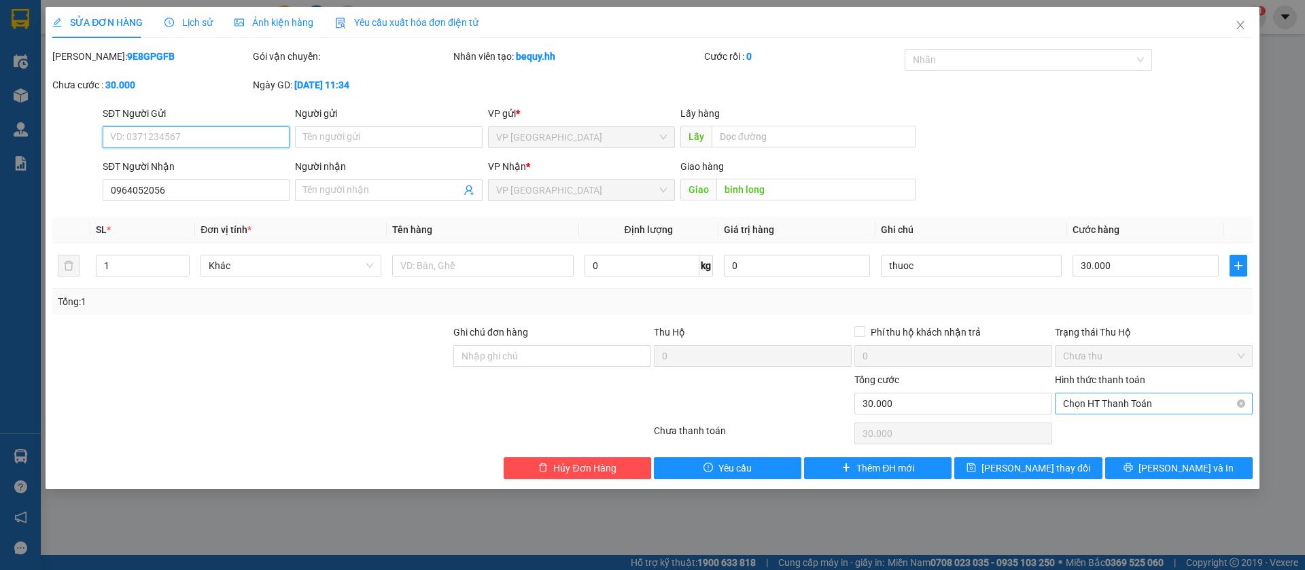
click at [1205, 399] on span "Chọn HT Thanh Toán" at bounding box center [1154, 404] width 182 height 20
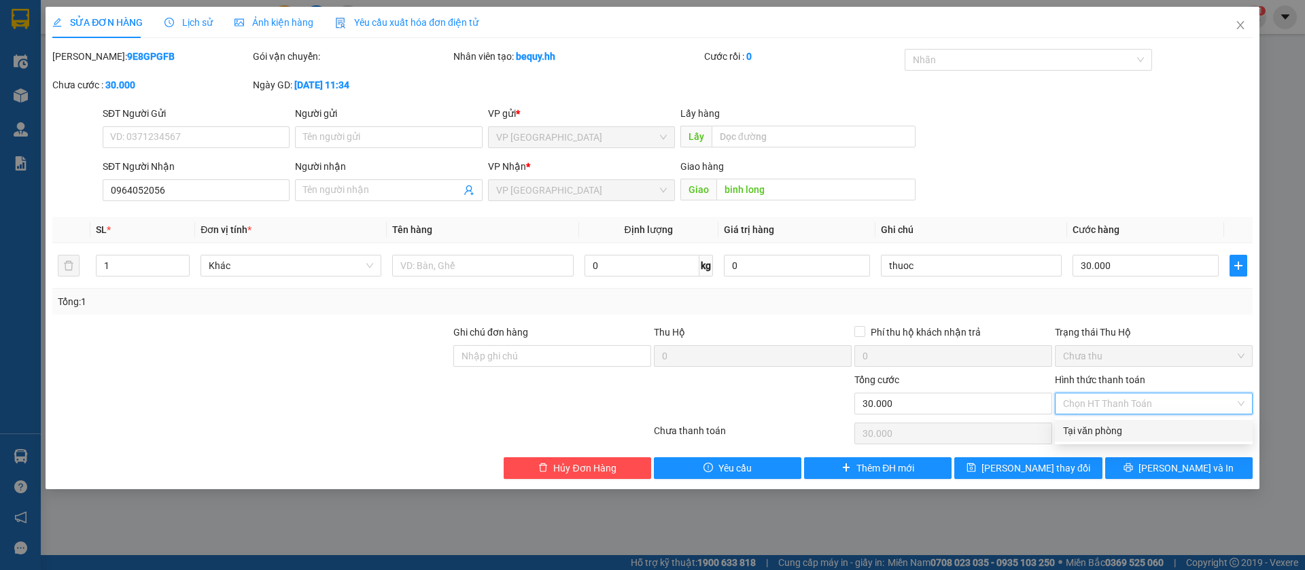
click at [1149, 428] on div "Tại văn phòng" at bounding box center [1154, 431] width 182 height 15
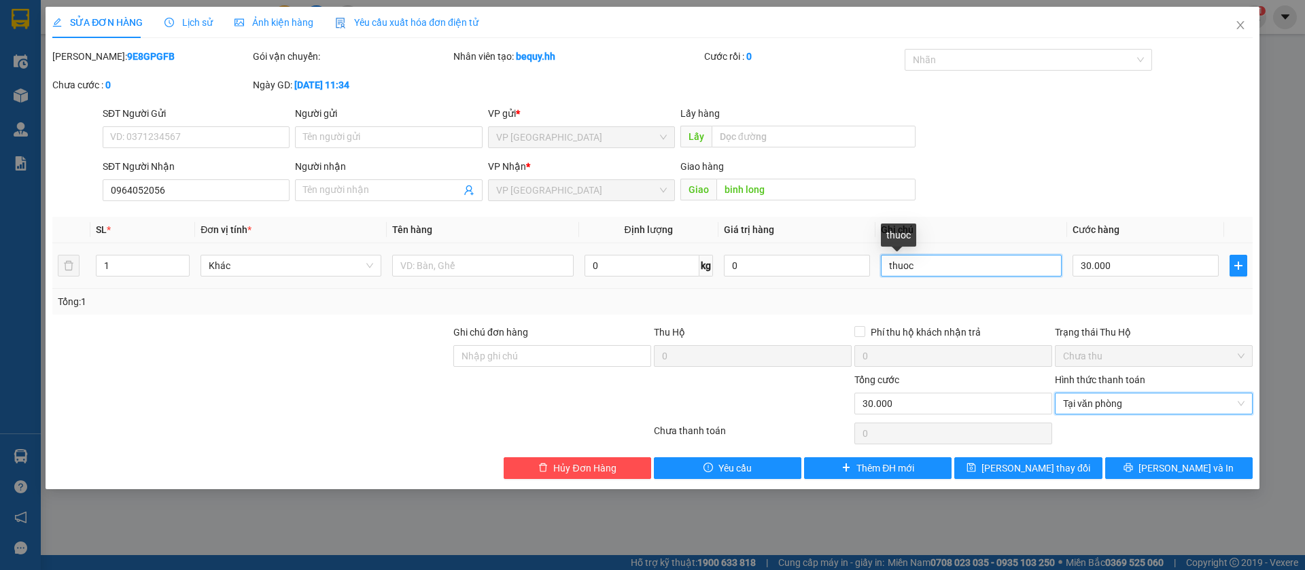
click at [980, 269] on input "thuoc" at bounding box center [971, 266] width 181 height 22
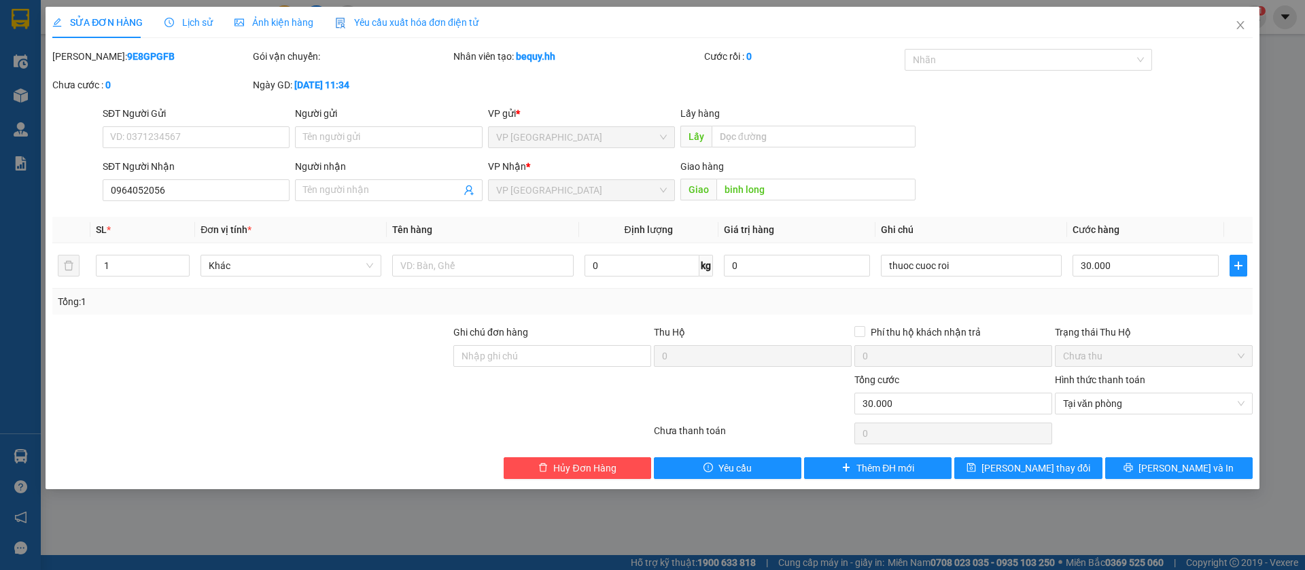
click at [1023, 456] on div "Total Paid Fee 0 Total UnPaid Fee 30.000 Cash Collection Total Fee Mã ĐH: 9E8GP…" at bounding box center [652, 264] width 1201 height 430
click at [1023, 473] on span "[PERSON_NAME] thay đổi" at bounding box center [1036, 468] width 109 height 15
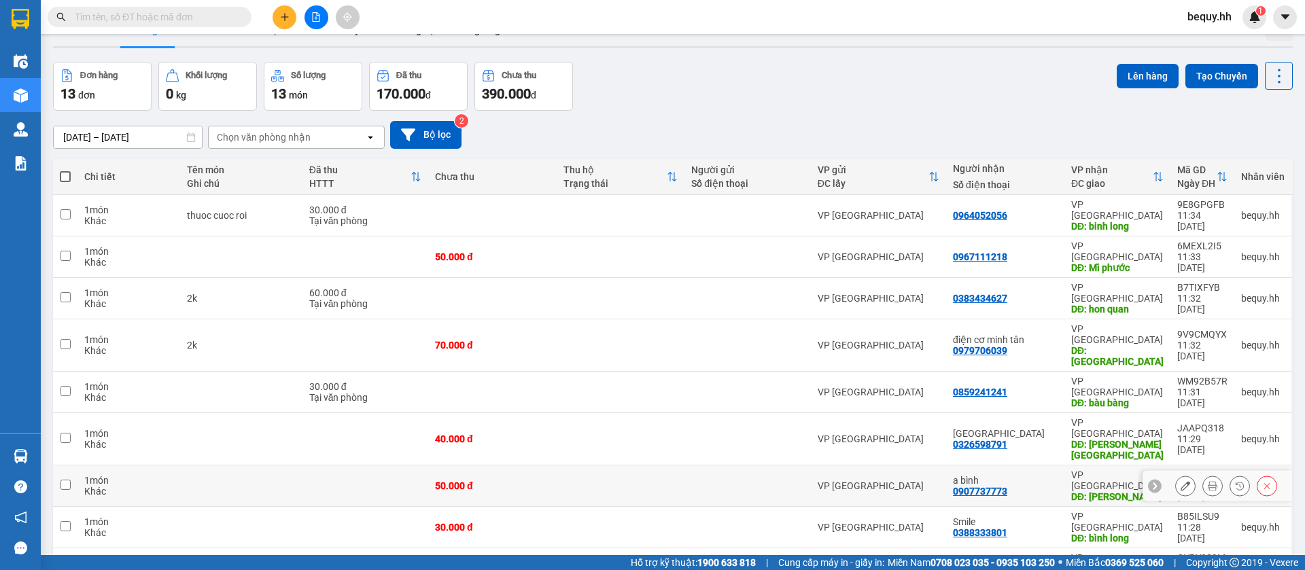
scroll to position [63, 0]
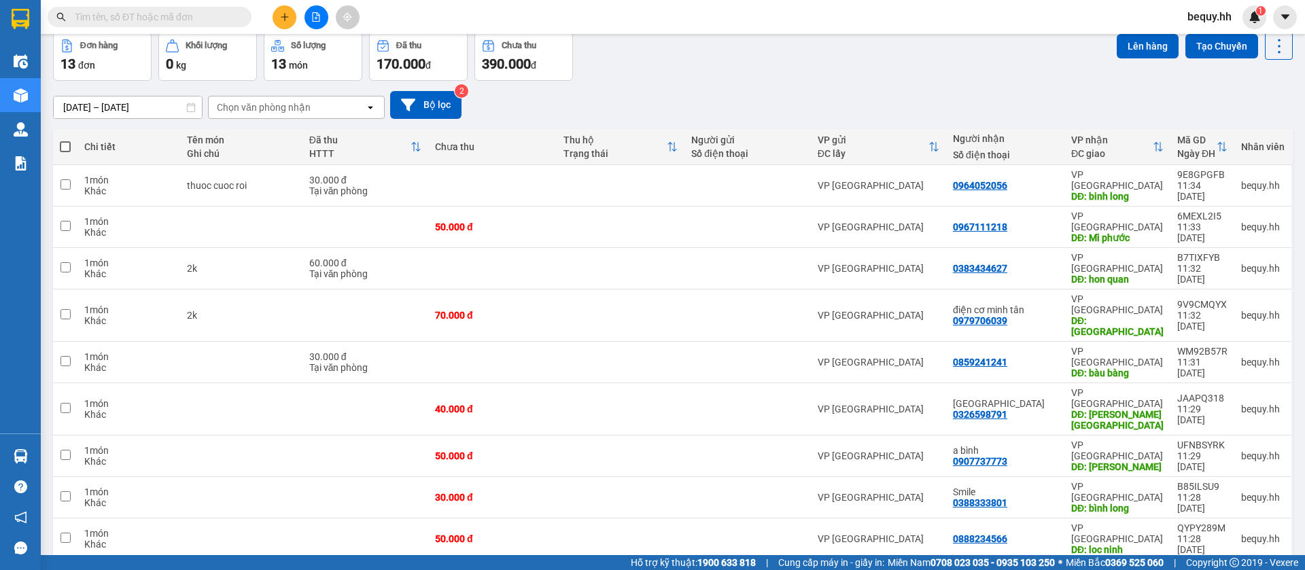
click at [1231, 486] on span "100 / trang" at bounding box center [1225, 485] width 49 height 14
click at [65, 150] on span at bounding box center [65, 146] width 11 height 11
click at [65, 140] on input "checkbox" at bounding box center [65, 140] width 0 height 0
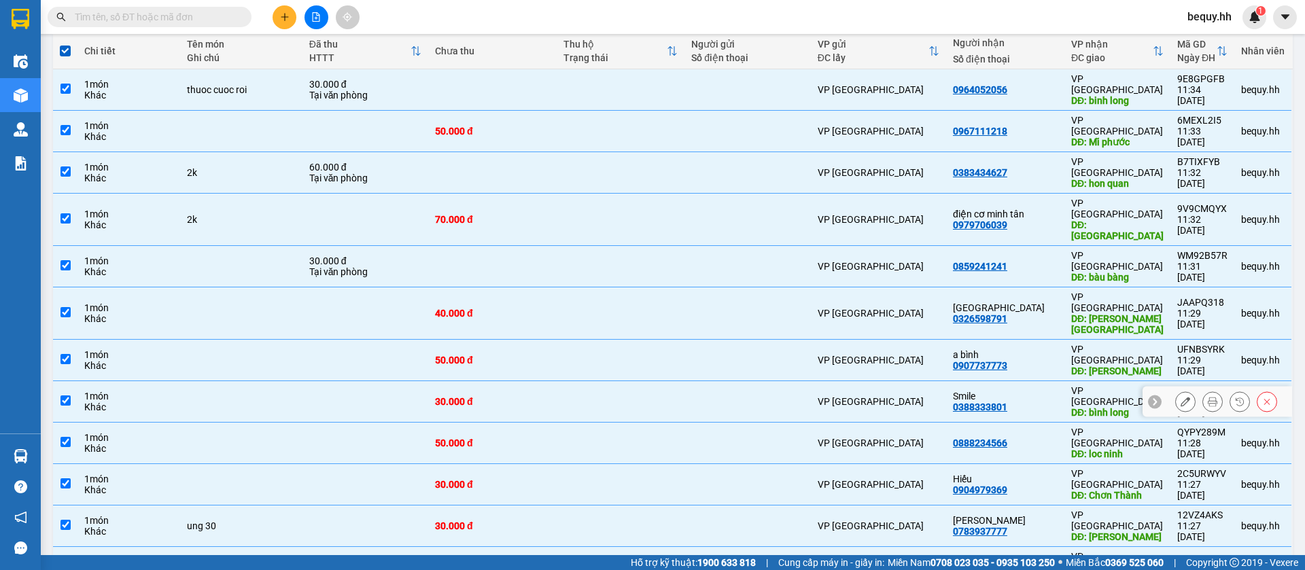
scroll to position [0, 0]
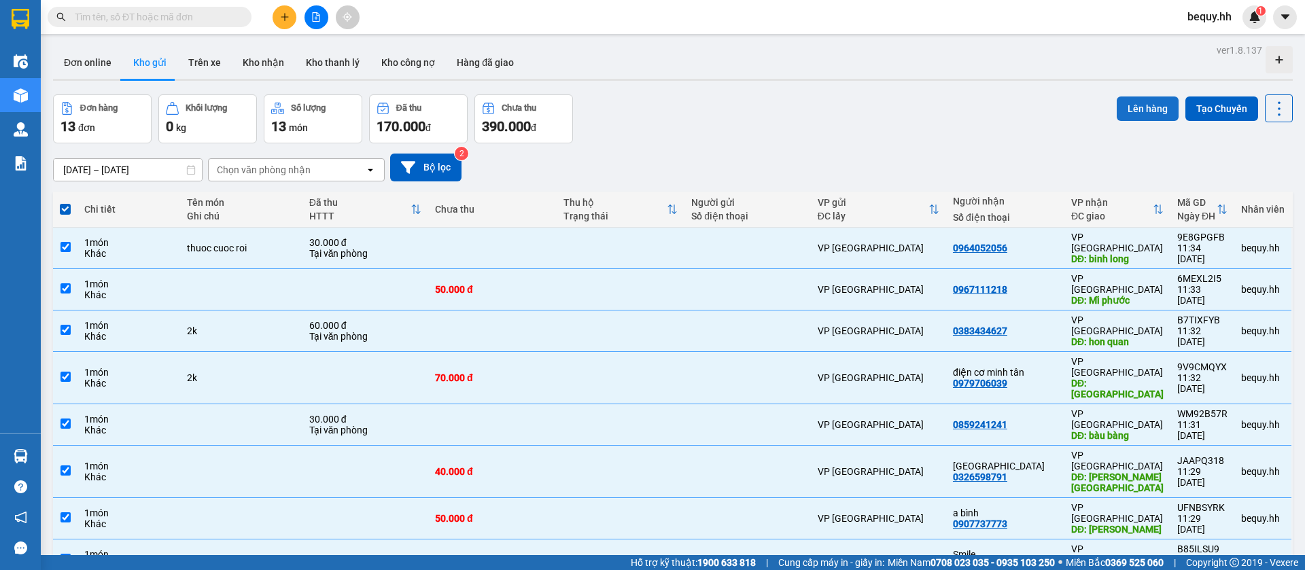
click at [1120, 105] on button "Lên hàng" at bounding box center [1148, 109] width 62 height 24
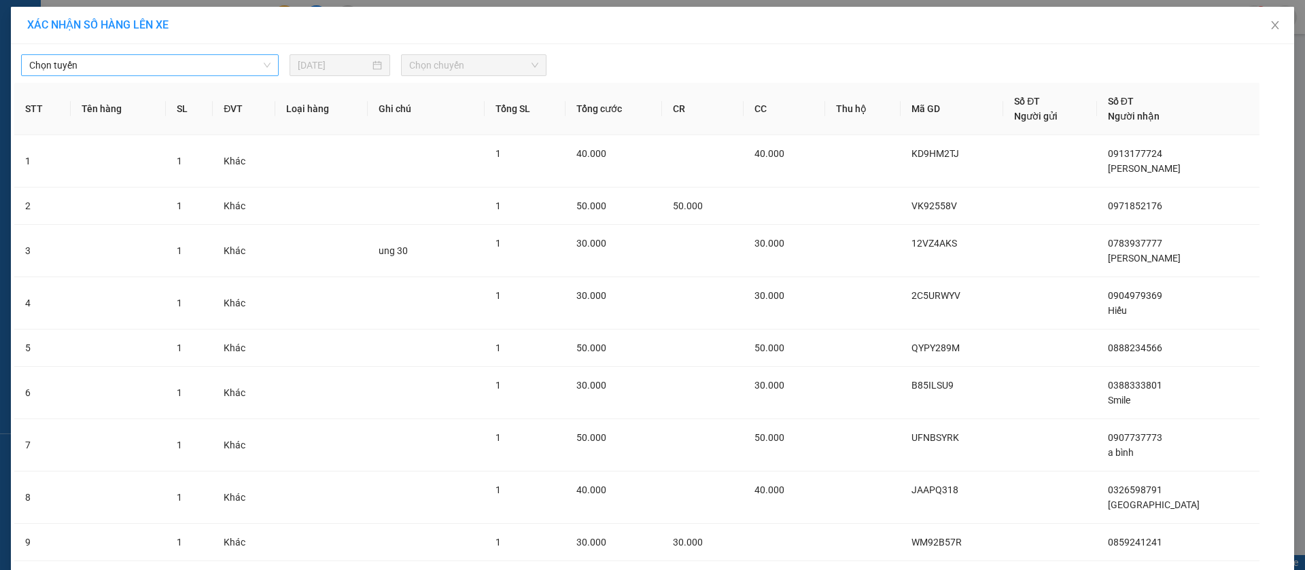
click at [230, 71] on span "Chọn tuyến" at bounding box center [149, 65] width 241 height 20
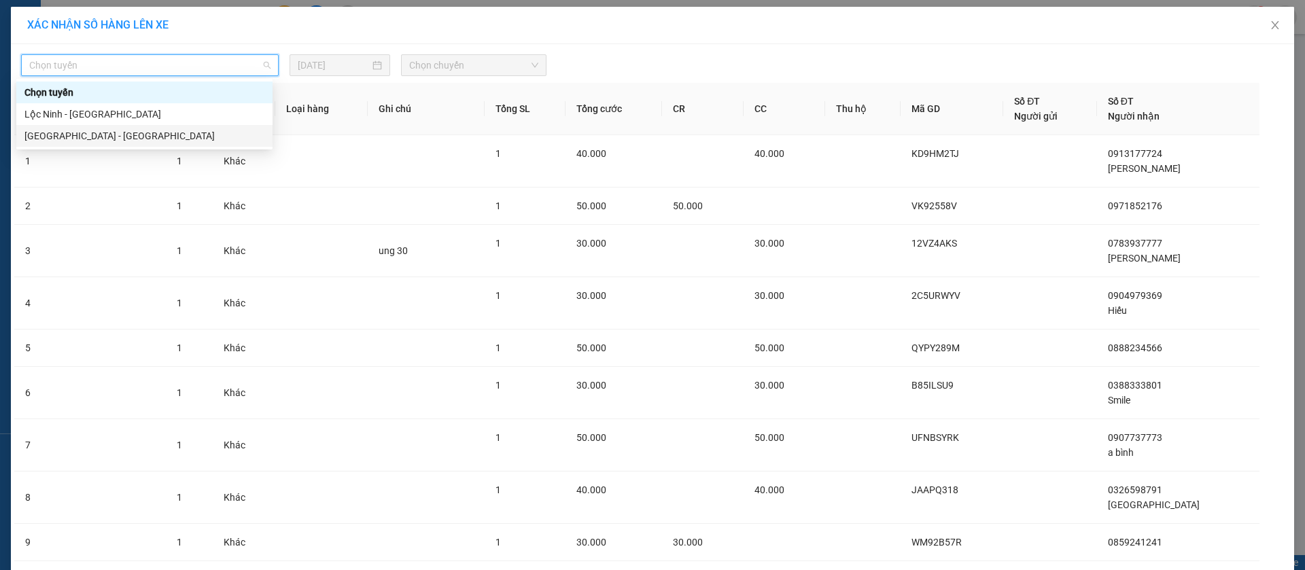
click at [186, 135] on div "[GEOGRAPHIC_DATA] - [GEOGRAPHIC_DATA]" at bounding box center [144, 136] width 240 height 15
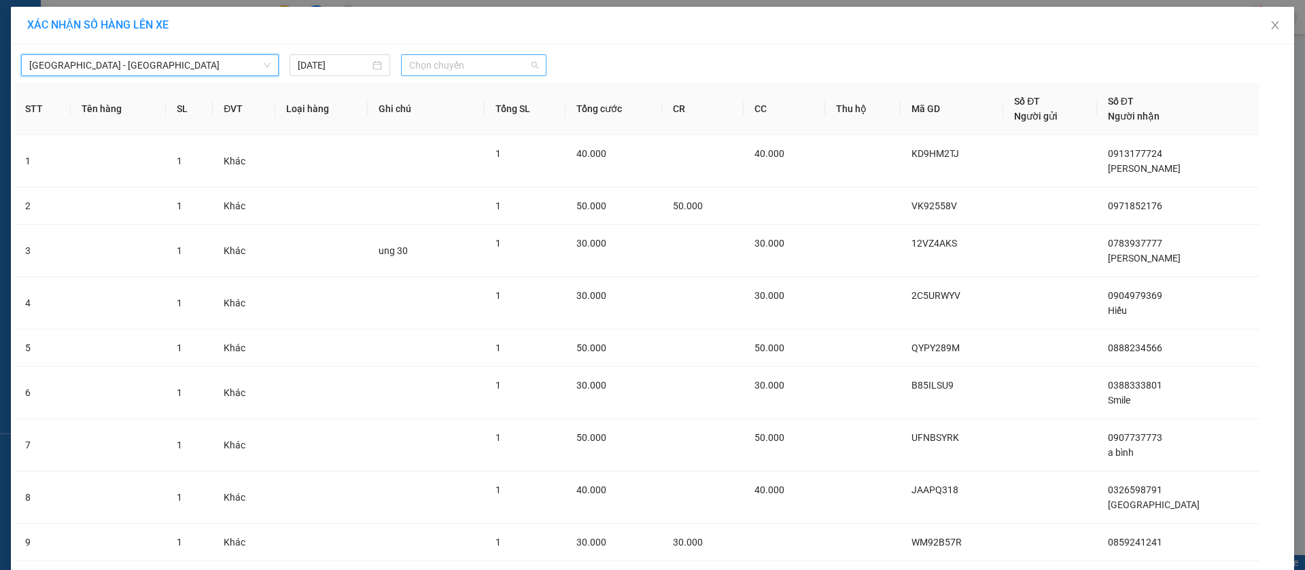
click at [473, 64] on span "Chọn chuyến" at bounding box center [473, 65] width 129 height 20
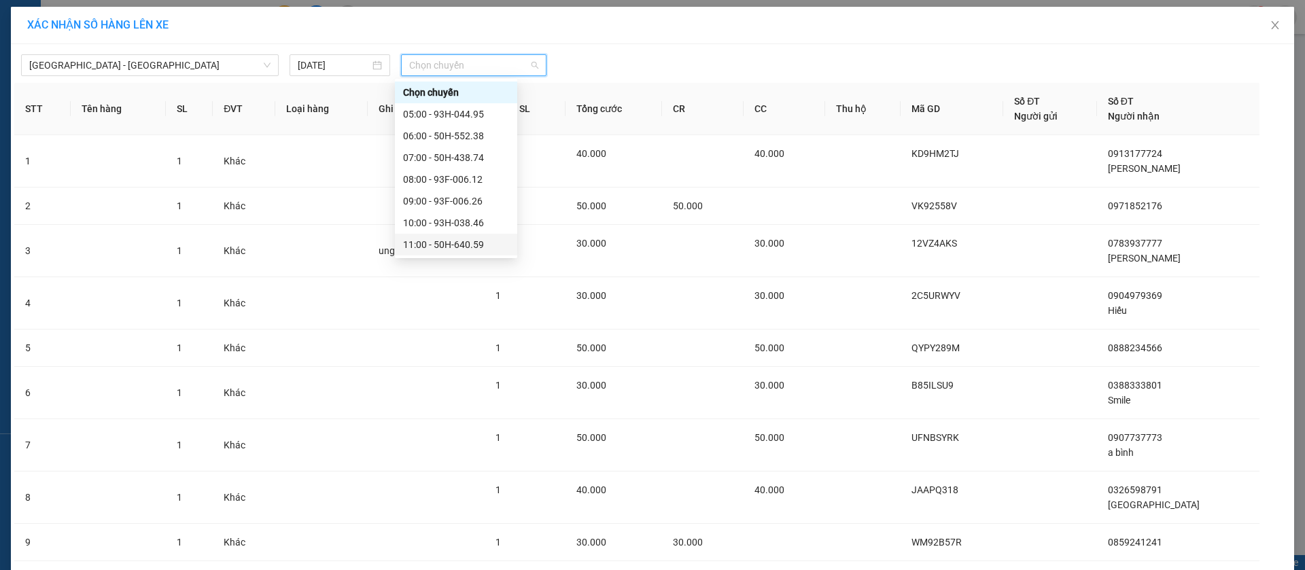
click at [450, 238] on div "11:00 - 50H-640.59" at bounding box center [456, 244] width 106 height 15
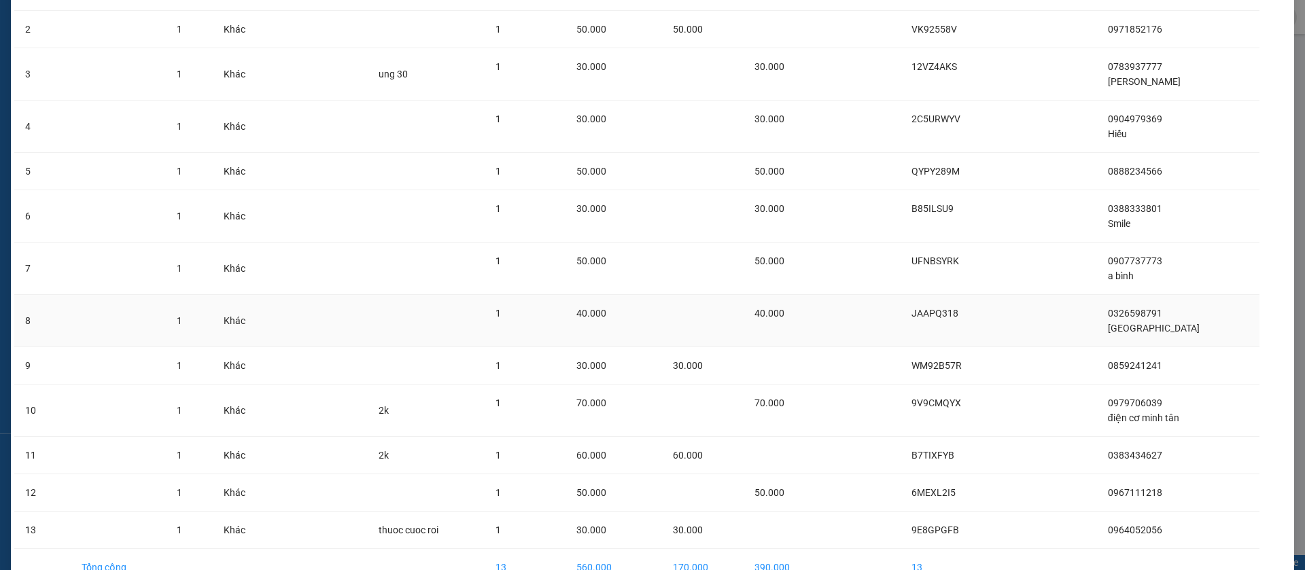
scroll to position [263, 0]
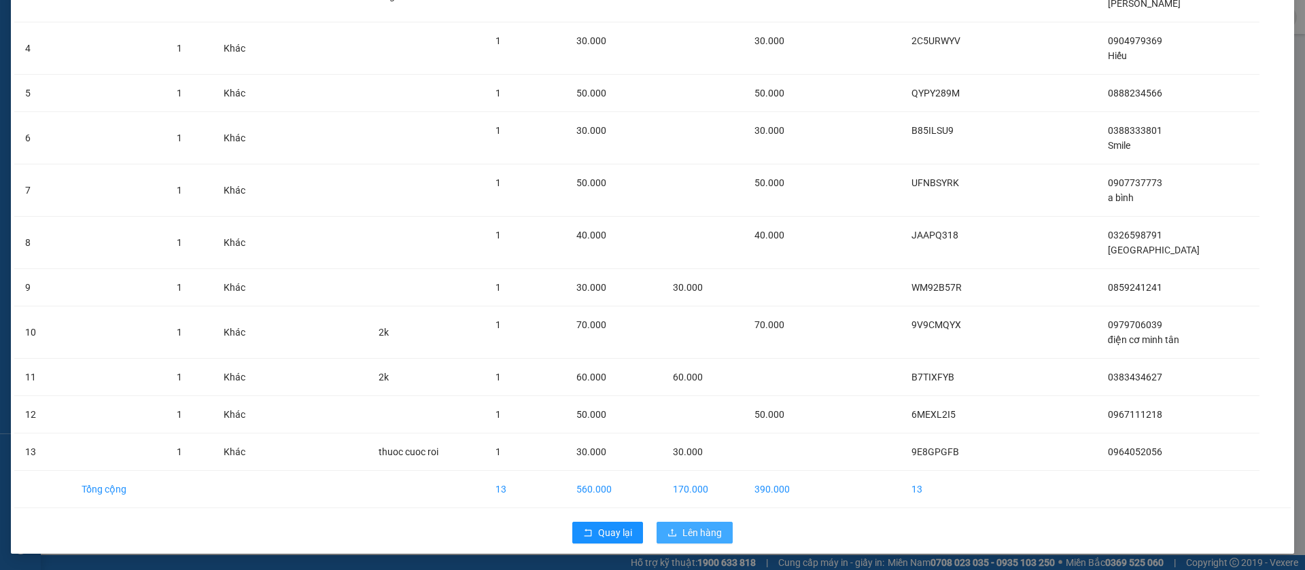
click at [700, 531] on span "Lên hàng" at bounding box center [702, 533] width 39 height 15
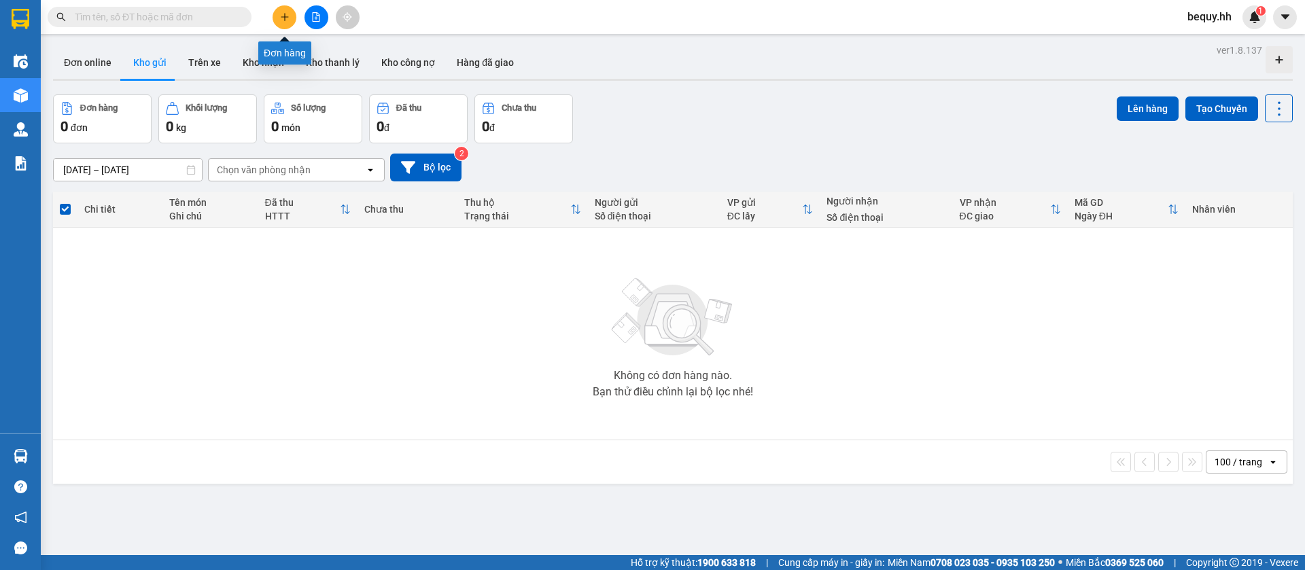
click at [279, 20] on button at bounding box center [285, 17] width 24 height 24
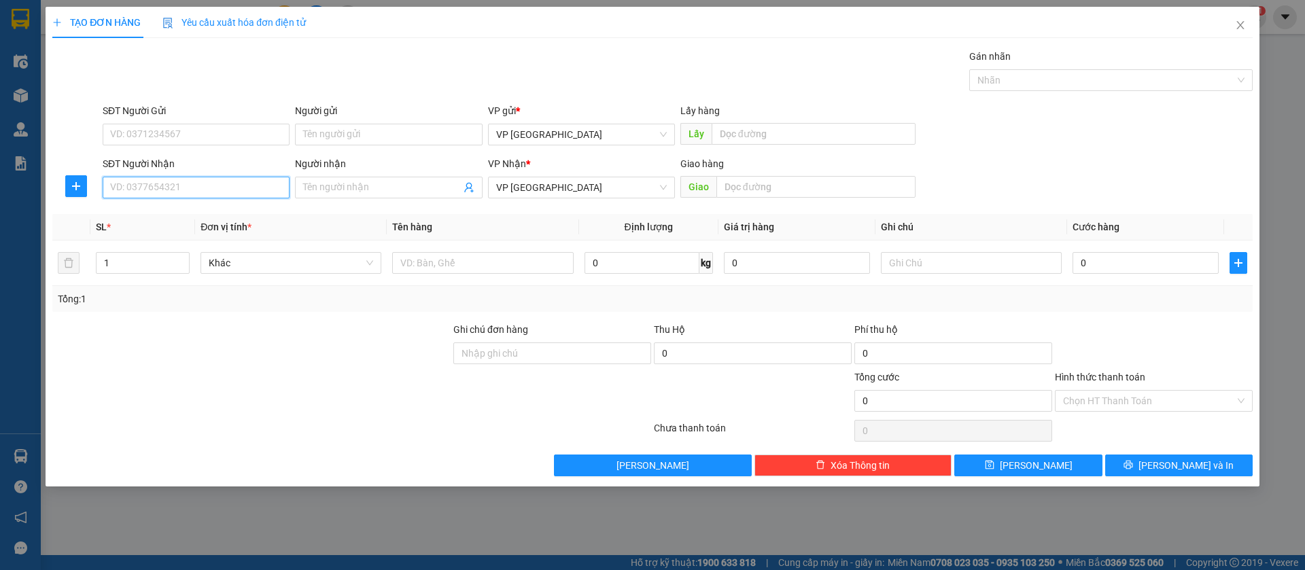
click at [191, 183] on input "SĐT Người Nhận" at bounding box center [196, 188] width 187 height 22
click at [212, 187] on input "SĐT Người Nhận" at bounding box center [196, 188] width 187 height 22
click at [211, 188] on input "SĐT Người Nhận" at bounding box center [196, 188] width 187 height 22
click at [228, 190] on input "SĐT Người Nhận" at bounding box center [196, 188] width 187 height 22
click at [217, 218] on div "0339005678 - Thuận" at bounding box center [196, 214] width 171 height 15
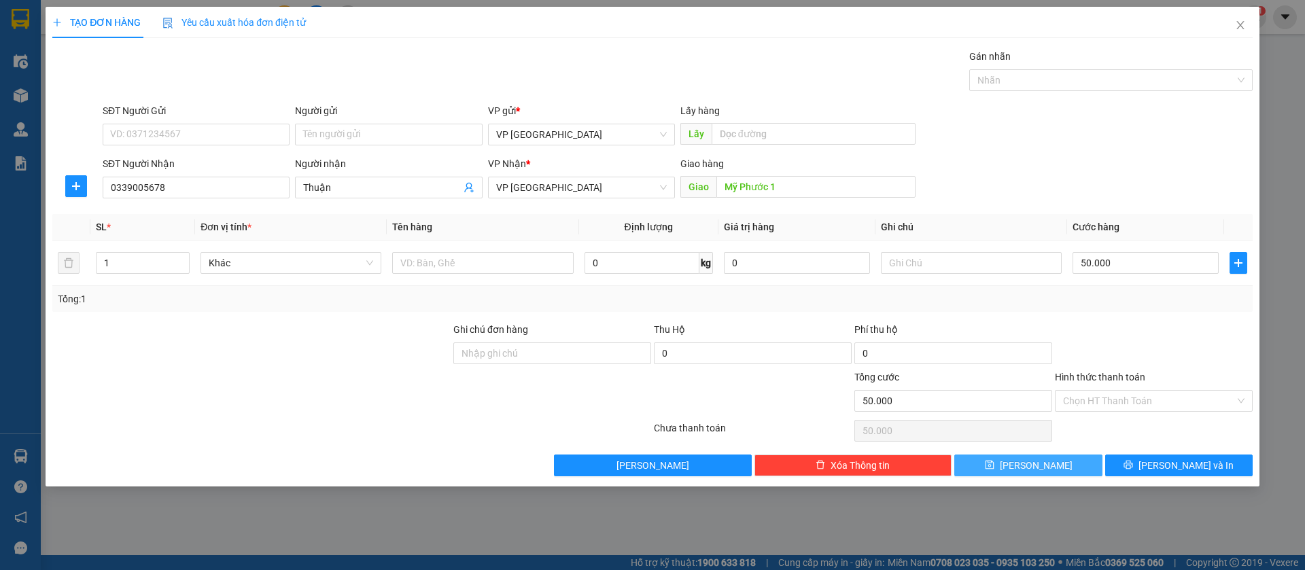
click at [1087, 463] on button "[PERSON_NAME]" at bounding box center [1029, 466] width 148 height 22
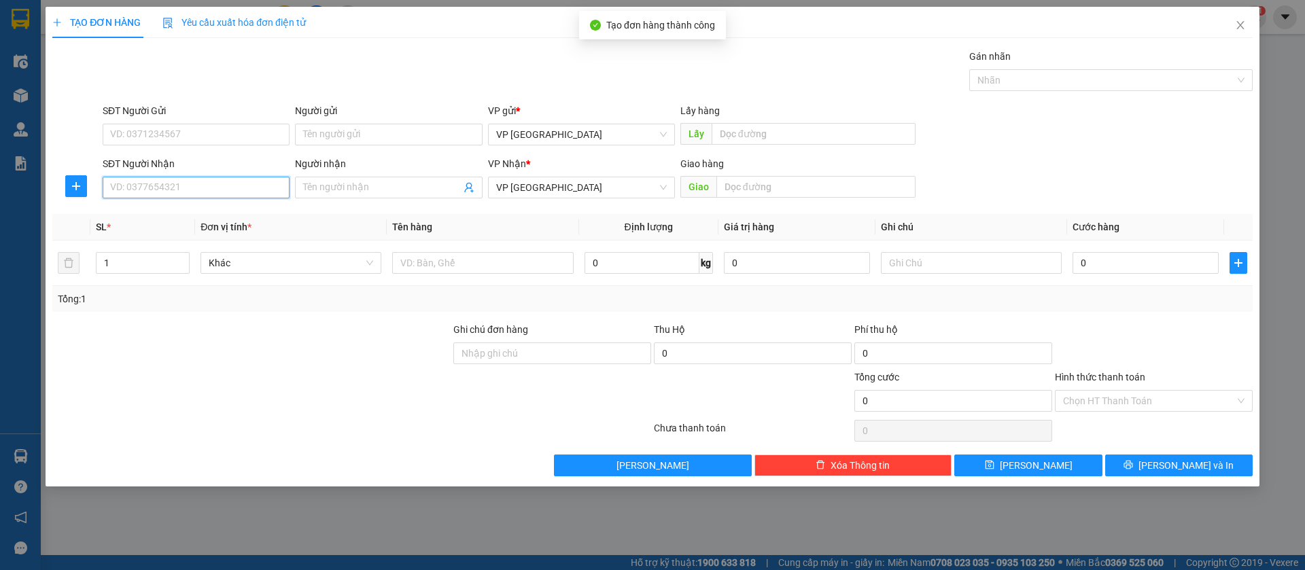
click at [258, 186] on input "SĐT Người Nhận" at bounding box center [196, 188] width 187 height 22
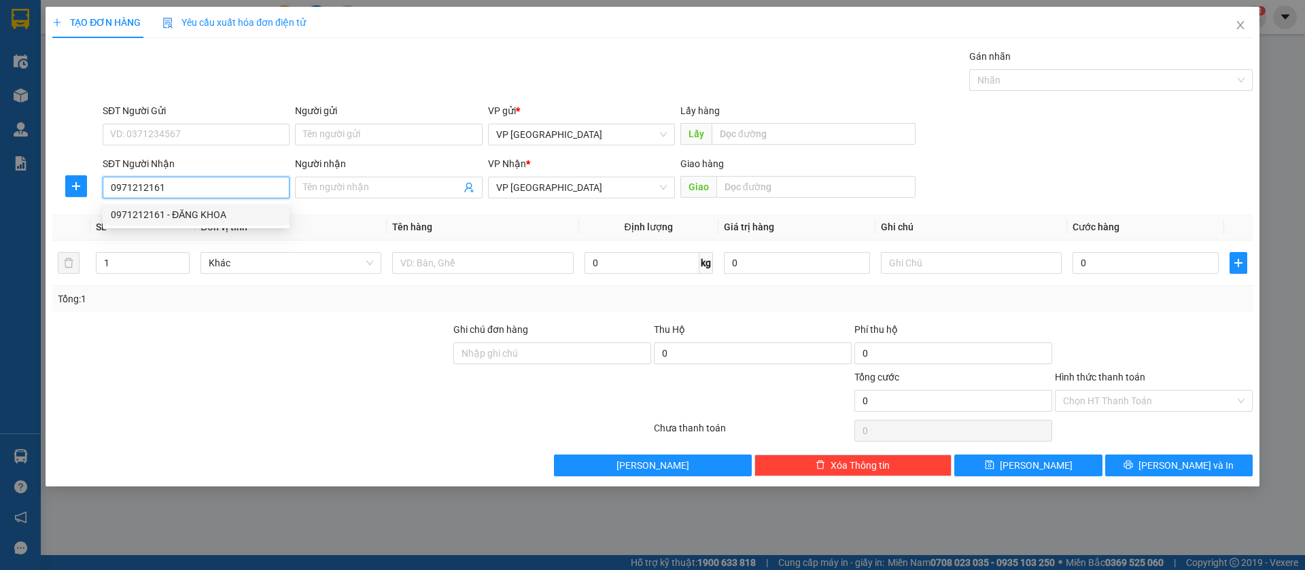
click at [254, 208] on div "0971212161 - ĐĂNG KHOA" at bounding box center [196, 214] width 171 height 15
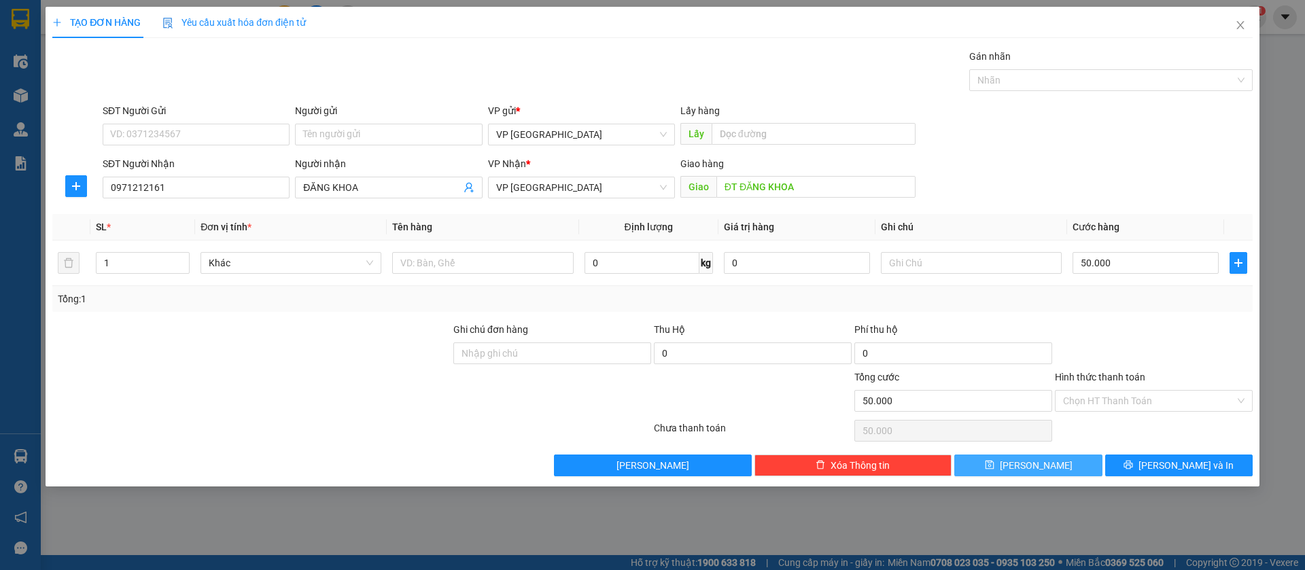
click at [1084, 463] on button "[PERSON_NAME]" at bounding box center [1029, 466] width 148 height 22
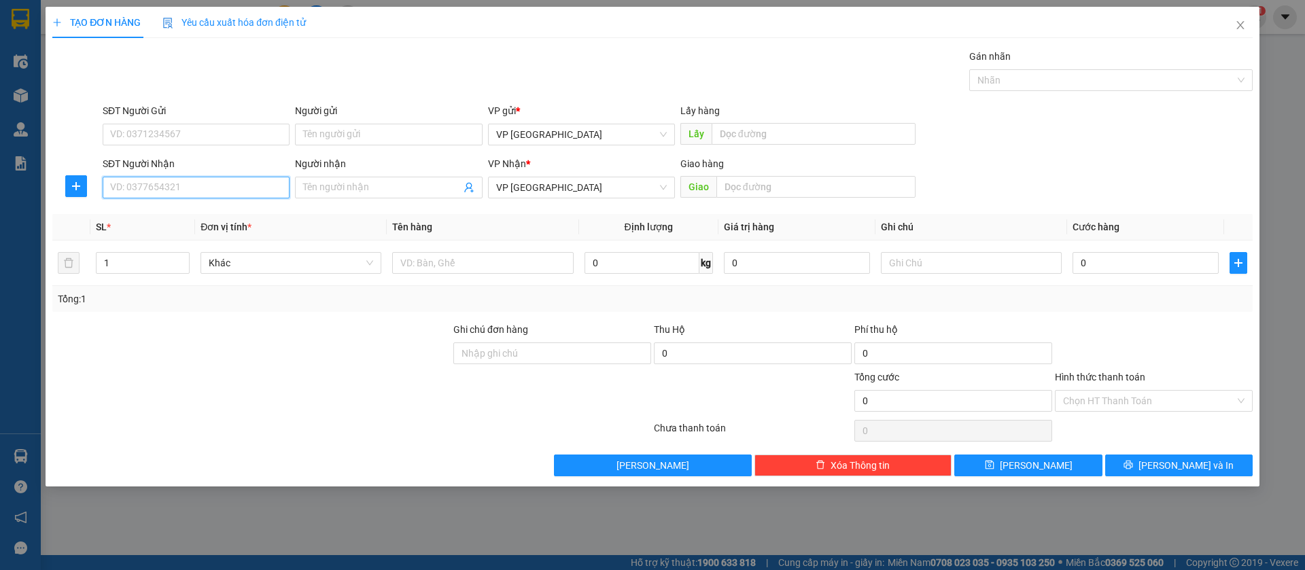
click at [231, 183] on input "SĐT Người Nhận" at bounding box center [196, 188] width 187 height 22
click at [233, 183] on input "SĐT Người Nhận" at bounding box center [196, 188] width 187 height 22
click at [260, 214] on div "0355938542" at bounding box center [196, 214] width 171 height 15
click at [1065, 460] on button "[PERSON_NAME]" at bounding box center [1029, 466] width 148 height 22
click at [250, 190] on input "SĐT Người Nhận" at bounding box center [196, 188] width 187 height 22
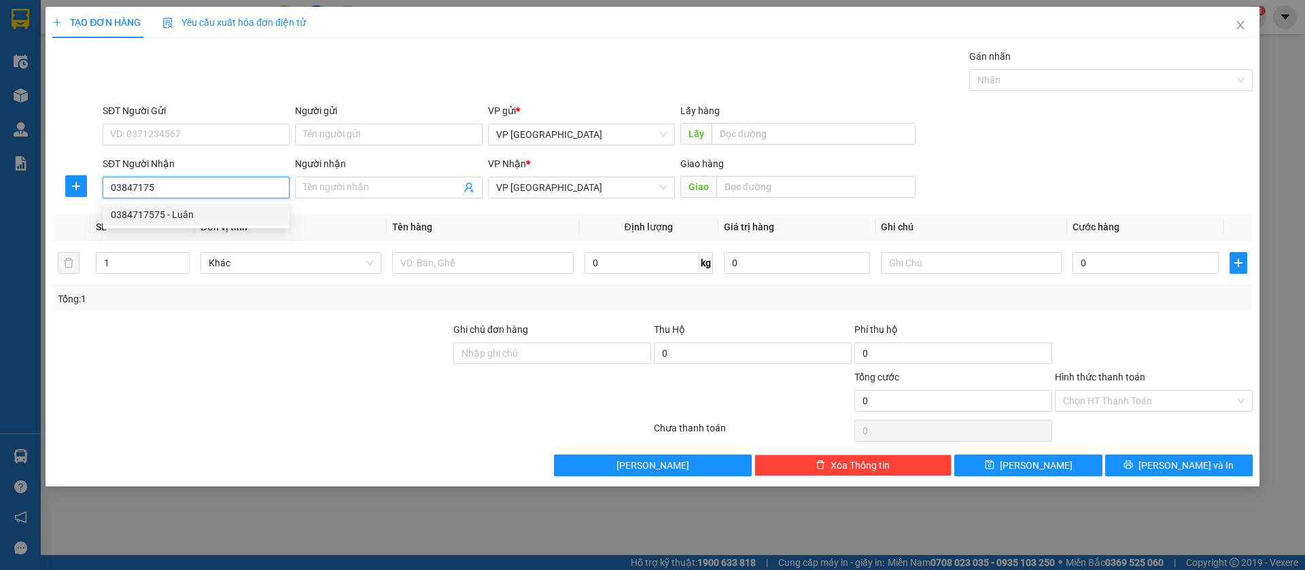
click at [237, 209] on div "0384717575 - Luân" at bounding box center [196, 214] width 171 height 15
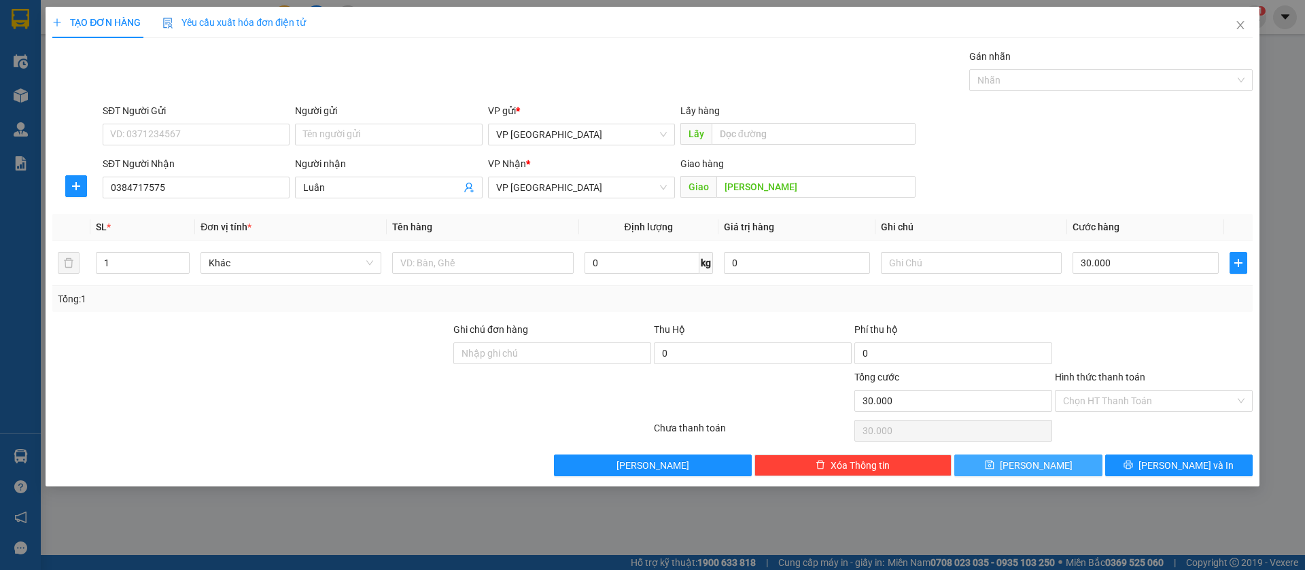
click at [1072, 464] on button "[PERSON_NAME]" at bounding box center [1029, 466] width 148 height 22
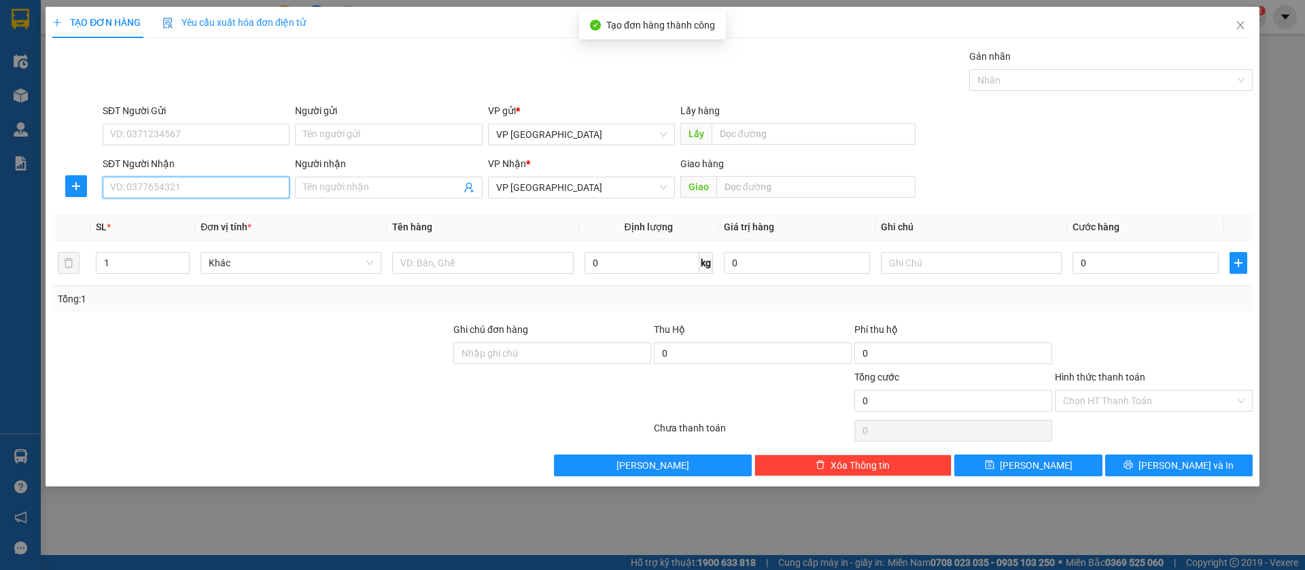
click at [279, 189] on input "SĐT Người Nhận" at bounding box center [196, 188] width 187 height 22
click at [252, 187] on input "SĐT Người Nhận" at bounding box center [196, 188] width 187 height 22
click at [230, 216] on div "0982975446" at bounding box center [196, 214] width 171 height 15
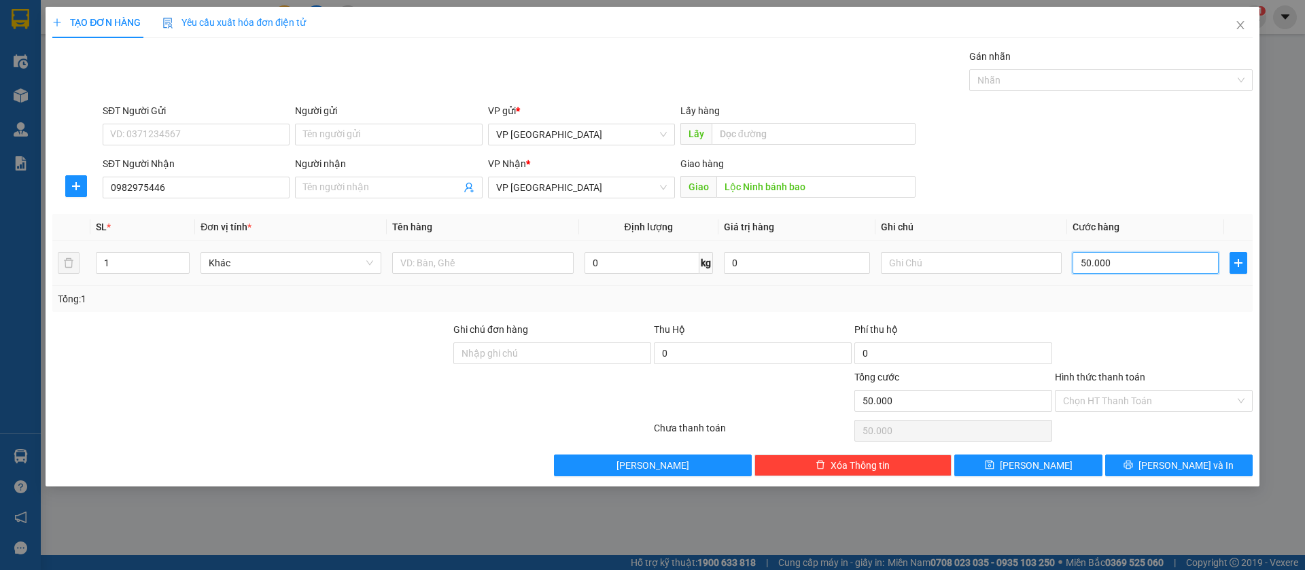
click at [1128, 260] on input "50.000" at bounding box center [1146, 263] width 146 height 22
click at [1035, 458] on span "[PERSON_NAME]" at bounding box center [1036, 465] width 73 height 15
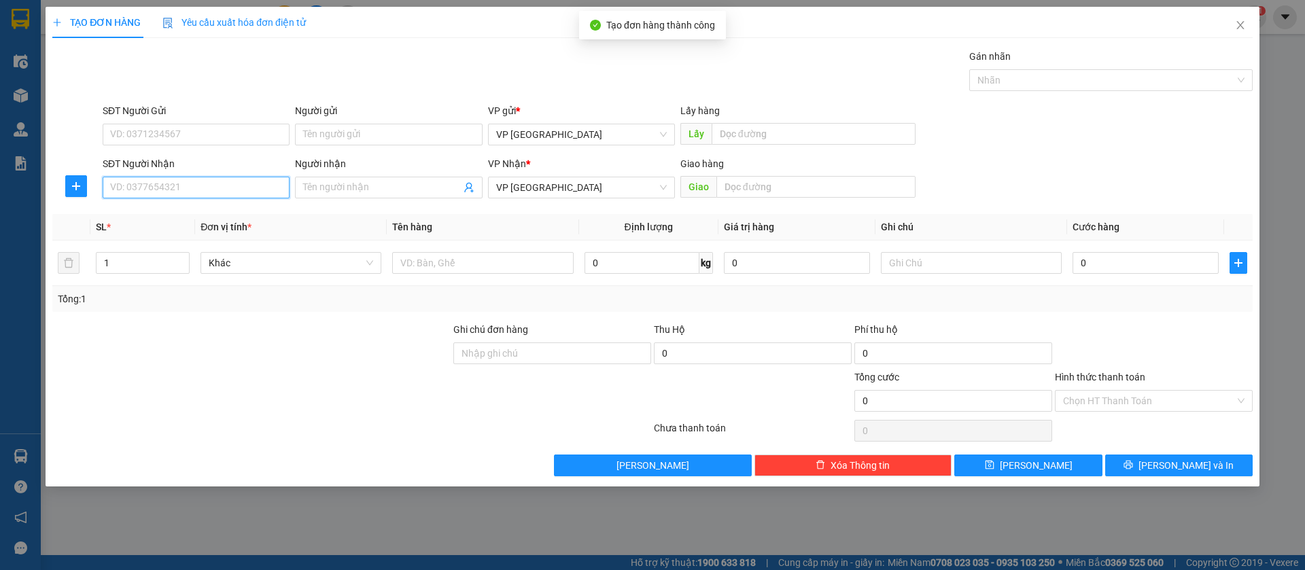
click at [260, 187] on input "SĐT Người Nhận" at bounding box center [196, 188] width 187 height 22
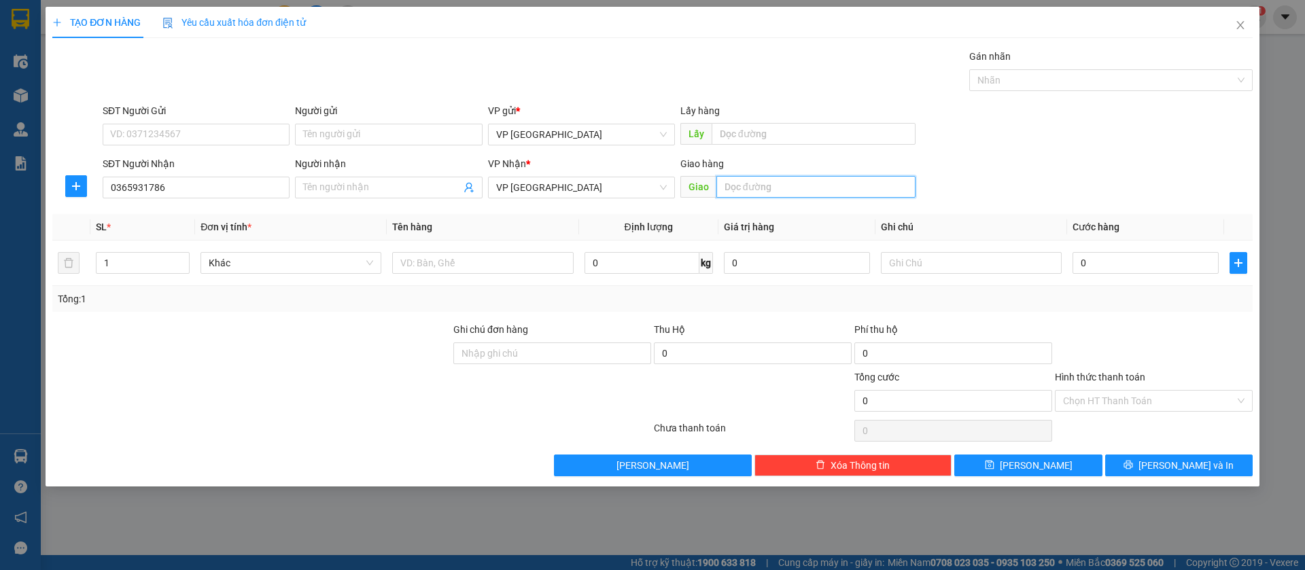
click at [853, 190] on input "text" at bounding box center [816, 187] width 199 height 22
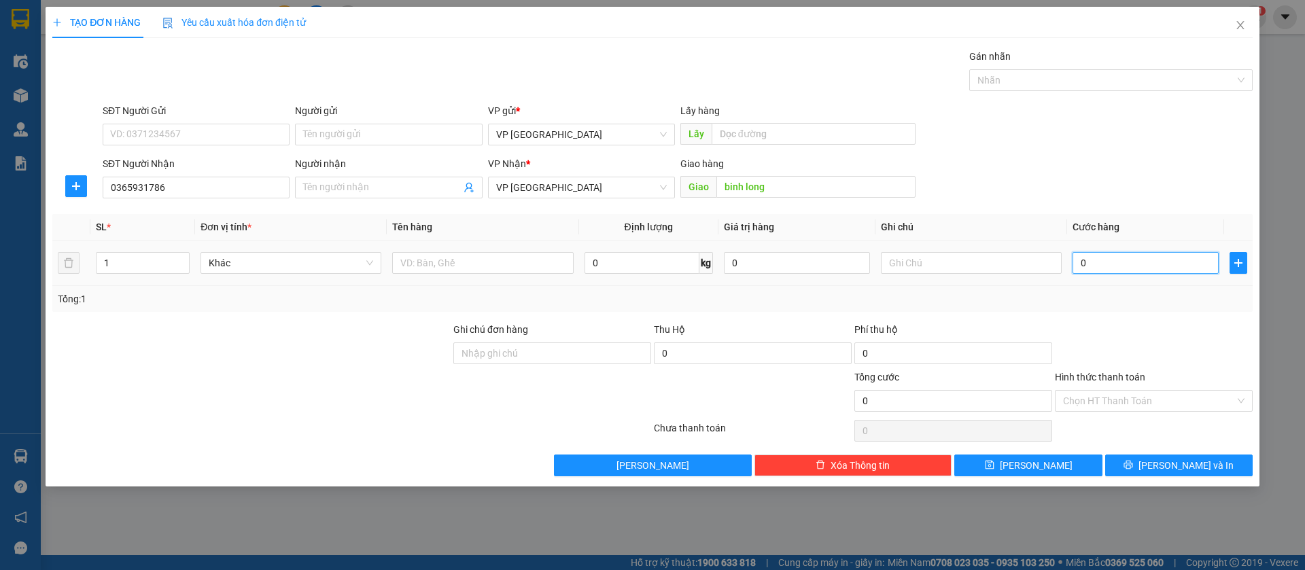
click at [1137, 264] on input "0" at bounding box center [1146, 263] width 146 height 22
click at [1080, 466] on button "[PERSON_NAME]" at bounding box center [1029, 466] width 148 height 22
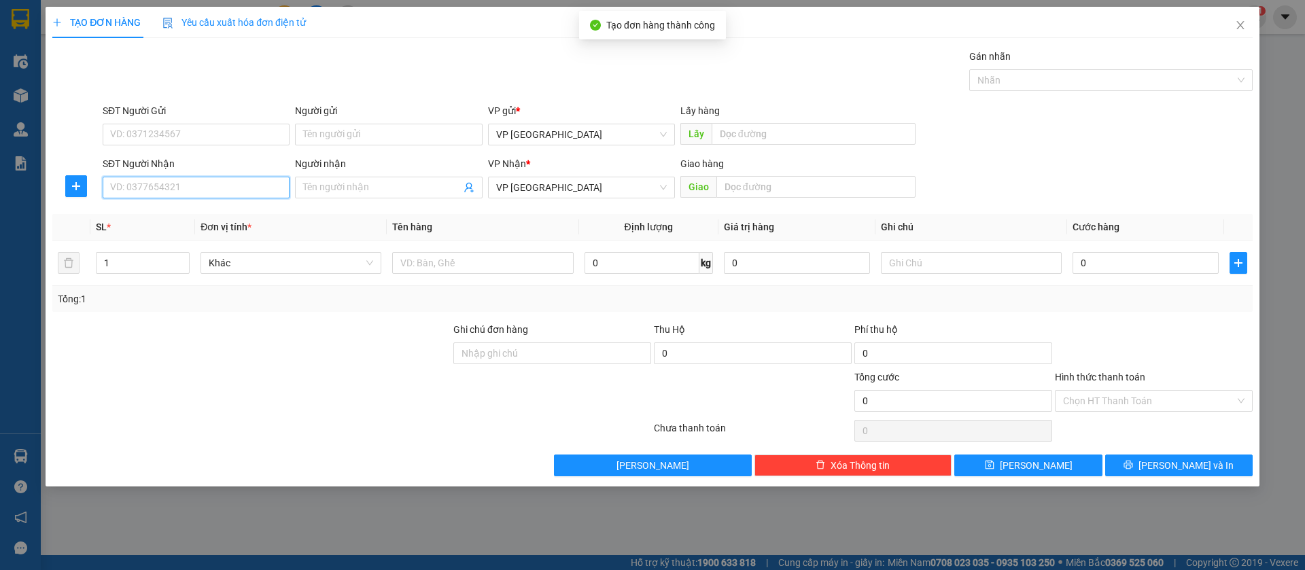
click at [257, 177] on input "SĐT Người Nhận" at bounding box center [196, 188] width 187 height 22
click at [178, 212] on div "0373777776 - hưng" at bounding box center [196, 214] width 171 height 15
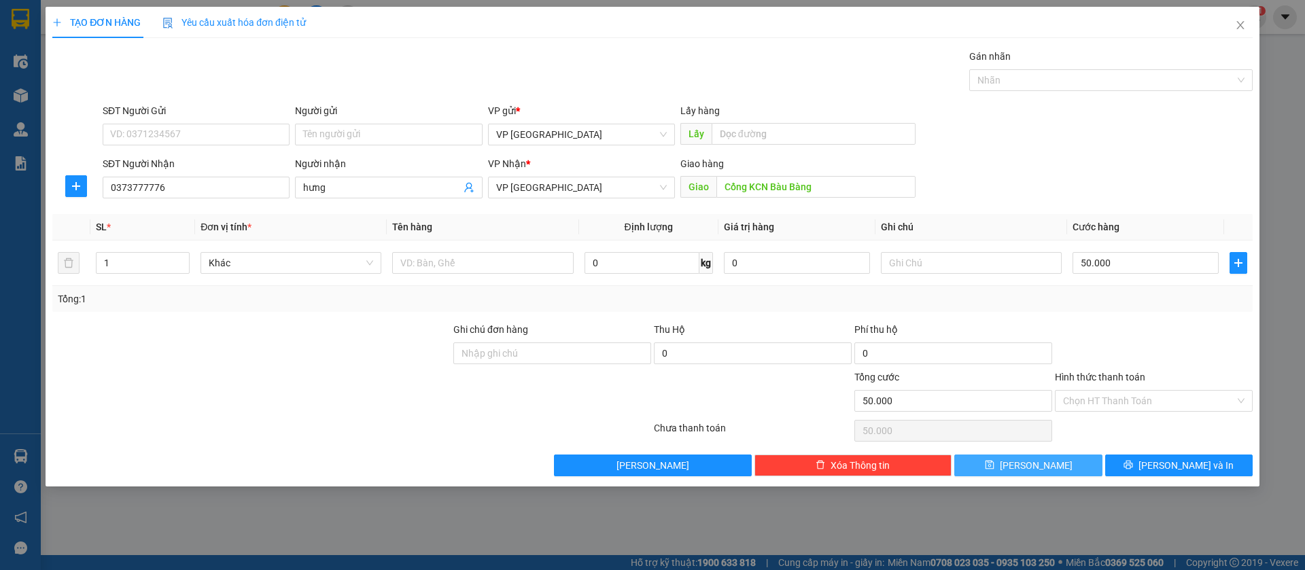
click at [1067, 462] on button "[PERSON_NAME]" at bounding box center [1029, 466] width 148 height 22
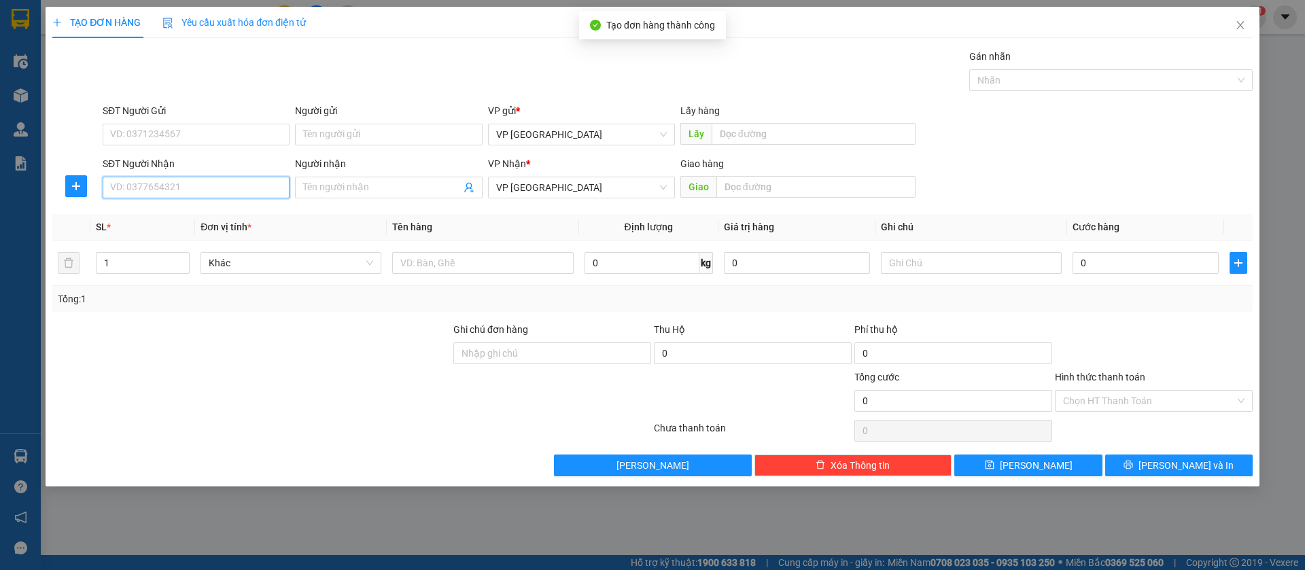
click at [197, 191] on input "SĐT Người Nhận" at bounding box center [196, 188] width 187 height 22
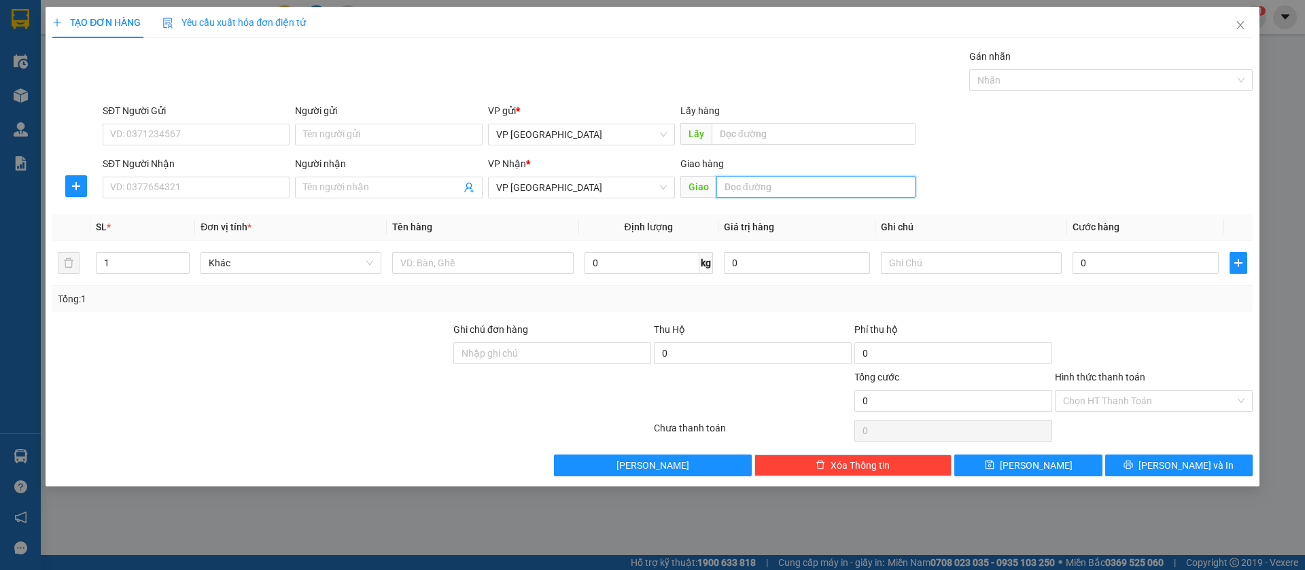
click at [755, 188] on input "text" at bounding box center [816, 187] width 199 height 22
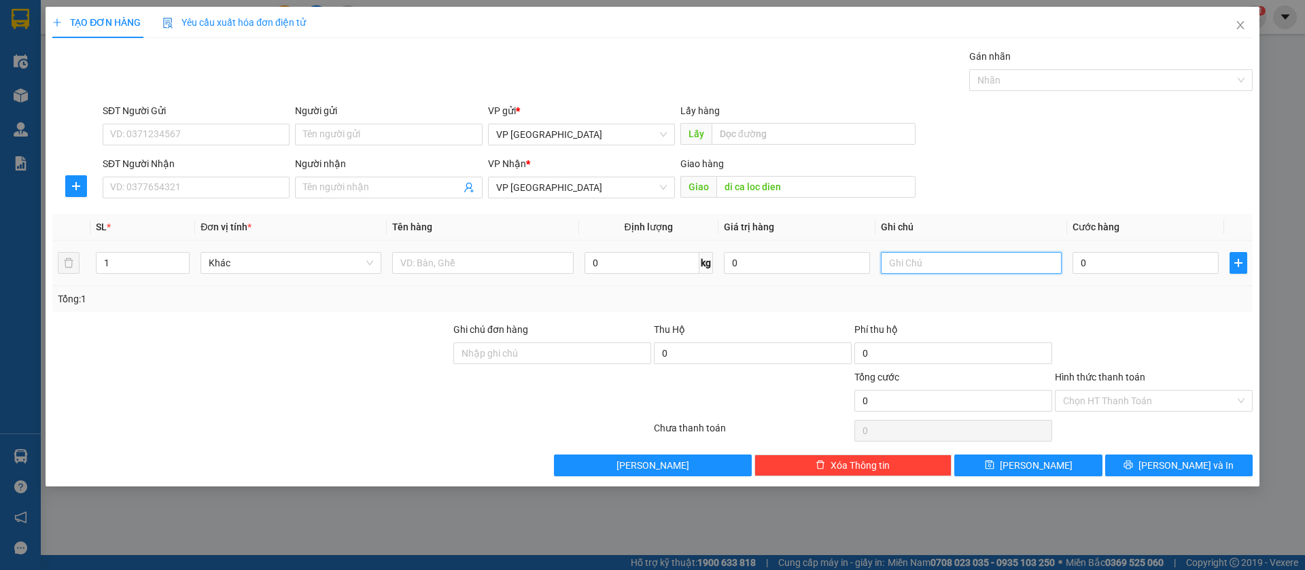
click at [960, 254] on input "text" at bounding box center [971, 263] width 181 height 22
click at [1158, 262] on input "0" at bounding box center [1146, 263] width 146 height 22
click at [1196, 402] on input "Hình thức thanh toán" at bounding box center [1149, 401] width 172 height 20
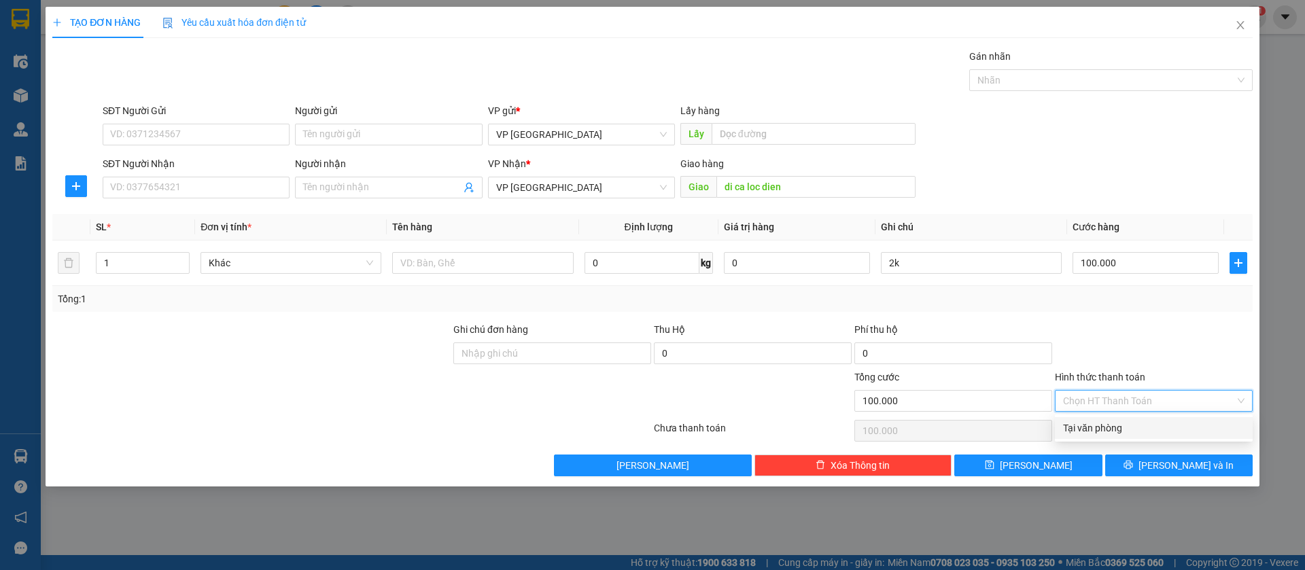
click at [1176, 424] on div "Tại văn phòng" at bounding box center [1154, 428] width 182 height 15
click at [1045, 468] on button "[PERSON_NAME]" at bounding box center [1029, 466] width 148 height 22
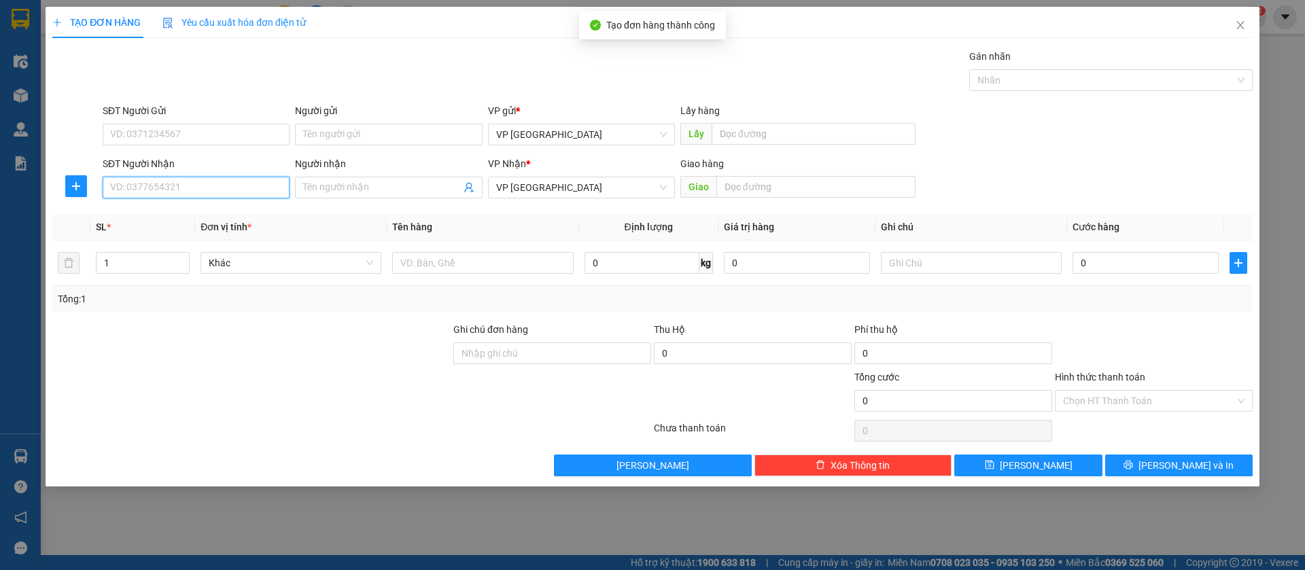
click at [196, 192] on input "SĐT Người Nhận" at bounding box center [196, 188] width 187 height 22
click at [277, 184] on input "SĐT Người Nhận" at bounding box center [196, 188] width 187 height 22
click at [238, 204] on div "0968414897 - TÂM" at bounding box center [196, 215] width 187 height 22
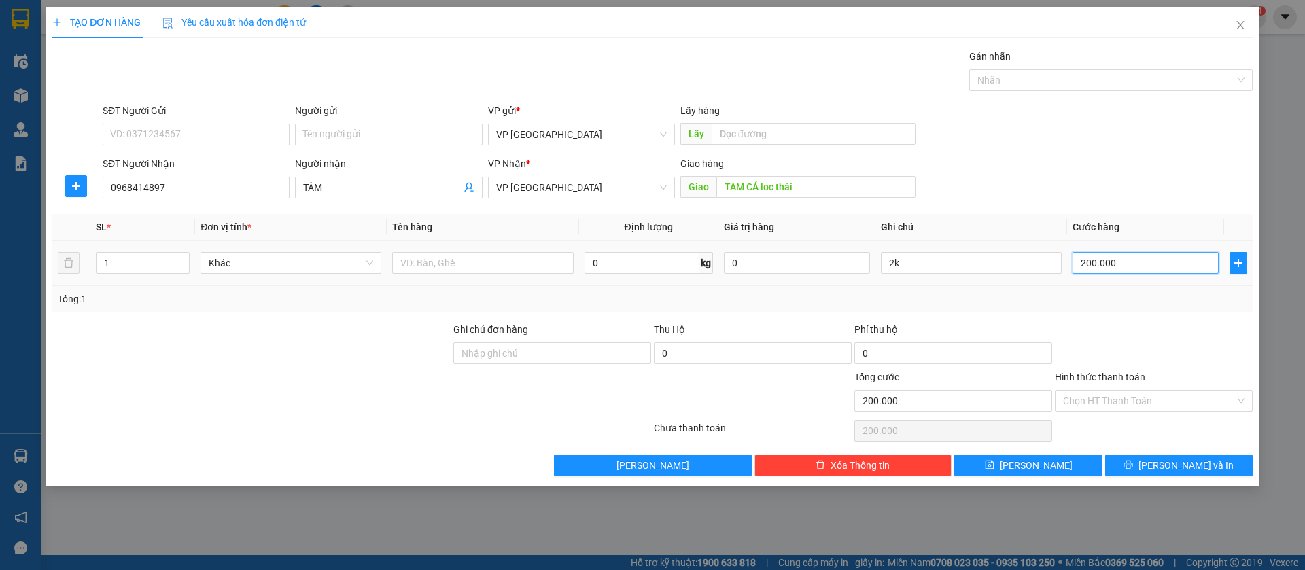
click at [1150, 258] on input "200.000" at bounding box center [1146, 263] width 146 height 22
click at [1030, 262] on input "2k" at bounding box center [971, 263] width 181 height 22
click at [1045, 462] on button "[PERSON_NAME]" at bounding box center [1029, 466] width 148 height 22
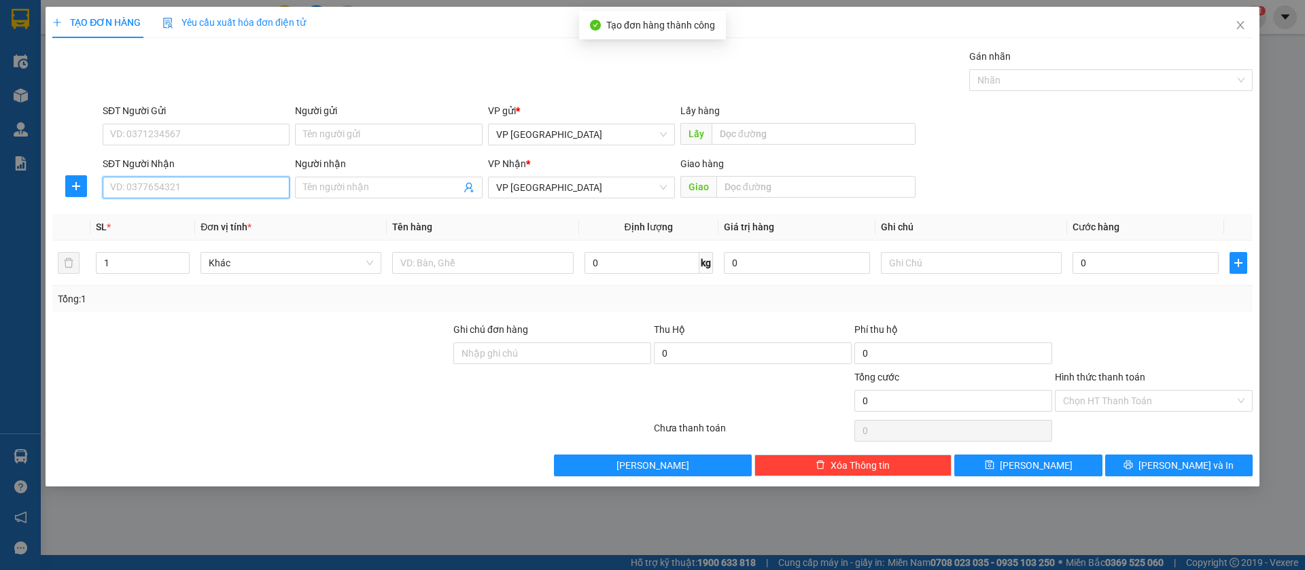
click at [231, 179] on input "SĐT Người Nhận" at bounding box center [196, 188] width 187 height 22
click at [229, 180] on input "0973507" at bounding box center [196, 188] width 187 height 22
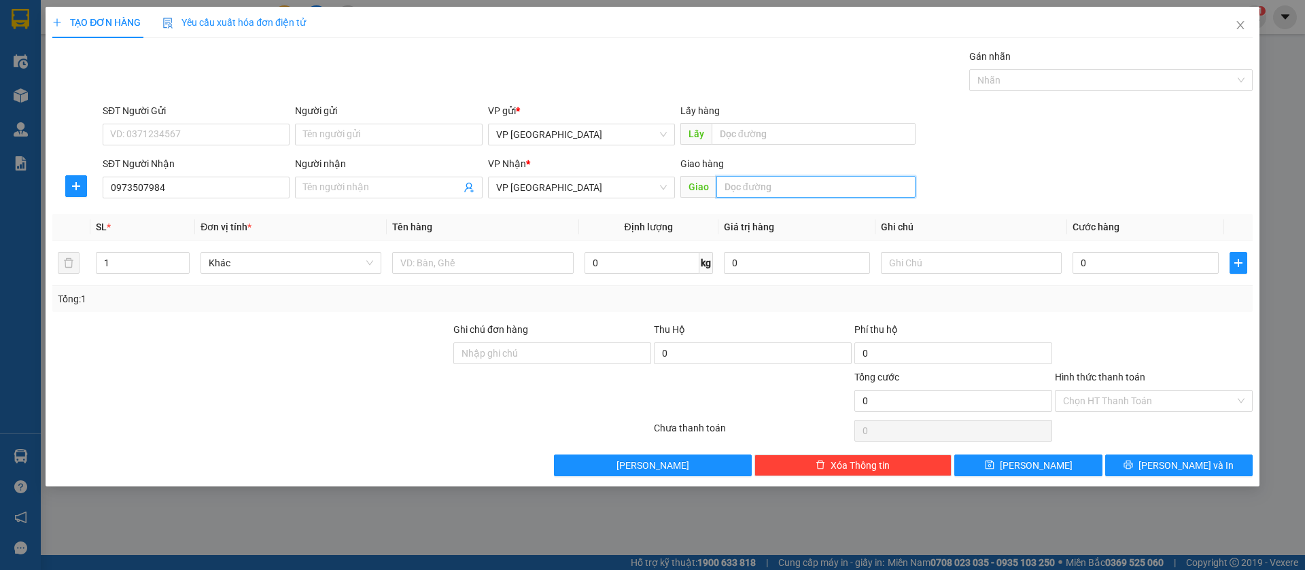
click at [744, 192] on input "text" at bounding box center [816, 187] width 199 height 22
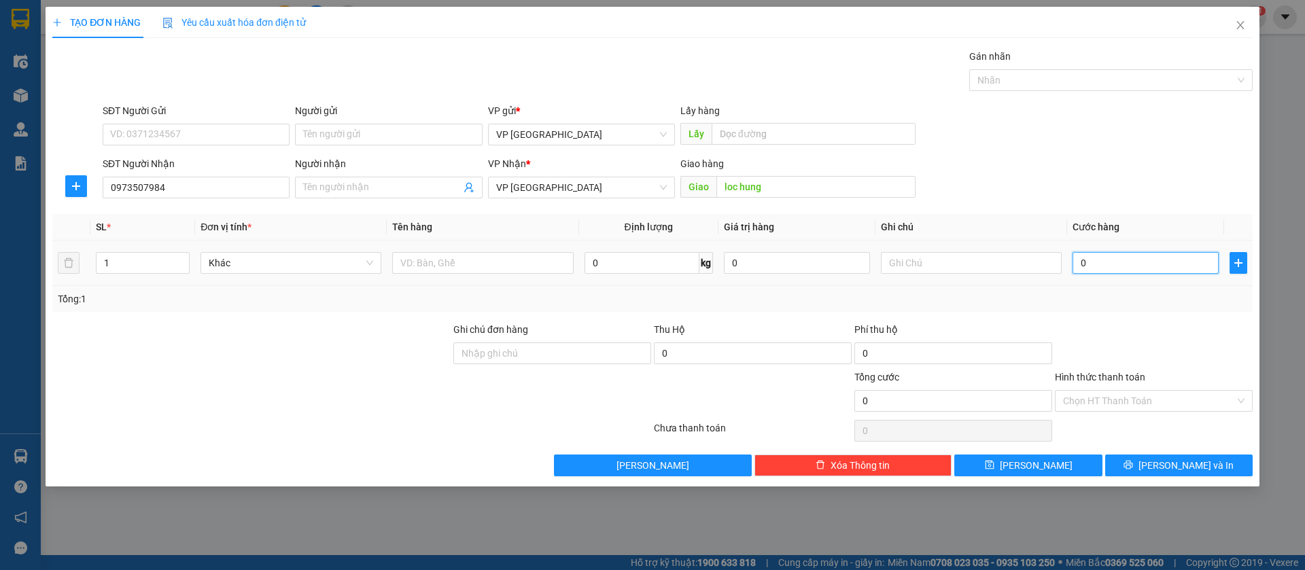
click at [1107, 261] on input "0" at bounding box center [1146, 263] width 146 height 22
click at [1074, 462] on button "[PERSON_NAME]" at bounding box center [1029, 466] width 148 height 22
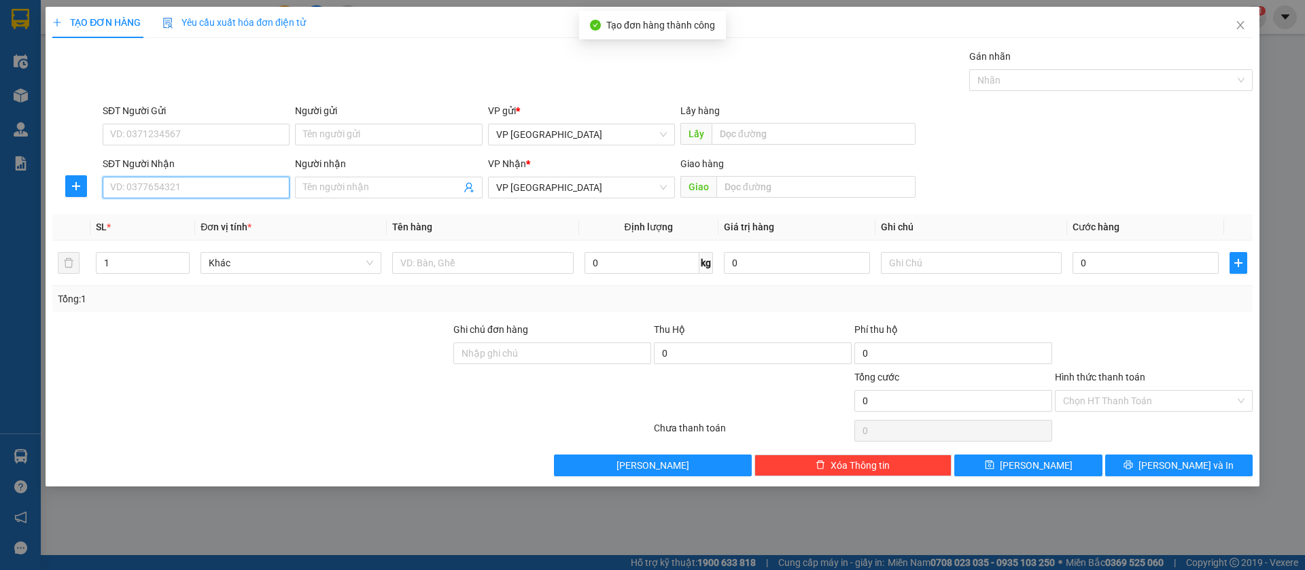
click at [228, 190] on input "SĐT Người Nhận" at bounding box center [196, 188] width 187 height 22
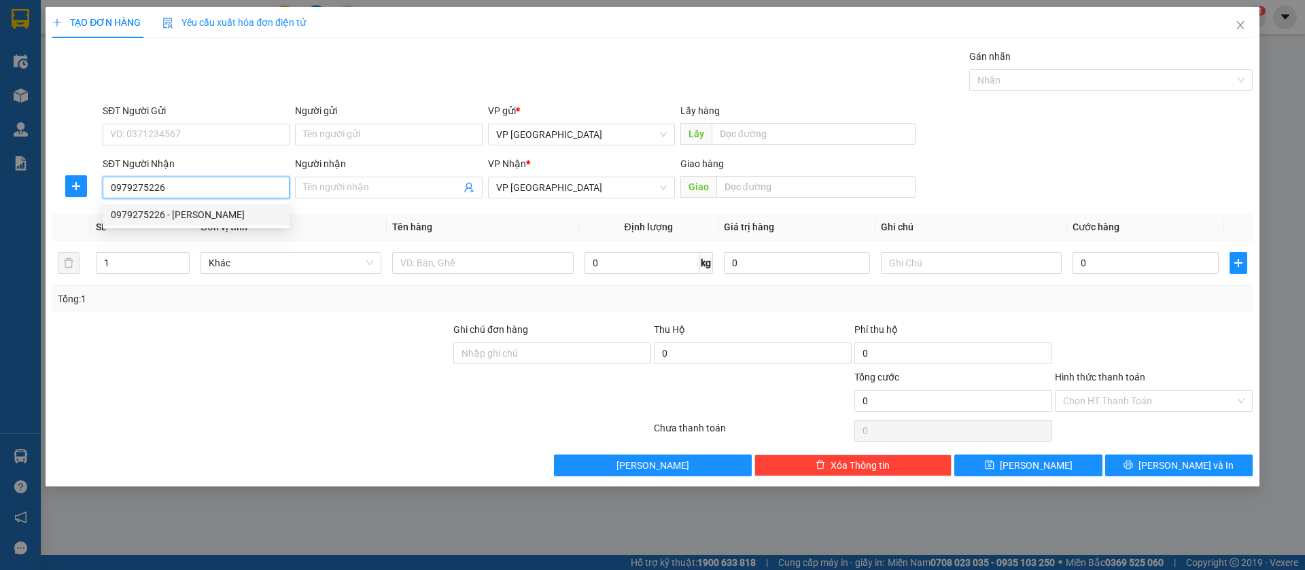
click at [274, 216] on div "0979275226 - [PERSON_NAME]" at bounding box center [196, 214] width 171 height 15
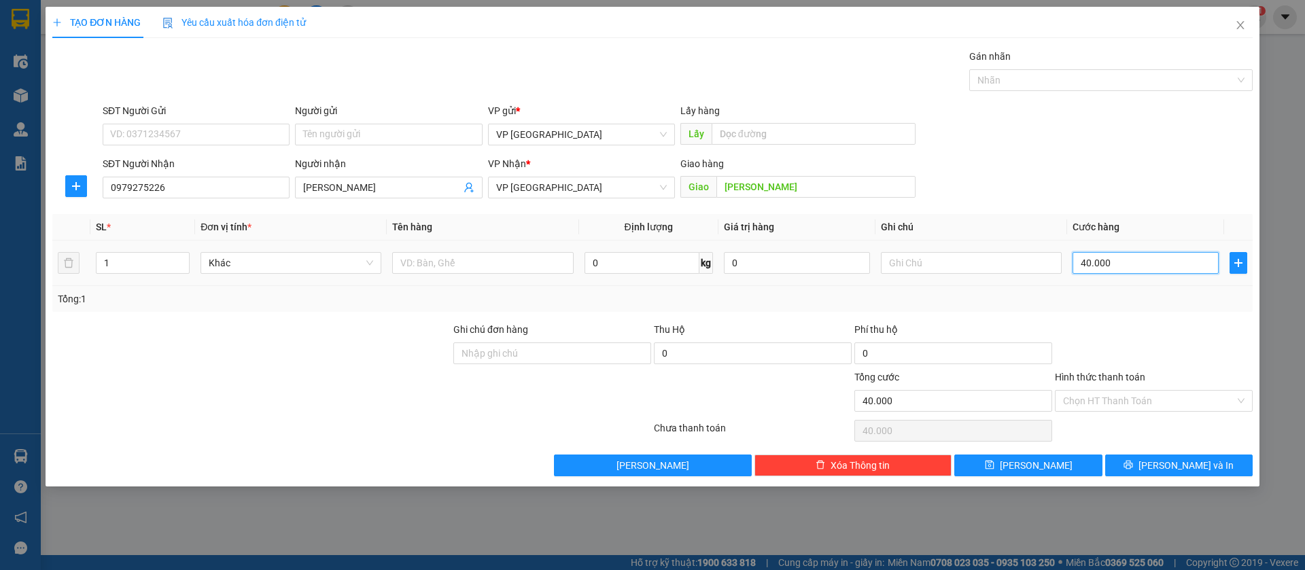
click at [1124, 256] on input "40.000" at bounding box center [1146, 263] width 146 height 22
click at [1037, 254] on input "text" at bounding box center [971, 263] width 181 height 22
click at [1072, 473] on button "[PERSON_NAME]" at bounding box center [1029, 466] width 148 height 22
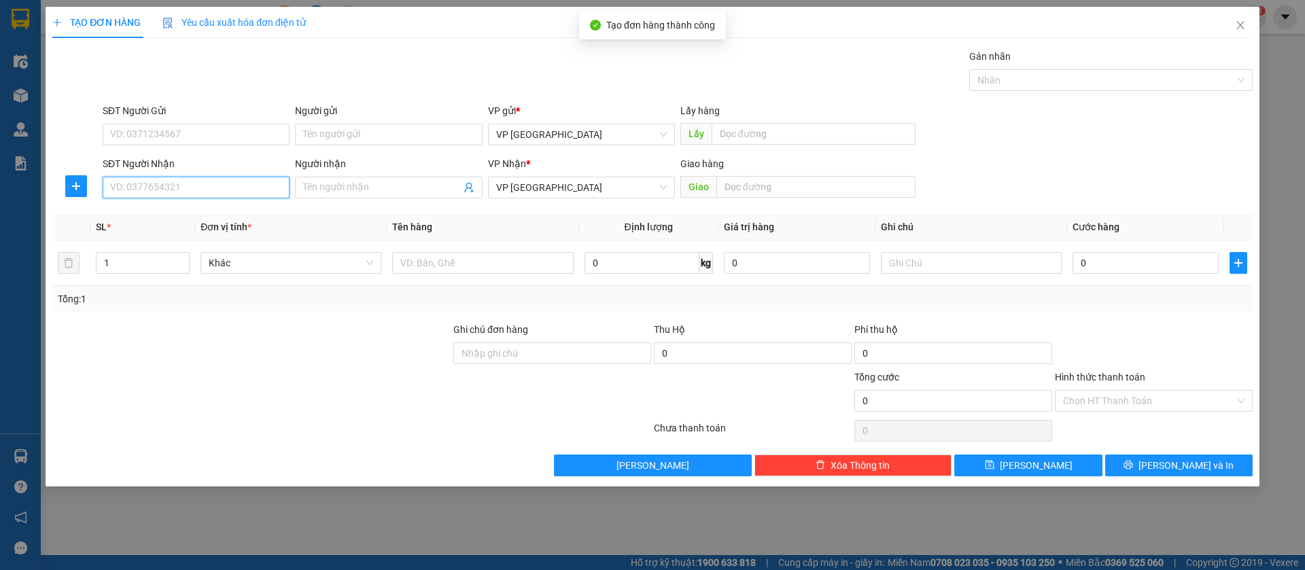
click at [220, 184] on input "SĐT Người Nhận" at bounding box center [196, 188] width 187 height 22
click at [1242, 21] on icon "close" at bounding box center [1240, 25] width 11 height 11
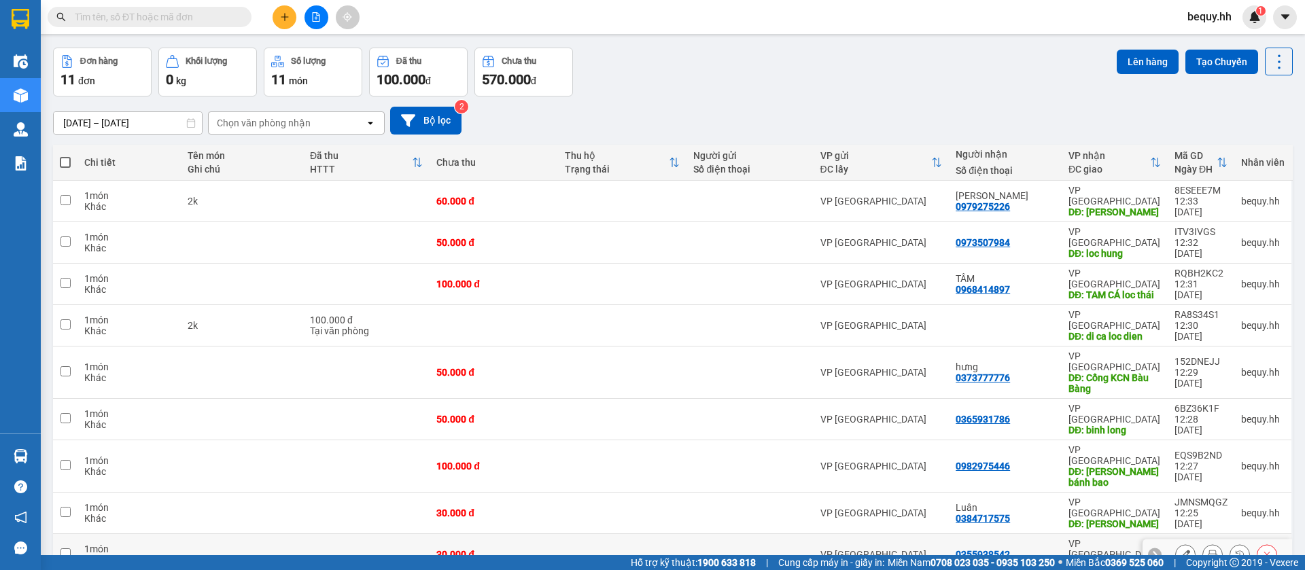
scroll to position [108, 0]
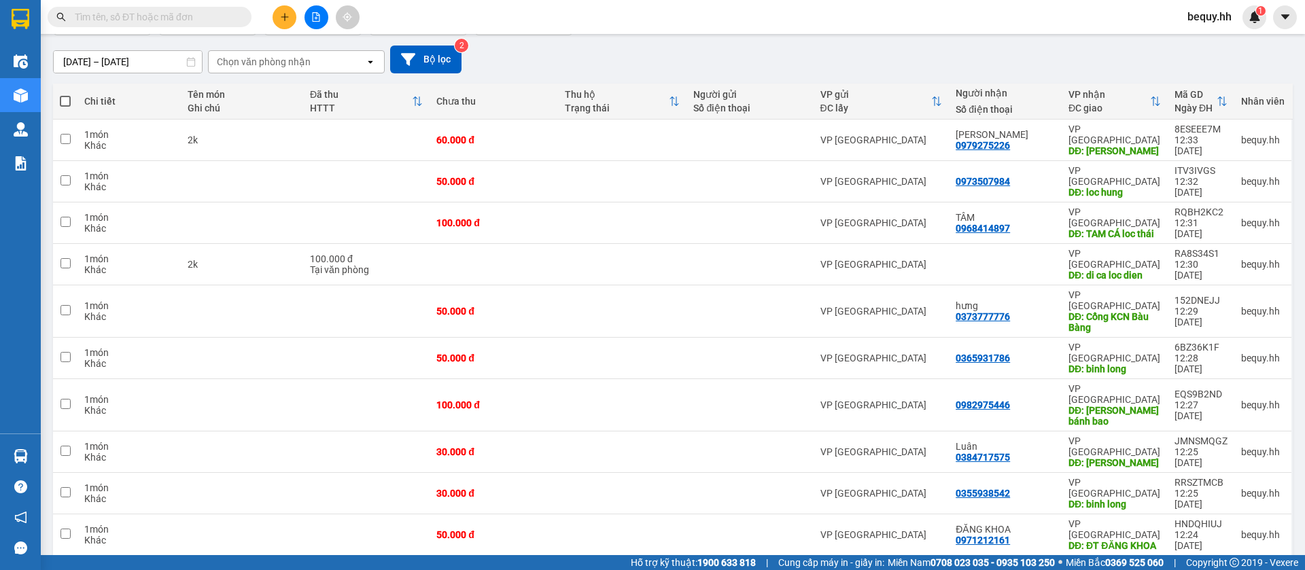
click at [62, 103] on span at bounding box center [65, 101] width 11 height 11
click at [65, 95] on input "checkbox" at bounding box center [65, 95] width 0 height 0
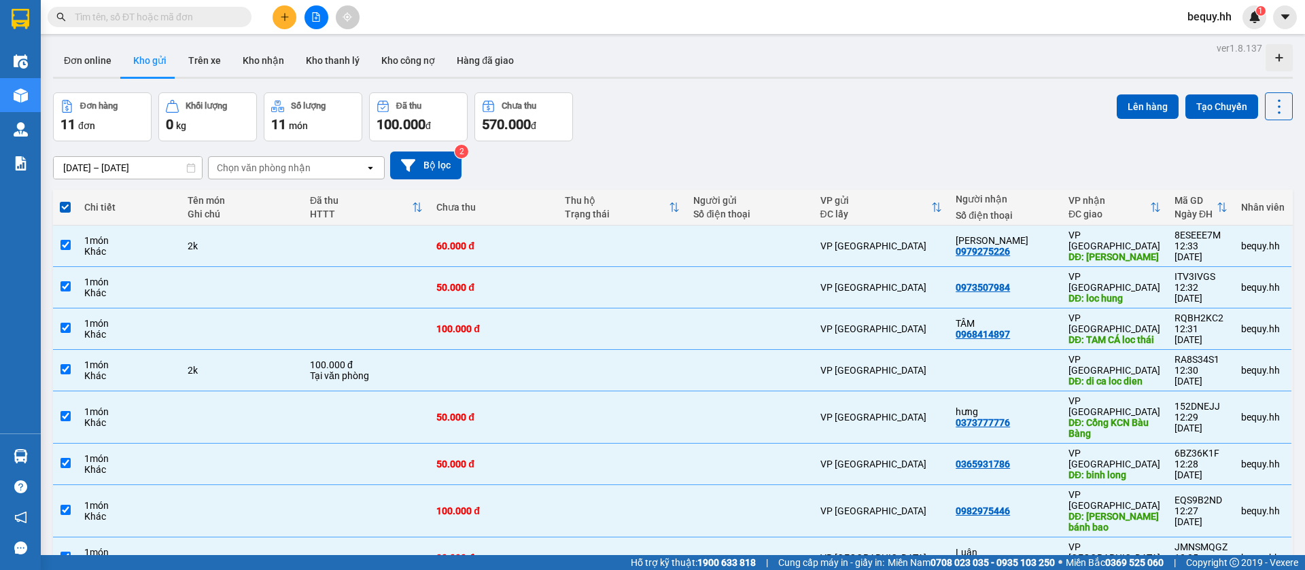
scroll to position [0, 0]
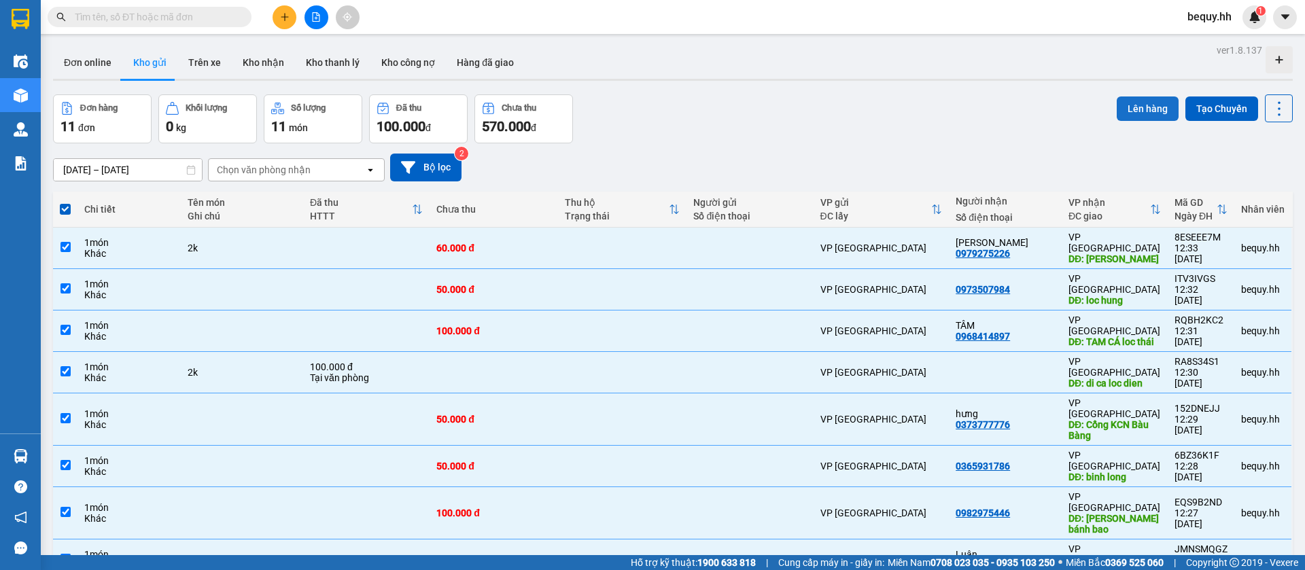
click at [1151, 105] on button "Lên hàng" at bounding box center [1148, 109] width 62 height 24
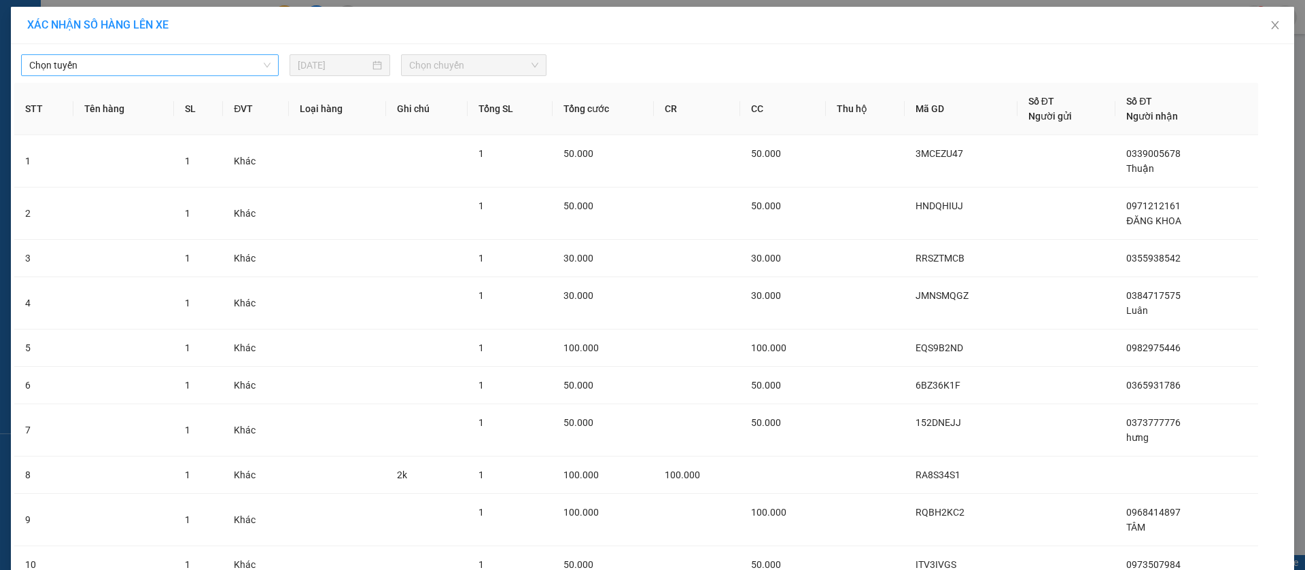
click at [194, 55] on span "Chọn tuyến" at bounding box center [149, 65] width 241 height 20
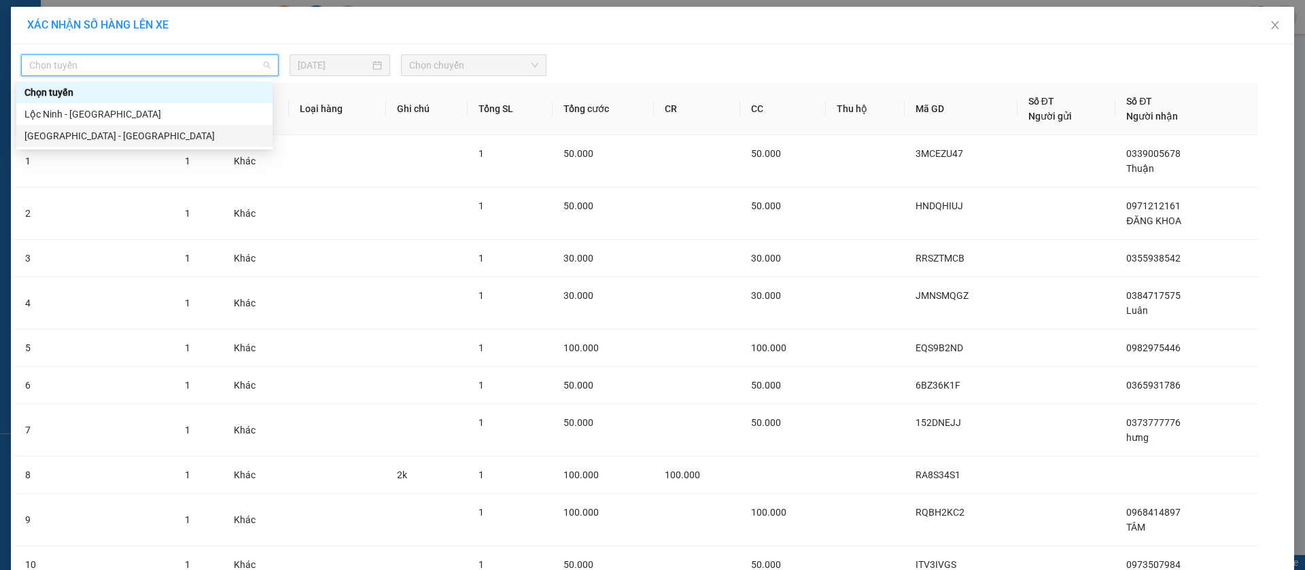
click at [160, 139] on div "[GEOGRAPHIC_DATA] - [GEOGRAPHIC_DATA]" at bounding box center [144, 136] width 240 height 15
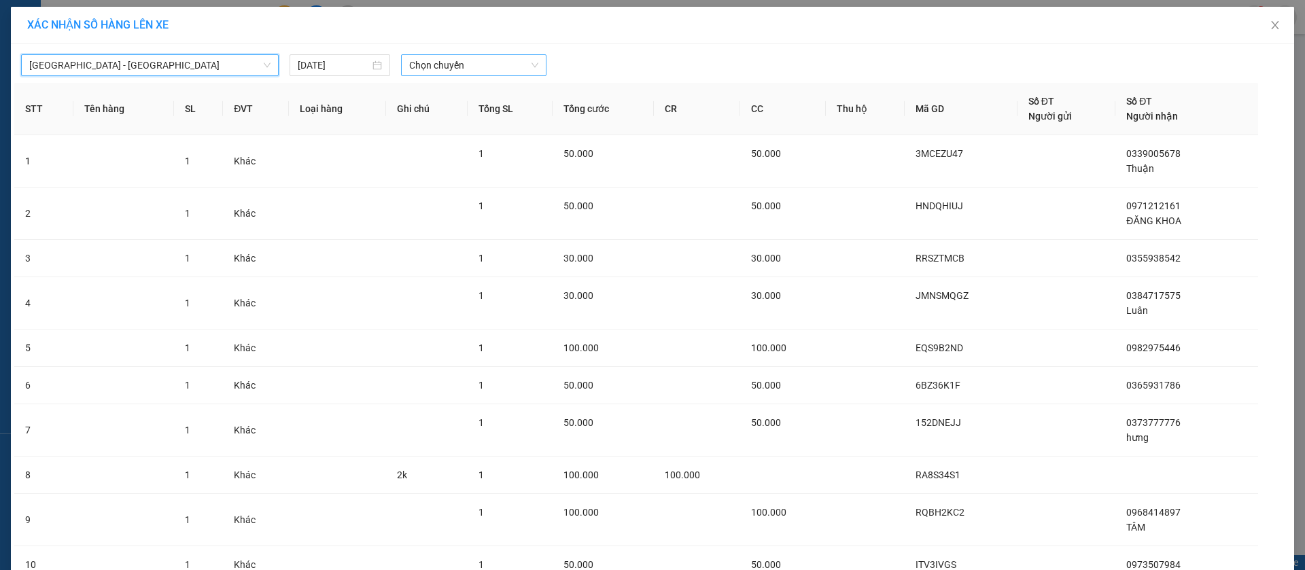
click at [511, 63] on span "Chọn chuyến" at bounding box center [473, 65] width 129 height 20
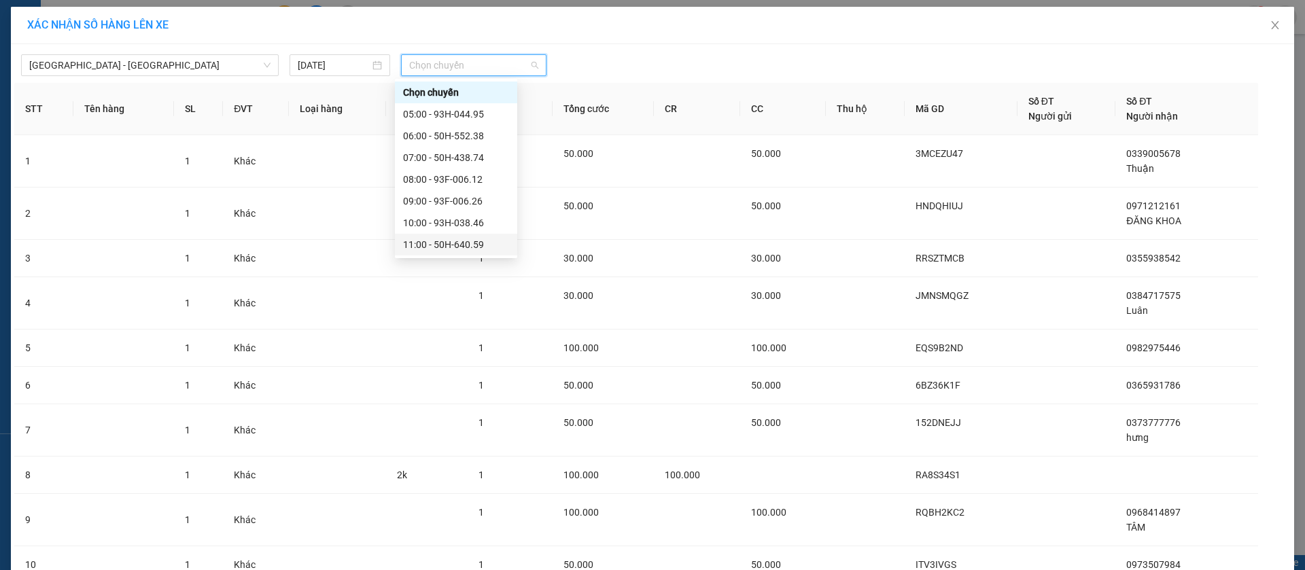
scroll to position [102, 0]
click at [468, 168] on div "12:00 - 93B-008.88" at bounding box center [456, 164] width 106 height 15
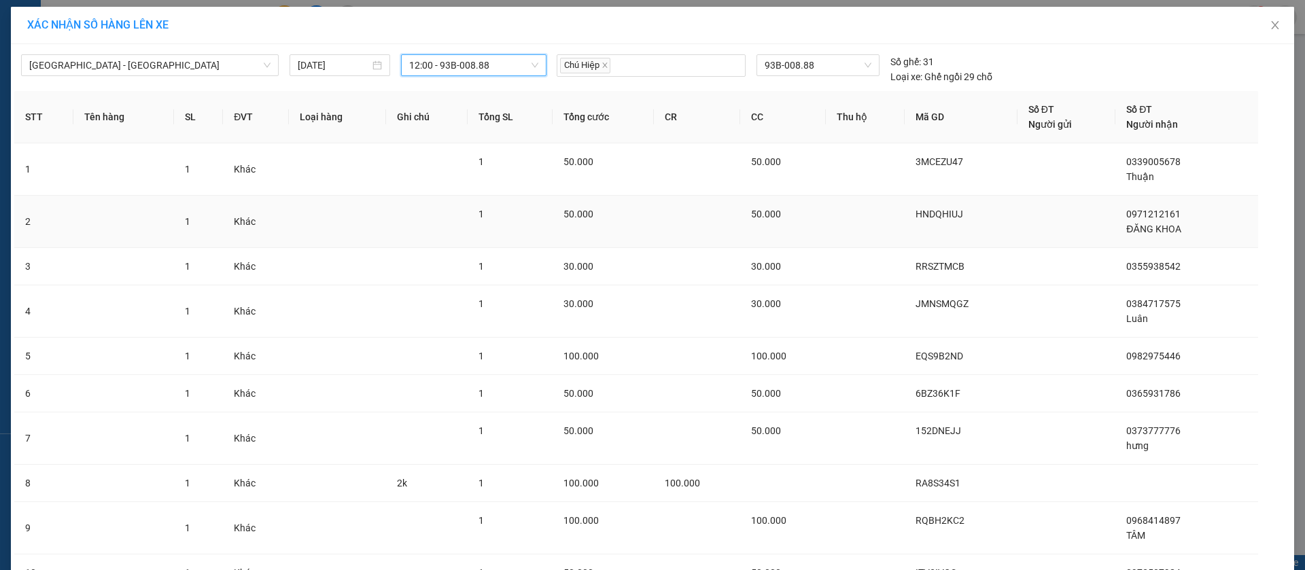
scroll to position [173, 0]
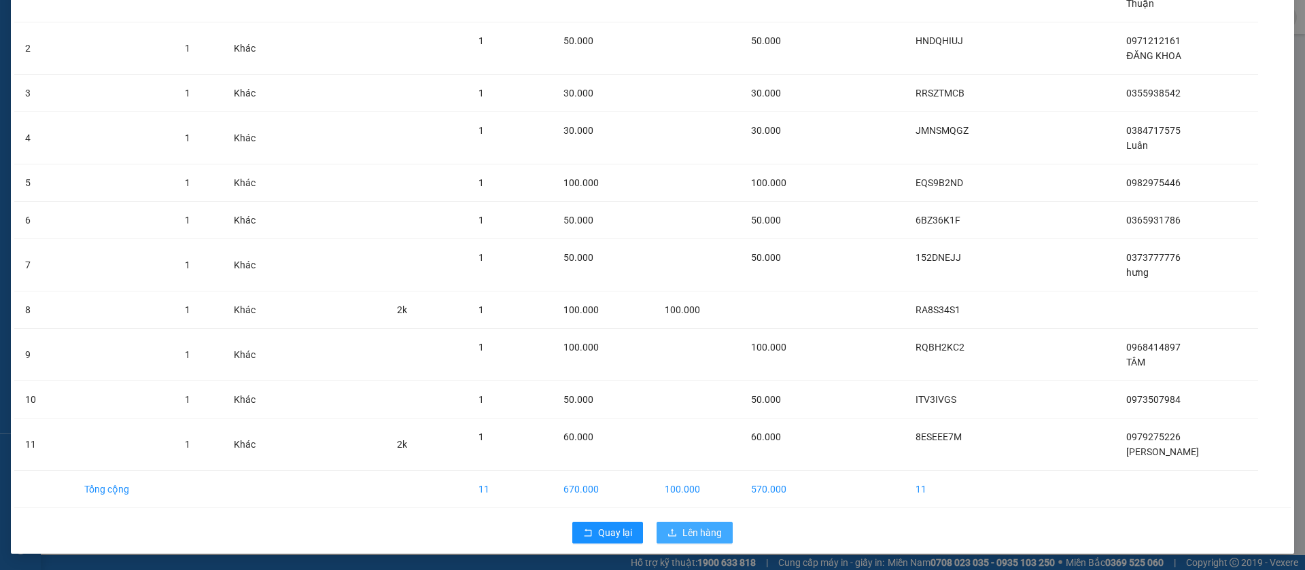
click at [702, 532] on span "Lên hàng" at bounding box center [702, 533] width 39 height 15
